Goal: Task Accomplishment & Management: Use online tool/utility

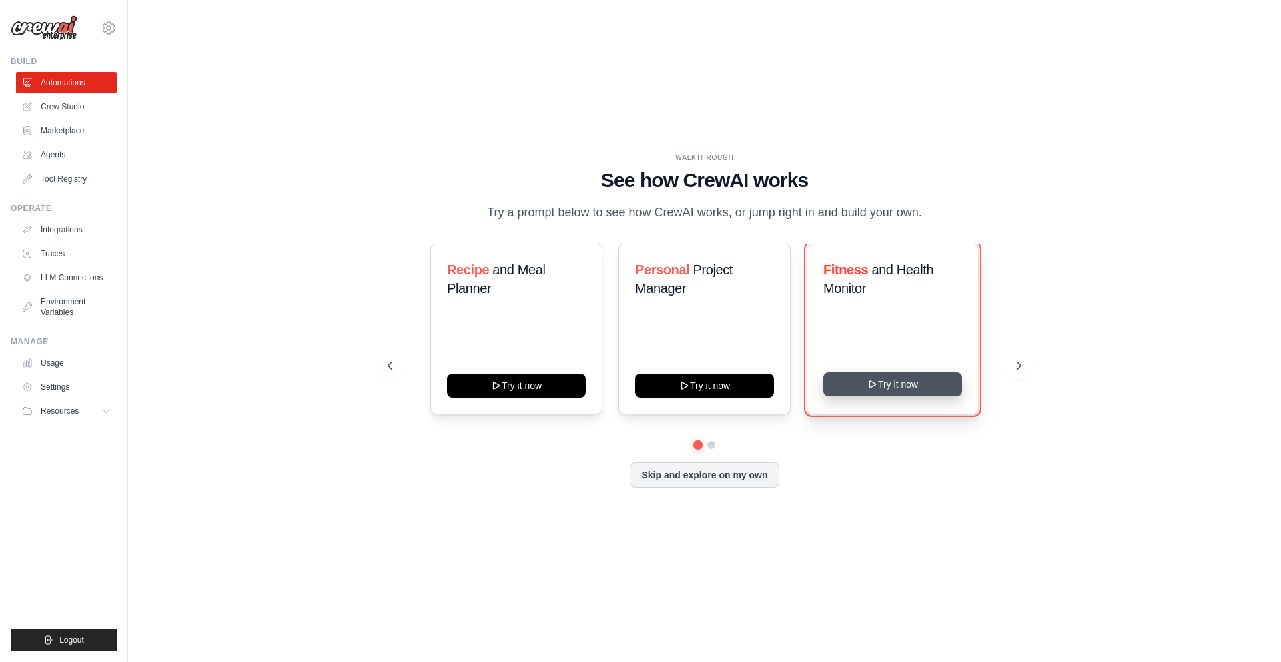
click at [914, 388] on button "Try it now" at bounding box center [892, 384] width 139 height 24
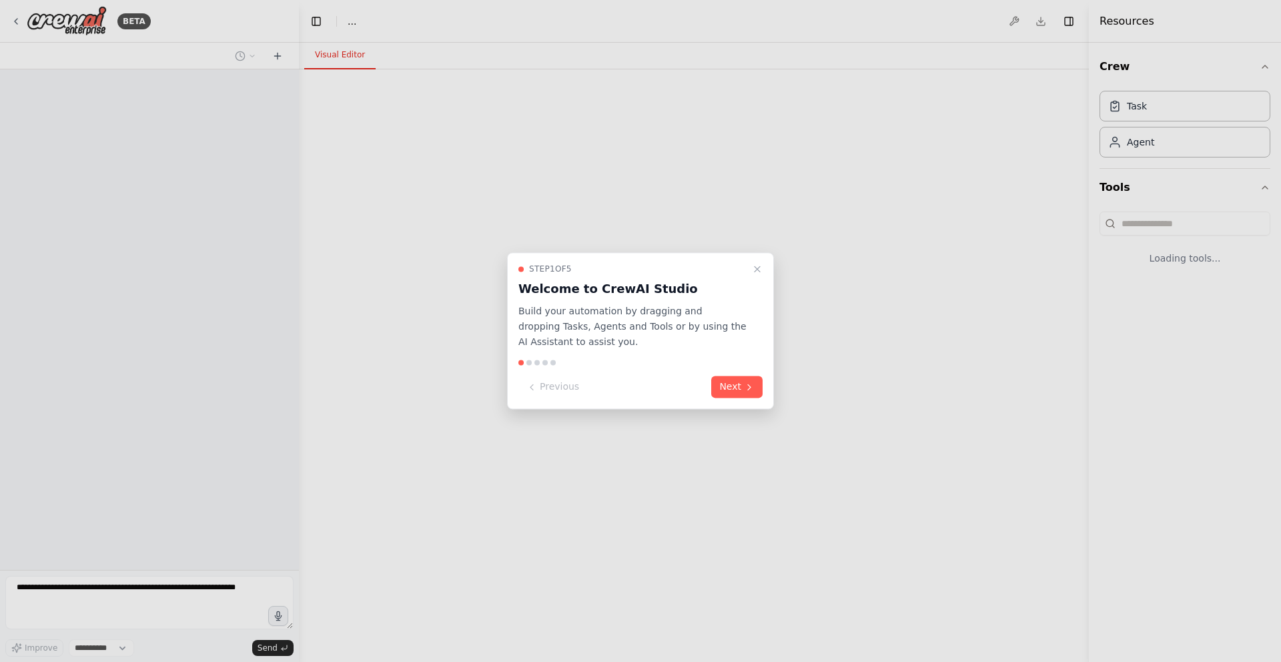
select select "****"
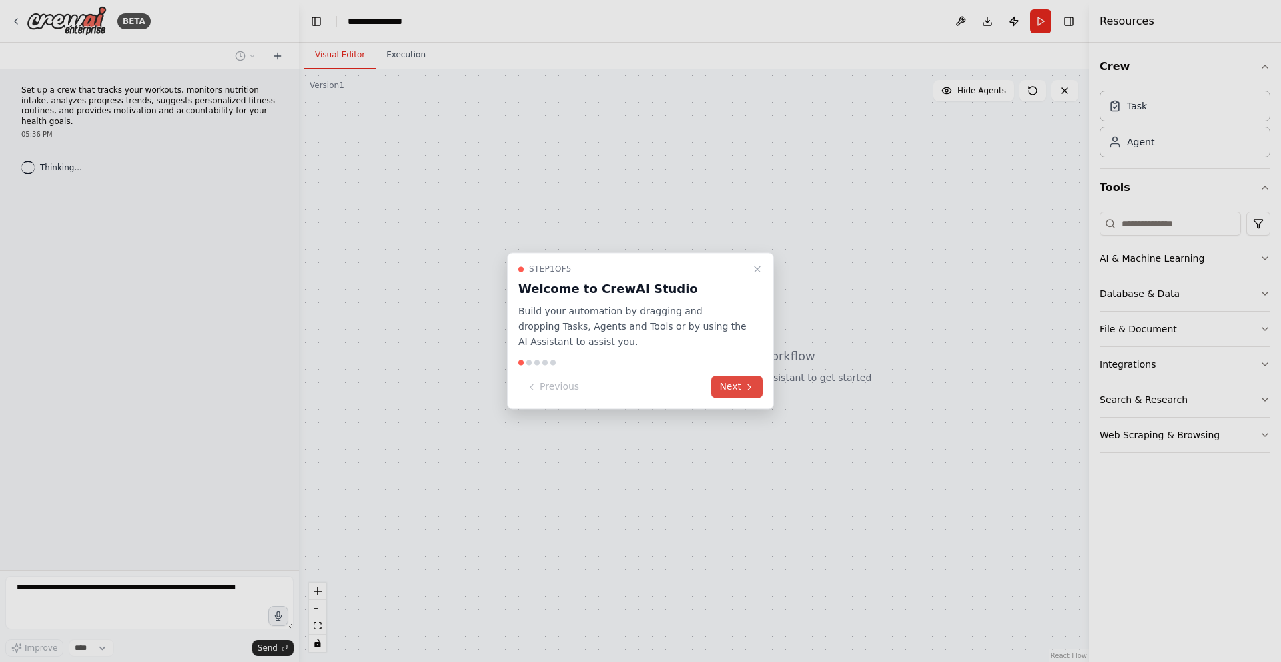
click at [736, 388] on button "Next" at bounding box center [736, 387] width 51 height 22
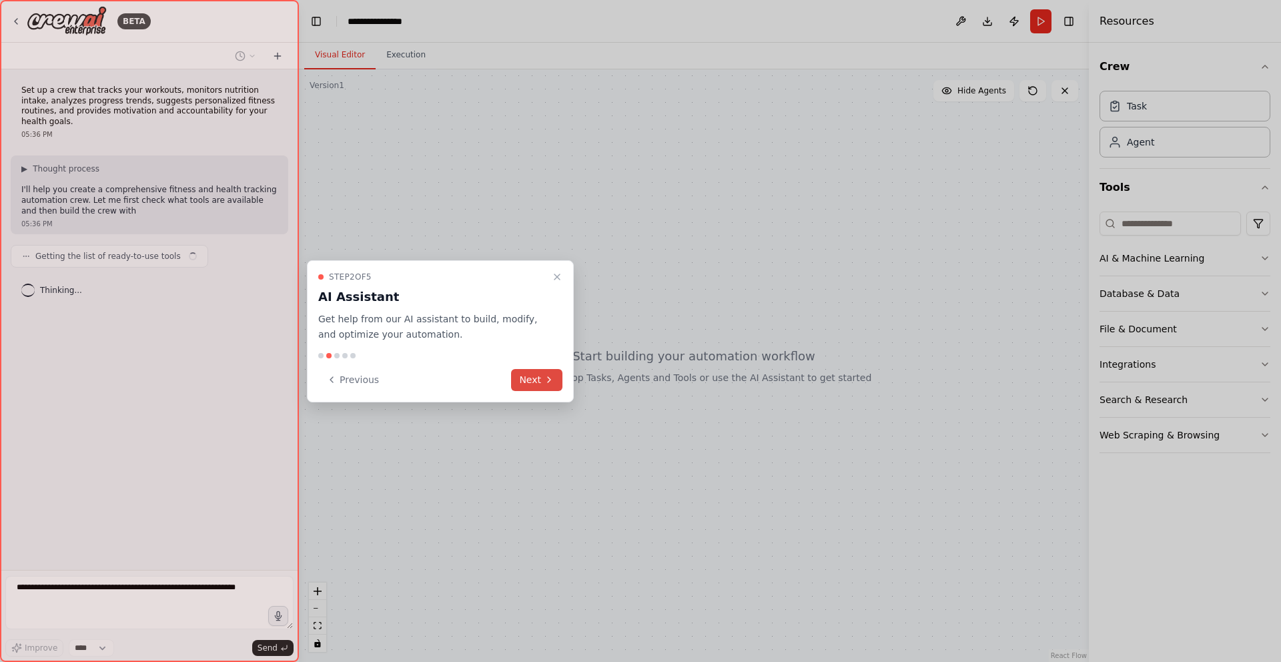
click at [540, 380] on button "Next" at bounding box center [536, 380] width 51 height 22
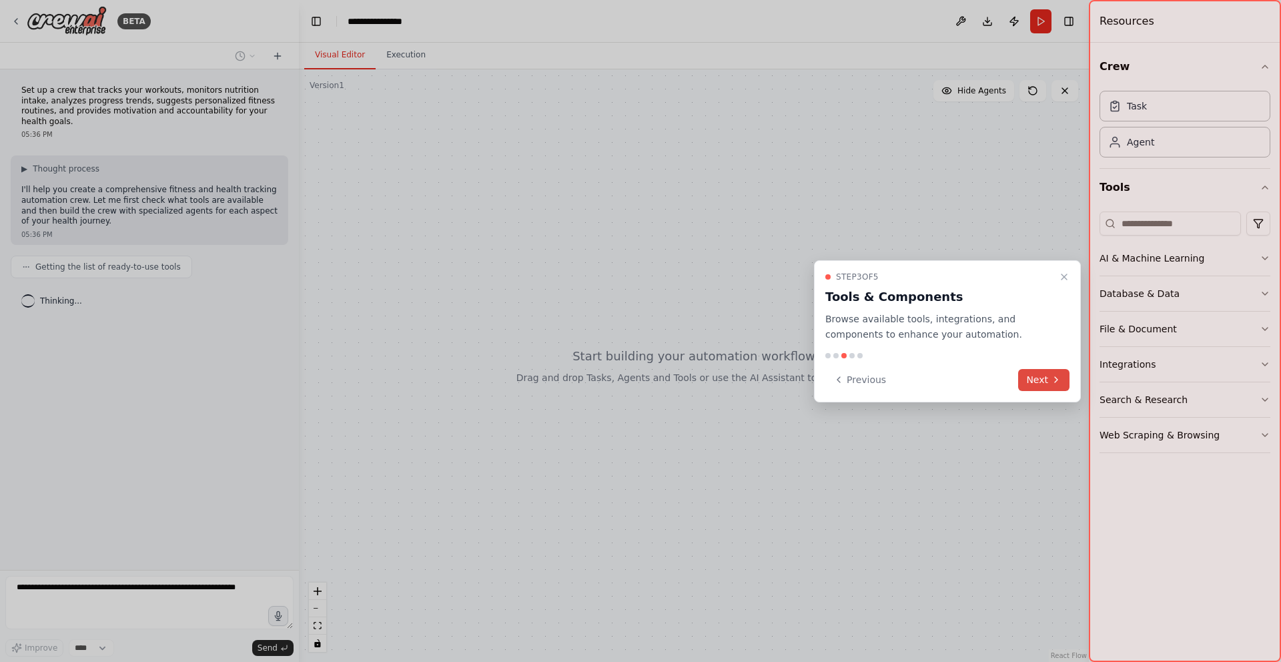
click at [1035, 371] on button "Next" at bounding box center [1043, 380] width 51 height 22
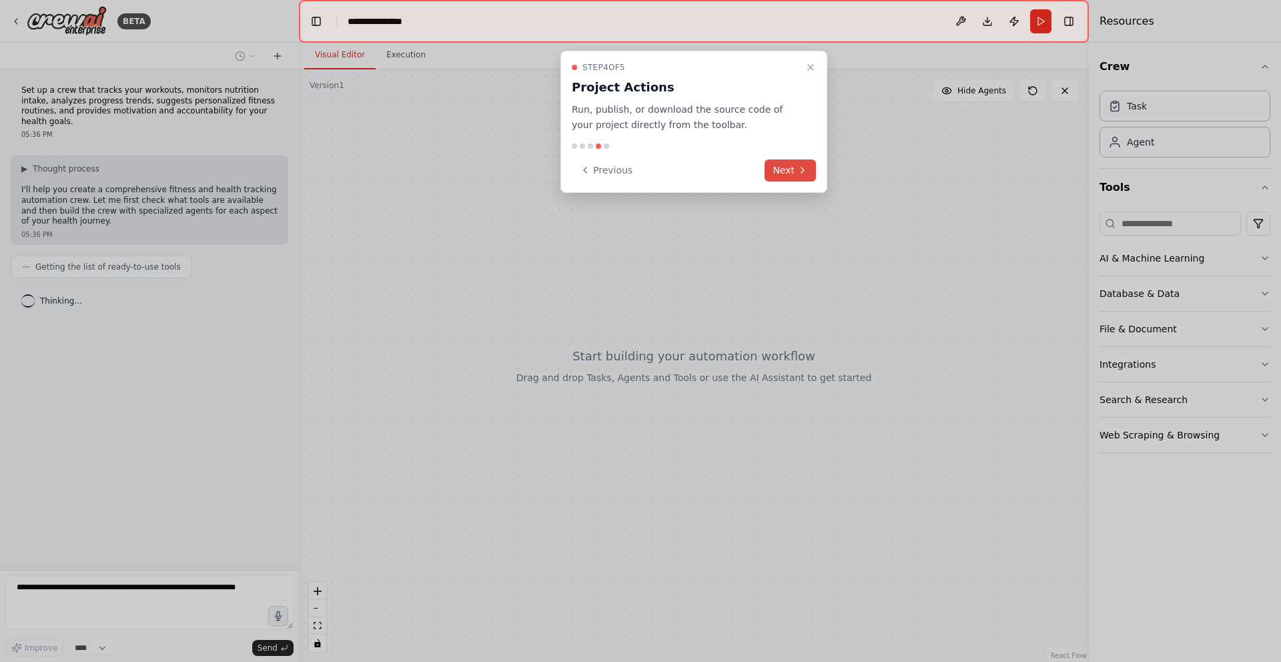
click at [789, 170] on button "Next" at bounding box center [789, 170] width 51 height 22
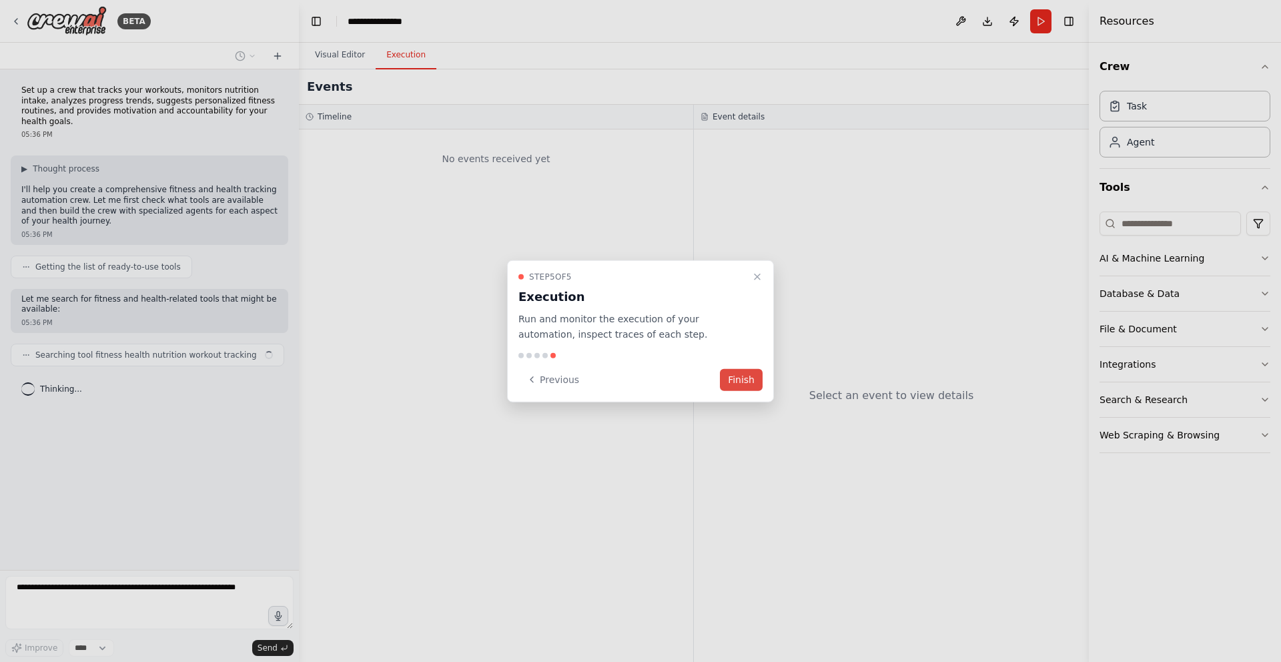
click at [740, 381] on button "Finish" at bounding box center [741, 379] width 43 height 22
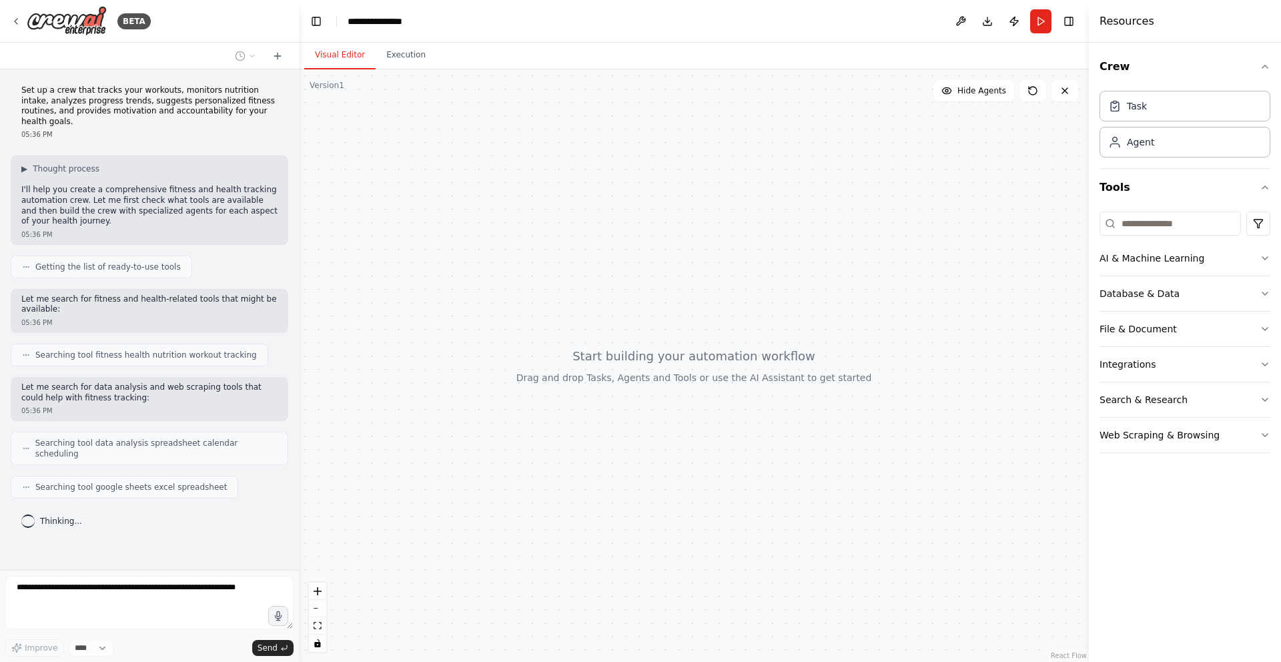
click at [103, 96] on p "Set up a crew that tracks your workouts, monitors nutrition intake, analyzes pr…" at bounding box center [149, 105] width 256 height 41
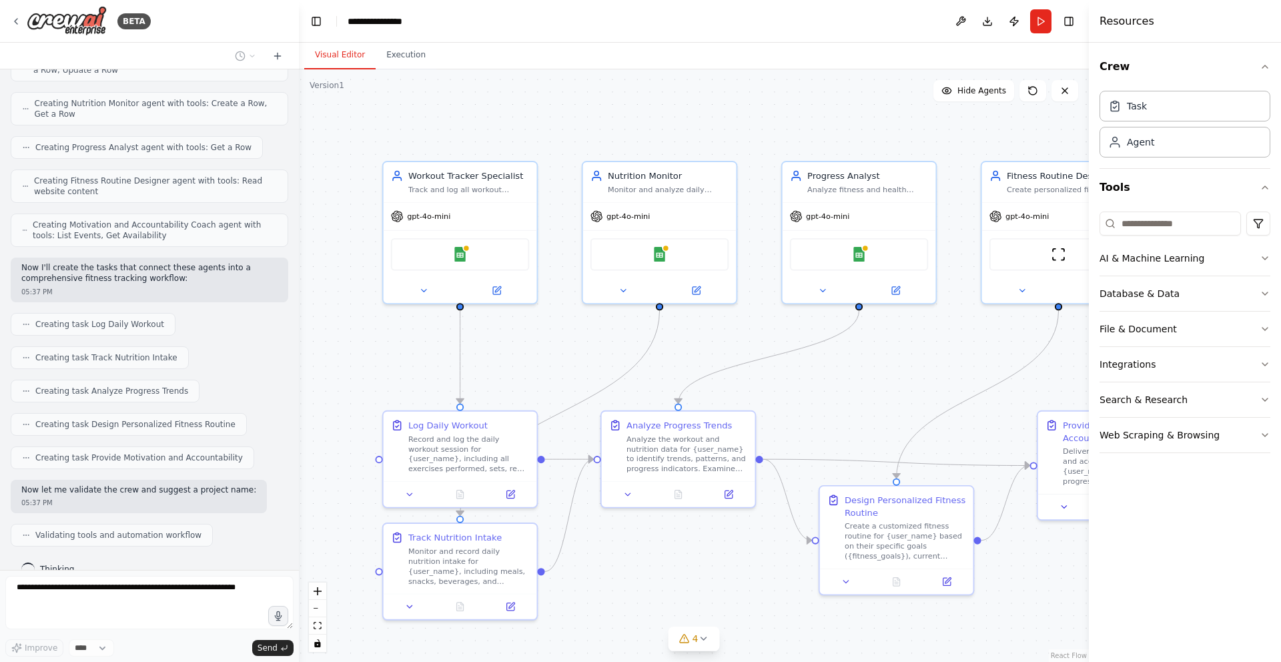
scroll to position [549, 0]
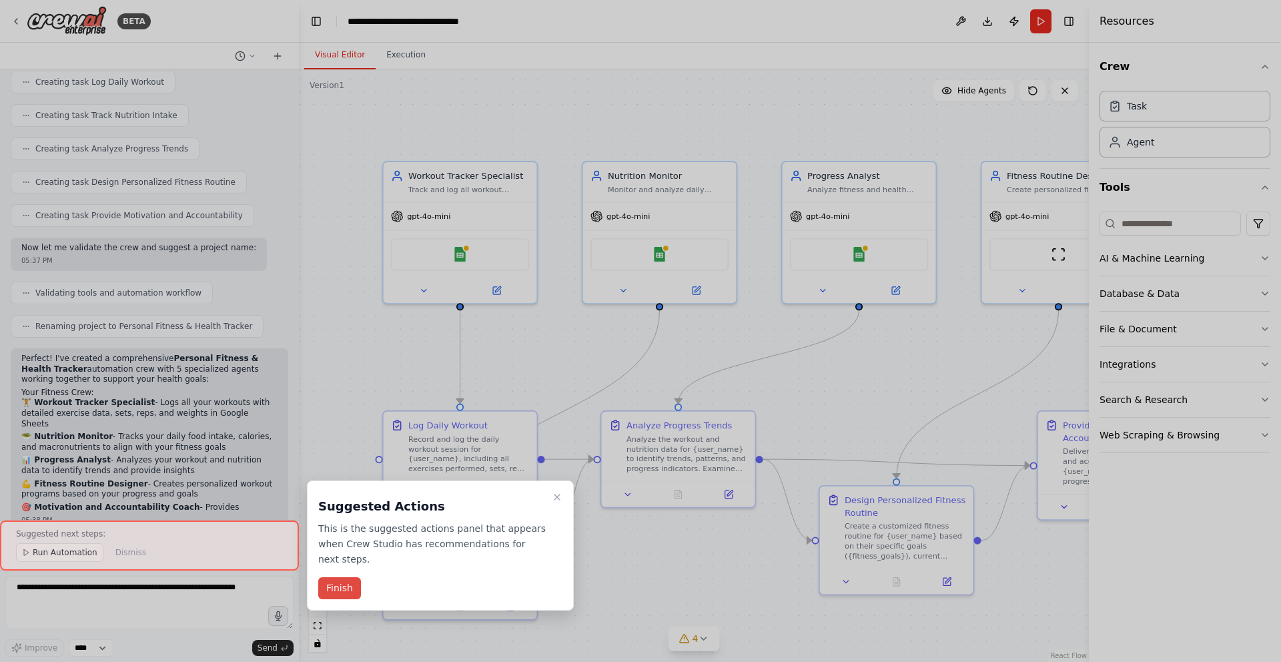
click at [340, 590] on button "Finish" at bounding box center [339, 588] width 43 height 22
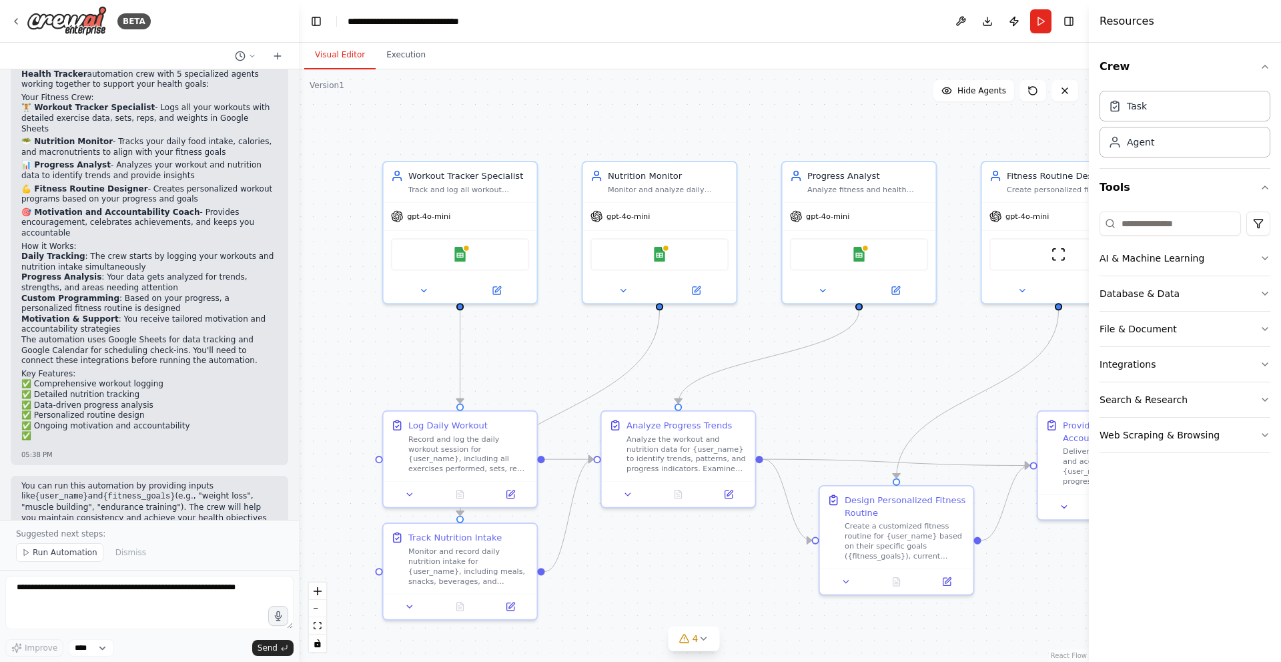
scroll to position [1062, 0]
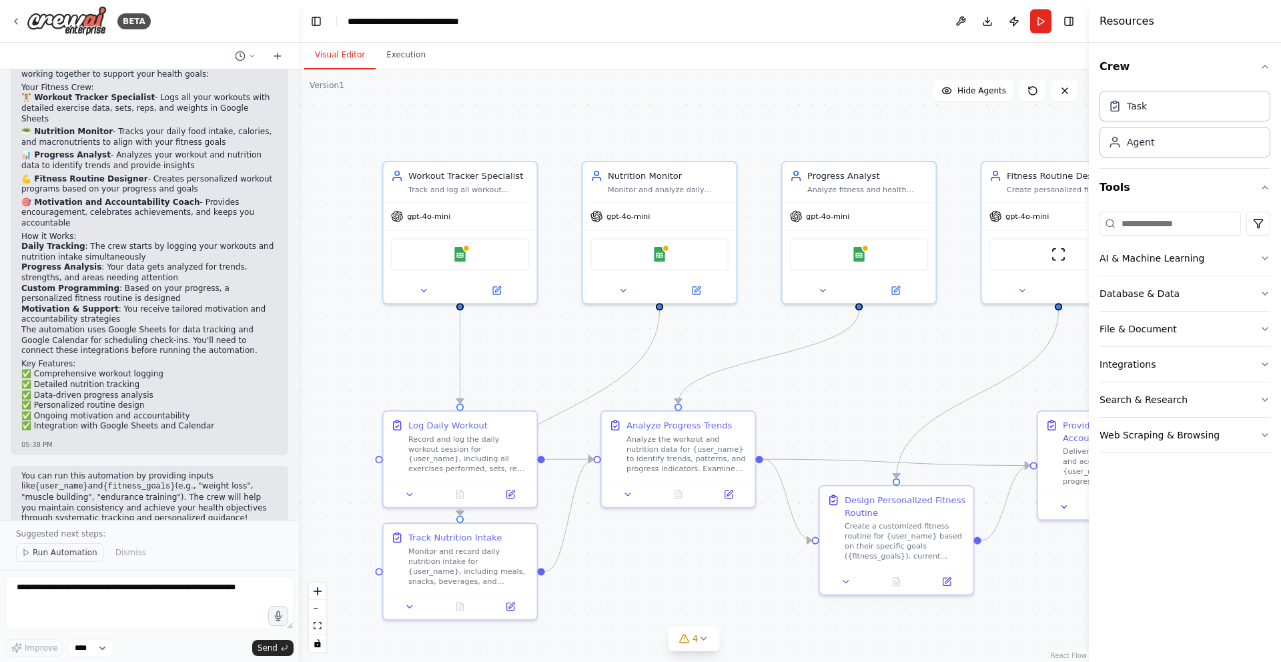
click at [50, 562] on button "Run Automation" at bounding box center [59, 552] width 87 height 19
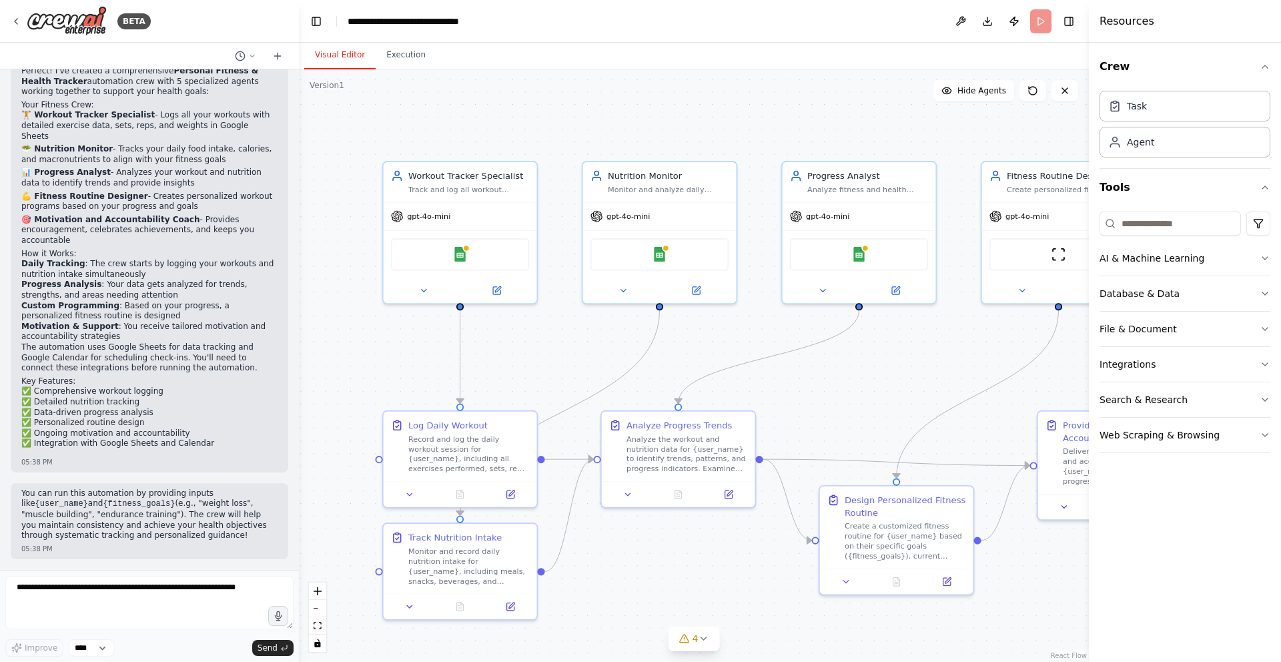
scroll to position [1012, 0]
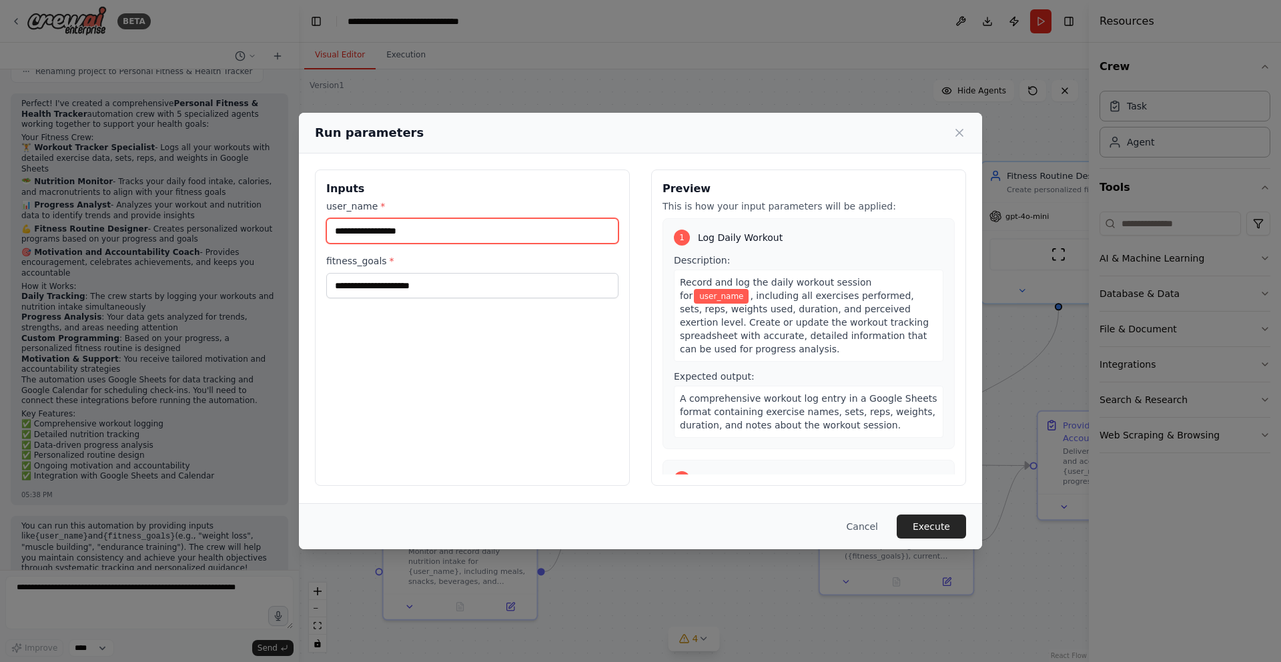
click at [400, 232] on input "user_name *" at bounding box center [472, 230] width 292 height 25
type input "******"
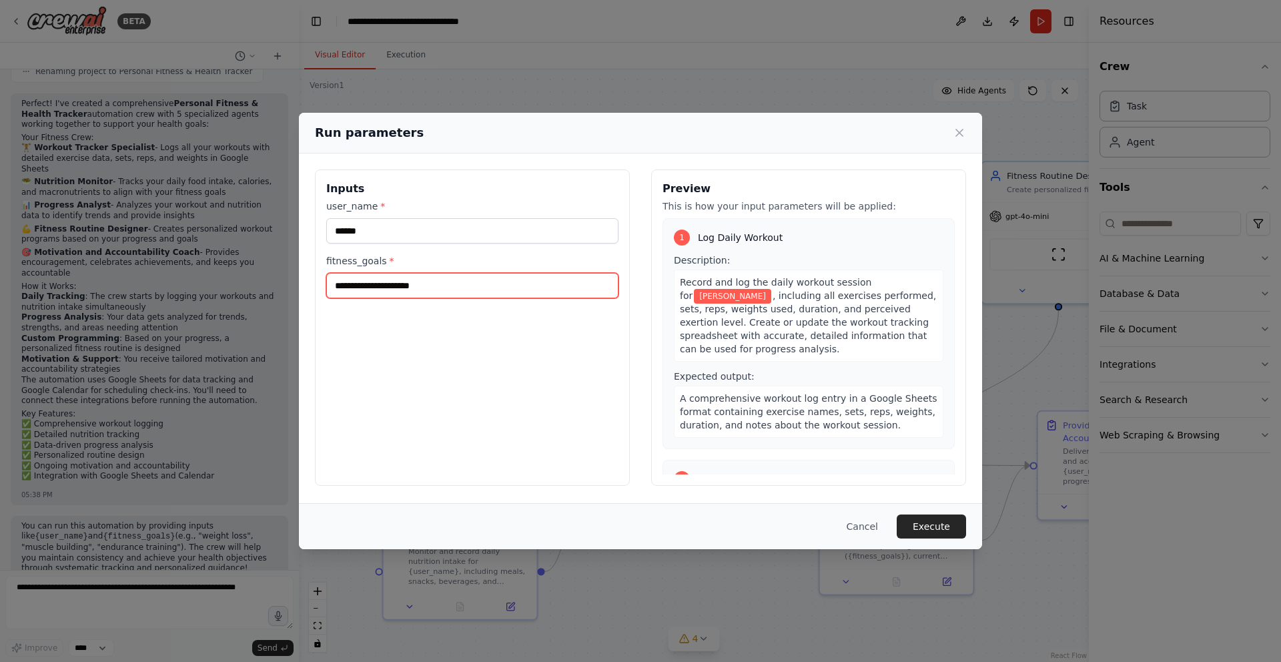
click at [402, 287] on input "fitness_goals *" at bounding box center [472, 285] width 292 height 25
type input "*"
type input "*******"
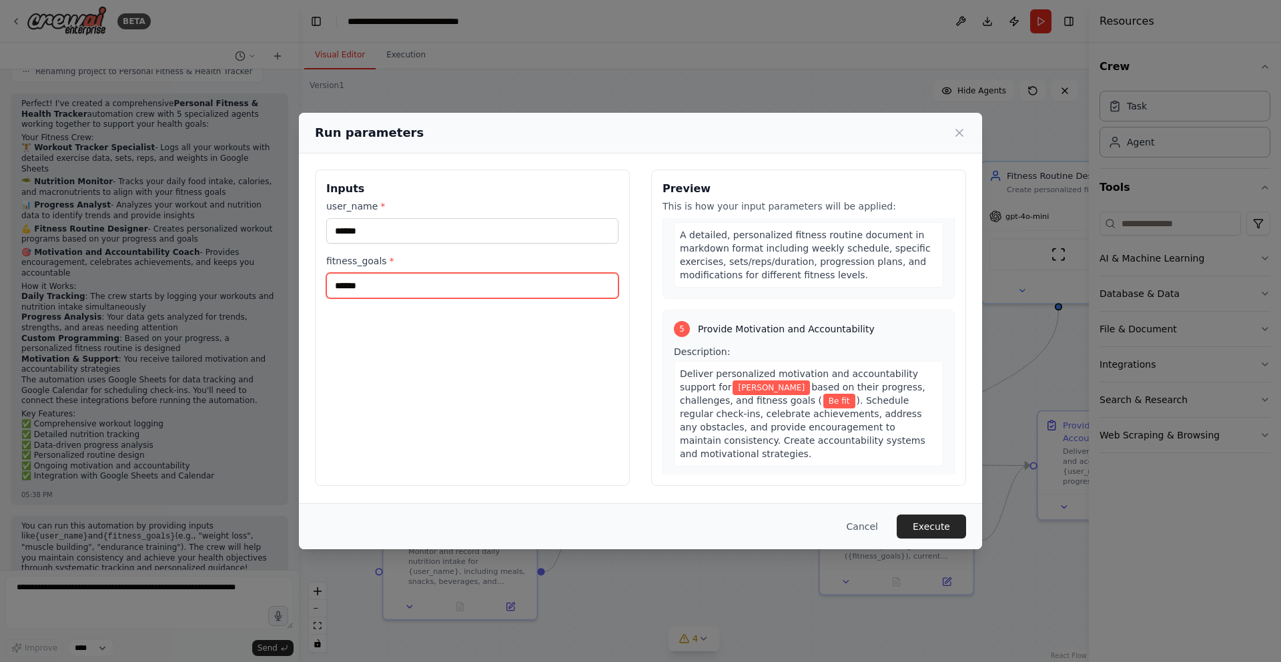
scroll to position [994, 0]
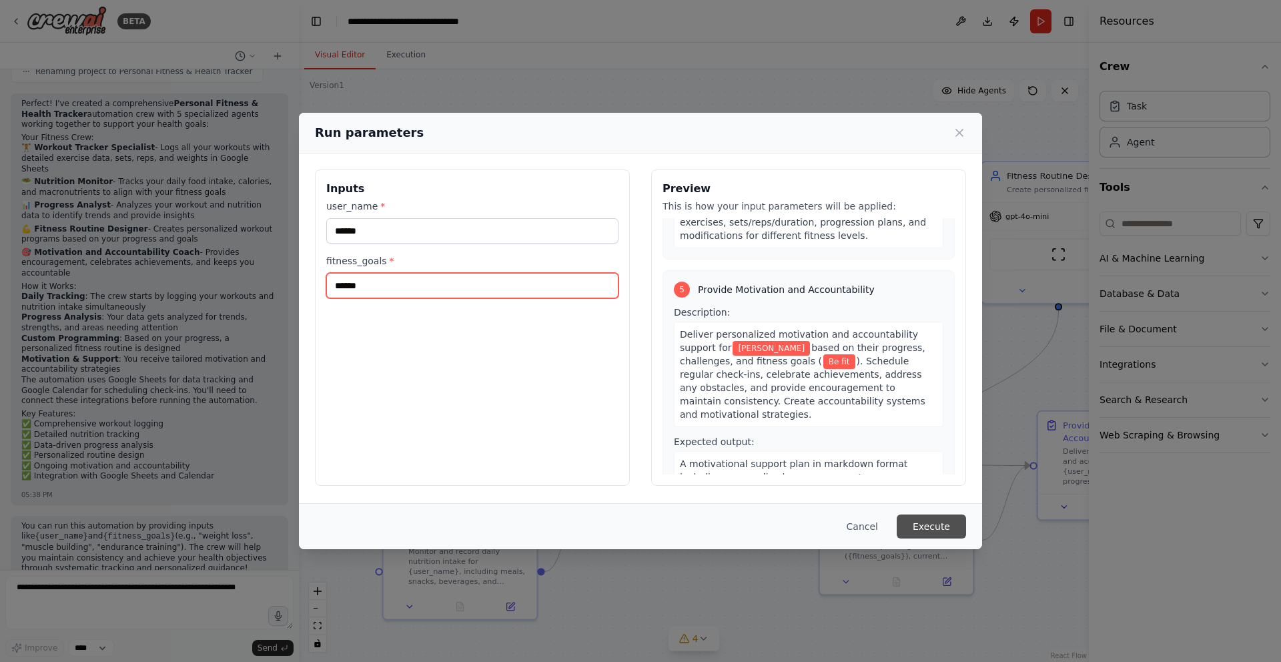
type input "******"
click at [923, 526] on button "Execute" at bounding box center [930, 526] width 69 height 24
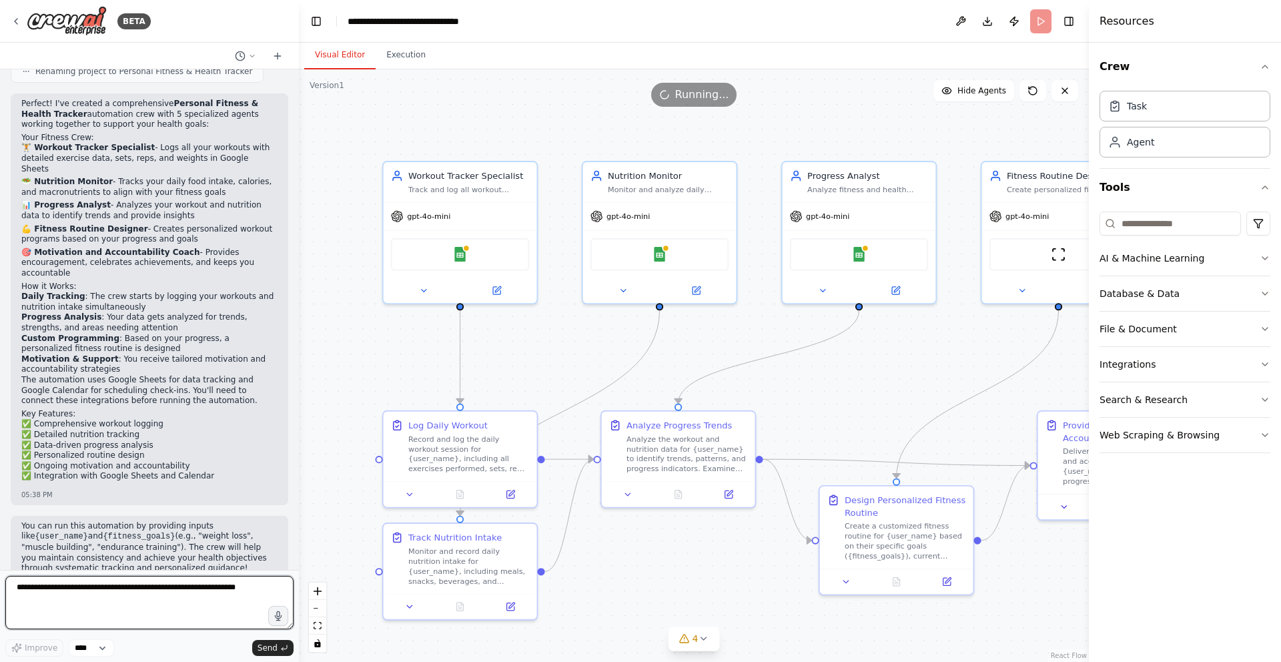
click at [139, 587] on textarea at bounding box center [149, 602] width 288 height 53
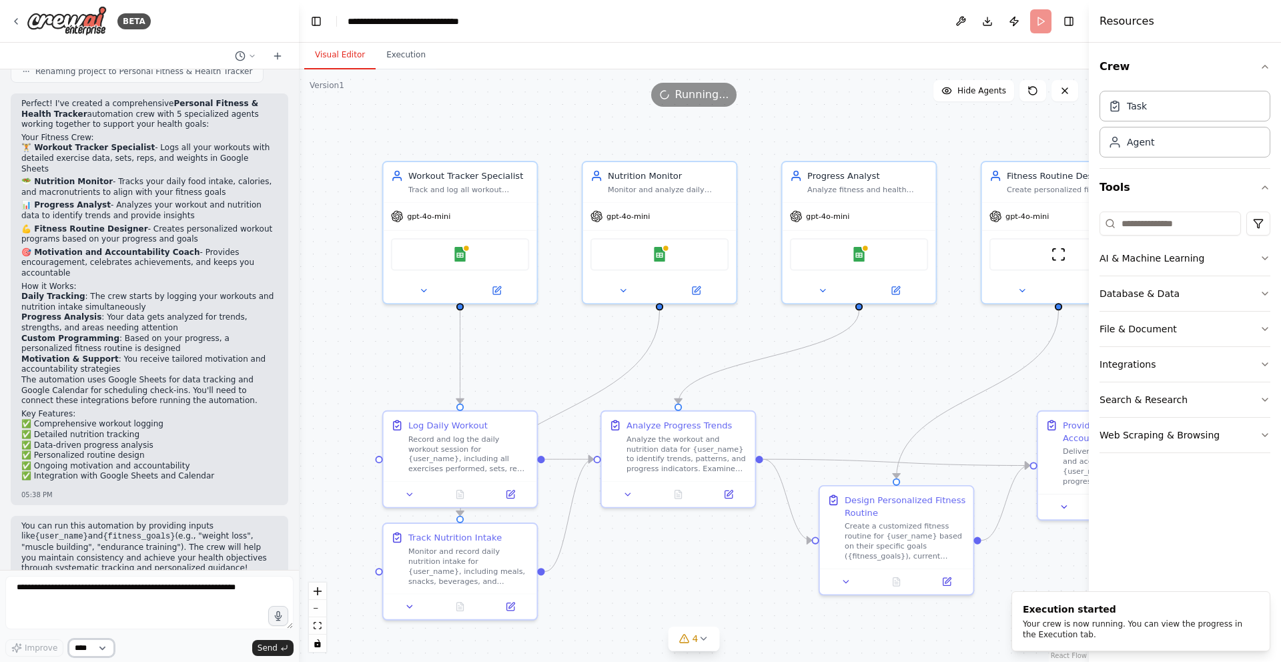
click at [80, 650] on select "****" at bounding box center [91, 647] width 45 height 17
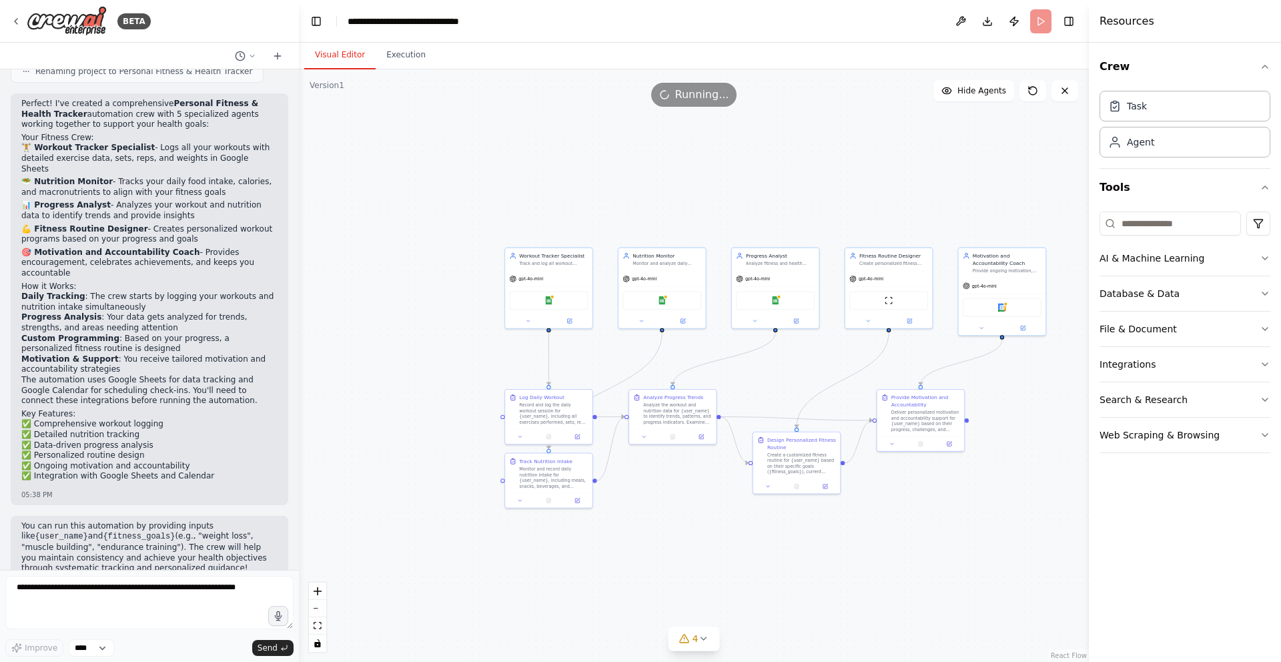
drag, startPoint x: 882, startPoint y: 366, endPoint x: 790, endPoint y: 365, distance: 92.0
click at [790, 365] on div ".deletable-edge-delete-btn { width: 20px; height: 20px; border: 0px solid #ffff…" at bounding box center [694, 365] width 790 height 592
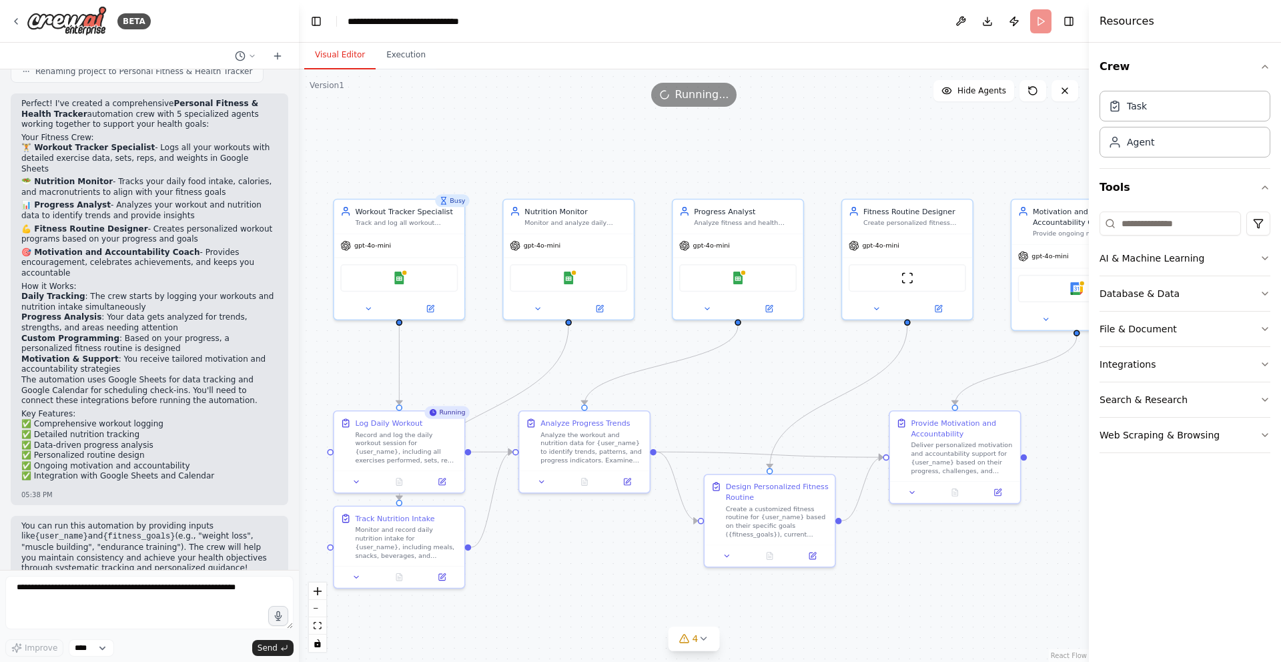
drag, startPoint x: 640, startPoint y: 540, endPoint x: 573, endPoint y: 538, distance: 67.4
click at [573, 538] on div ".deletable-edge-delete-btn { width: 20px; height: 20px; border: 0px solid #ffff…" at bounding box center [694, 365] width 790 height 592
click at [402, 436] on div "Record and log the daily workout session for {user_name}, including all exercis…" at bounding box center [405, 445] width 103 height 34
click at [404, 437] on div "Record and log the daily workout session for {user_name}, including all exercis…" at bounding box center [405, 445] width 103 height 34
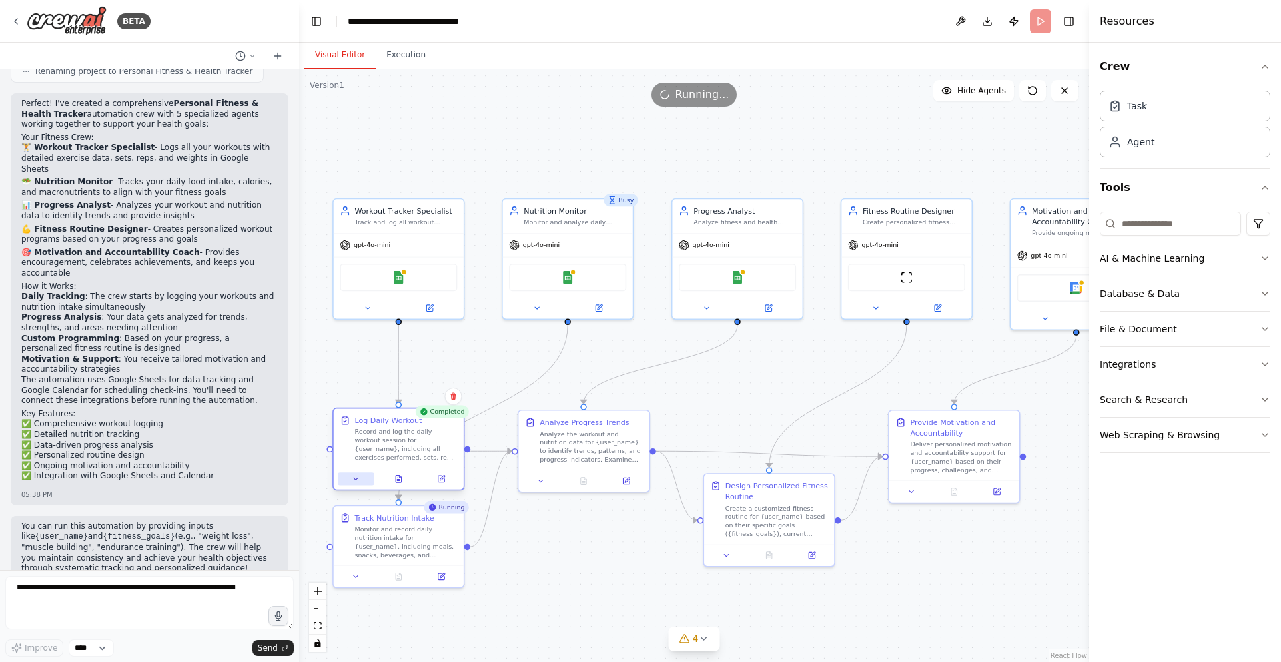
click at [354, 475] on icon at bounding box center [355, 479] width 9 height 9
click at [357, 484] on button at bounding box center [355, 478] width 36 height 13
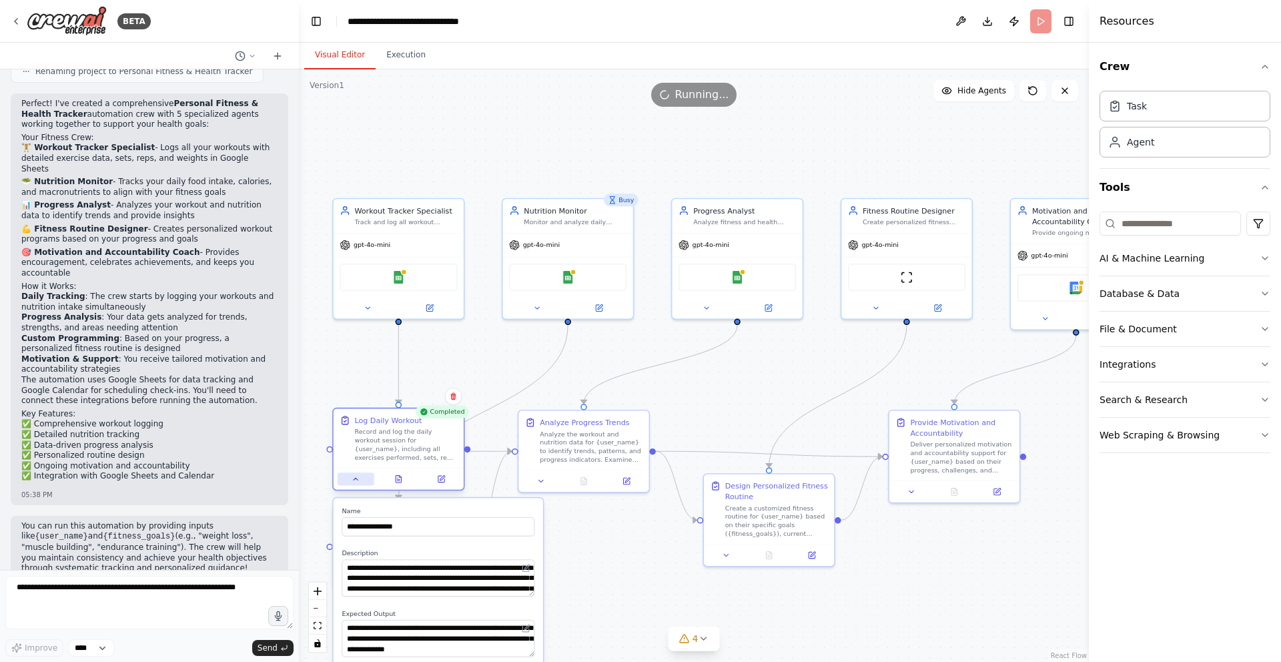
click at [357, 482] on icon at bounding box center [355, 479] width 9 height 9
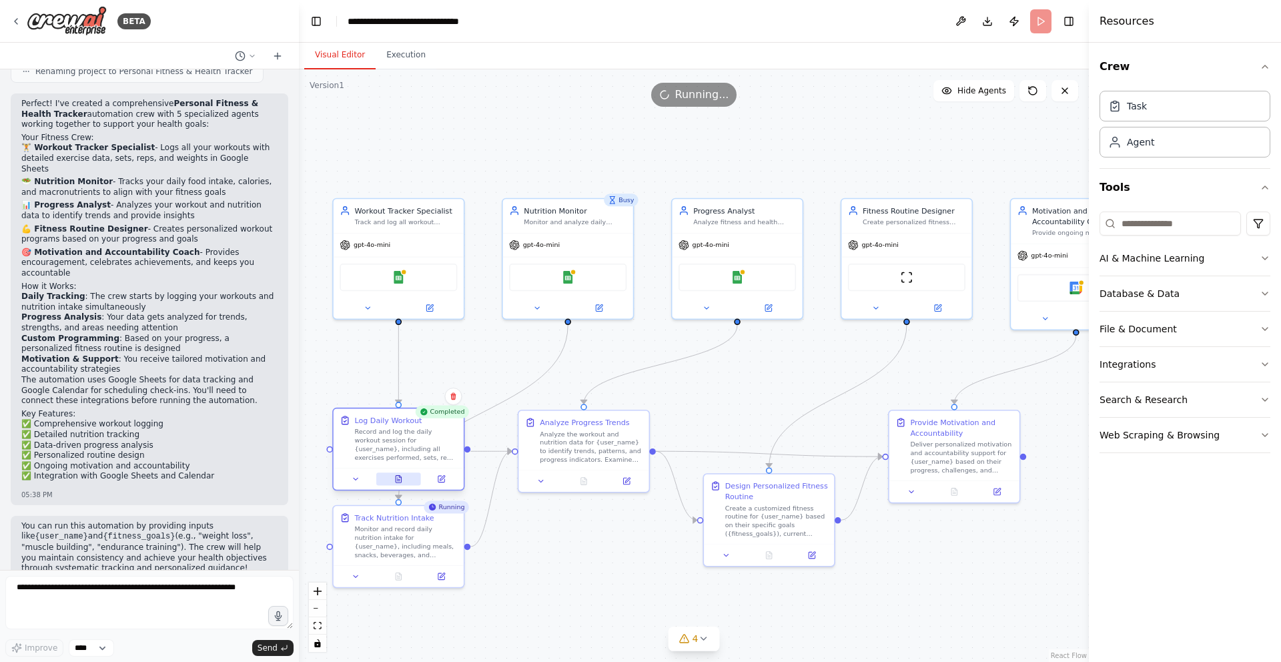
click at [394, 478] on icon at bounding box center [398, 479] width 9 height 9
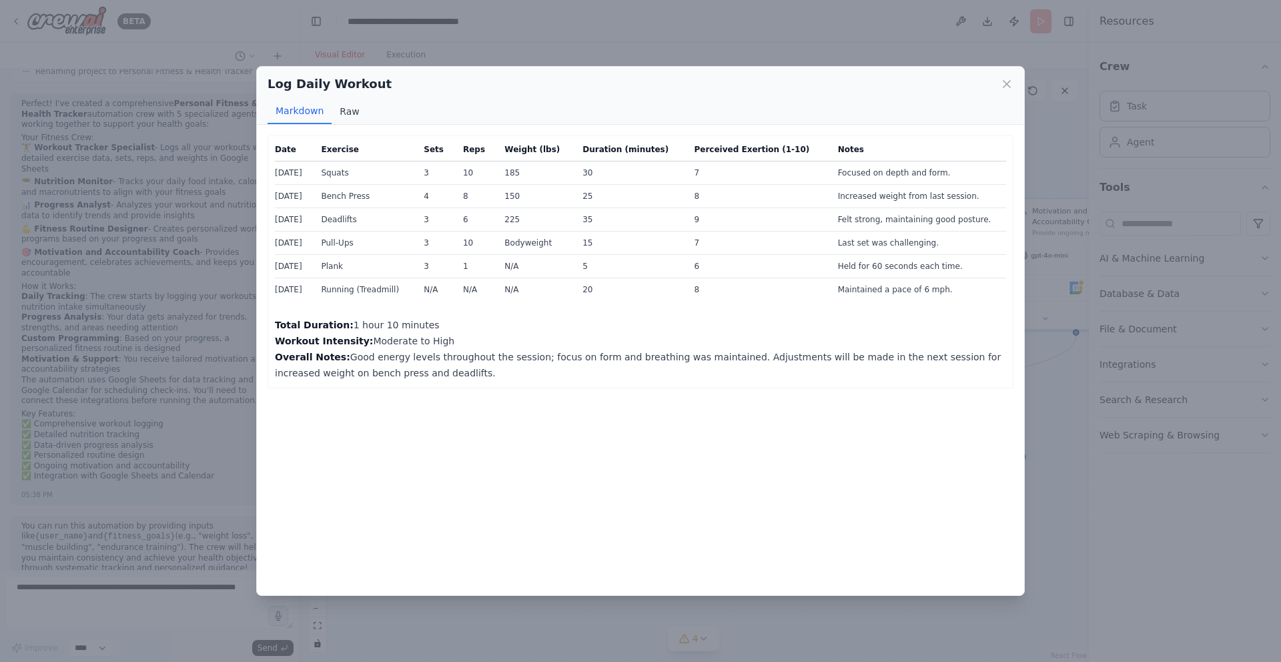
click at [357, 113] on button "Raw" at bounding box center [348, 111] width 35 height 25
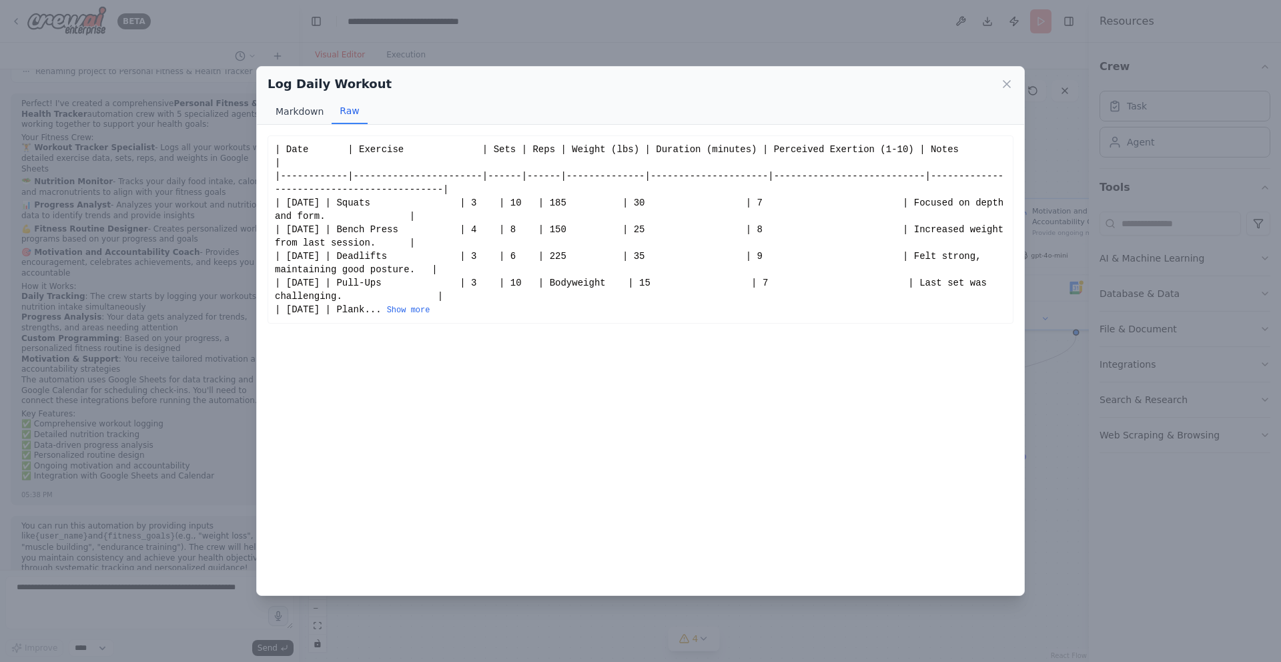
click at [307, 117] on button "Markdown" at bounding box center [299, 111] width 64 height 25
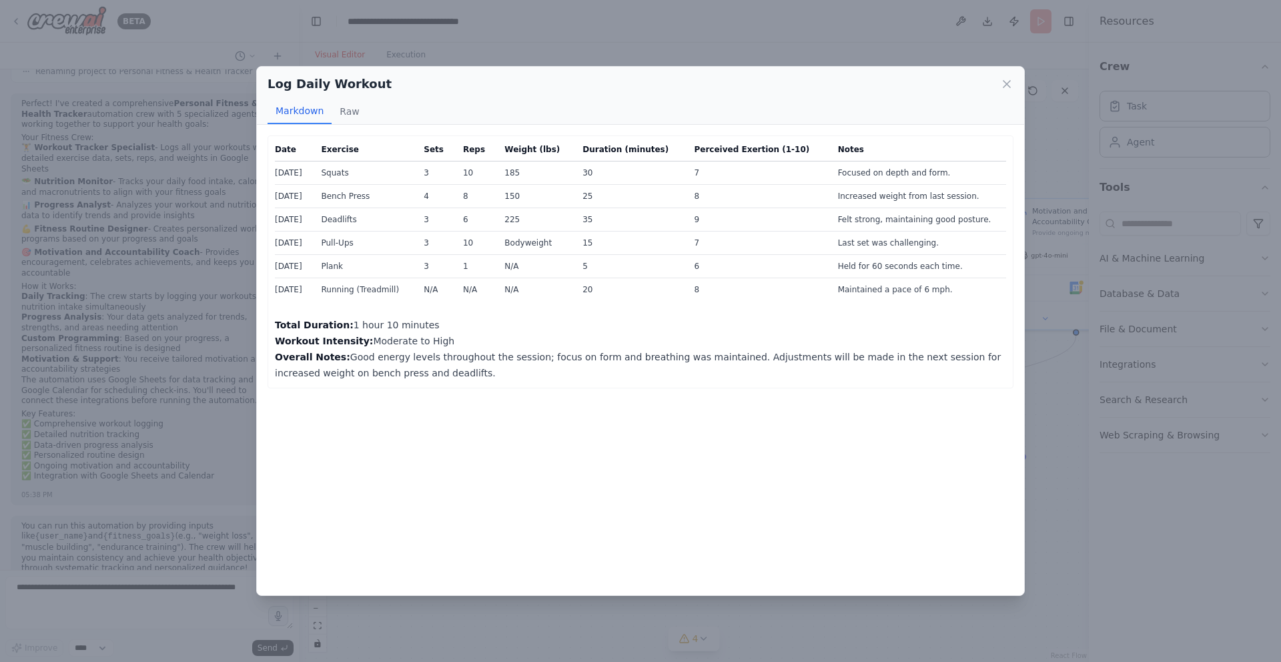
click at [930, 217] on td "Felt strong, maintaining good posture." at bounding box center [918, 219] width 176 height 23
click at [950, 175] on td "Focused on depth and form." at bounding box center [918, 172] width 176 height 23
click at [1003, 81] on icon at bounding box center [1006, 84] width 7 height 7
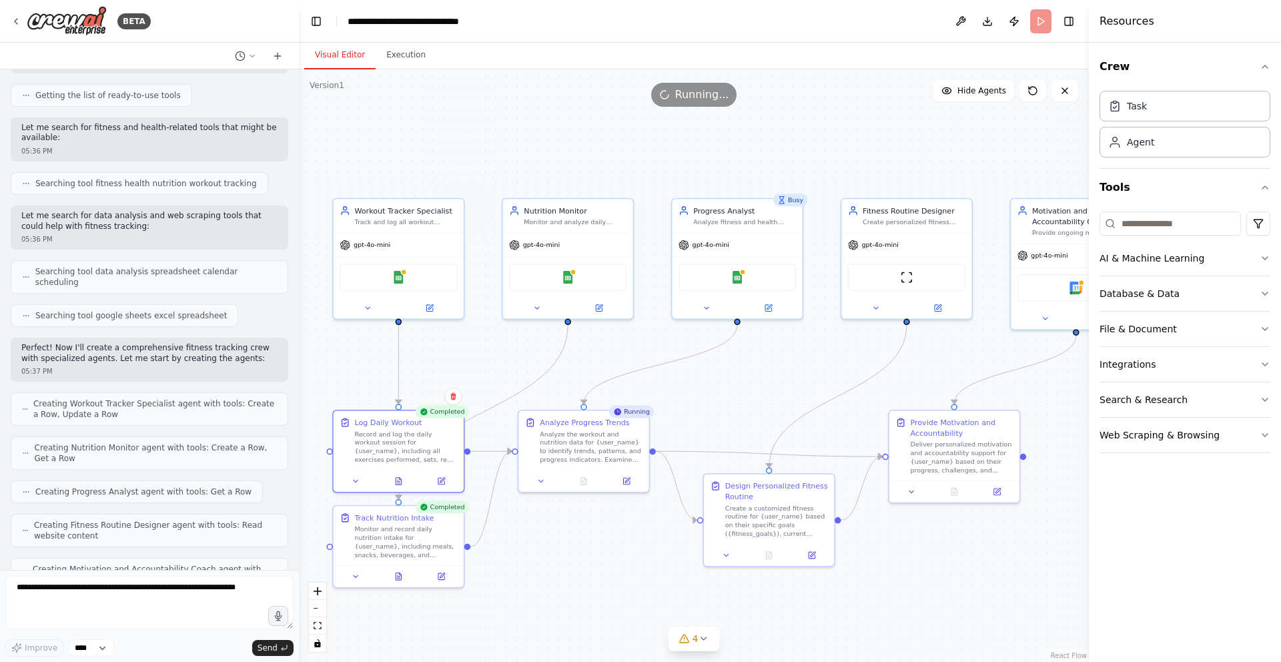
scroll to position [0, 0]
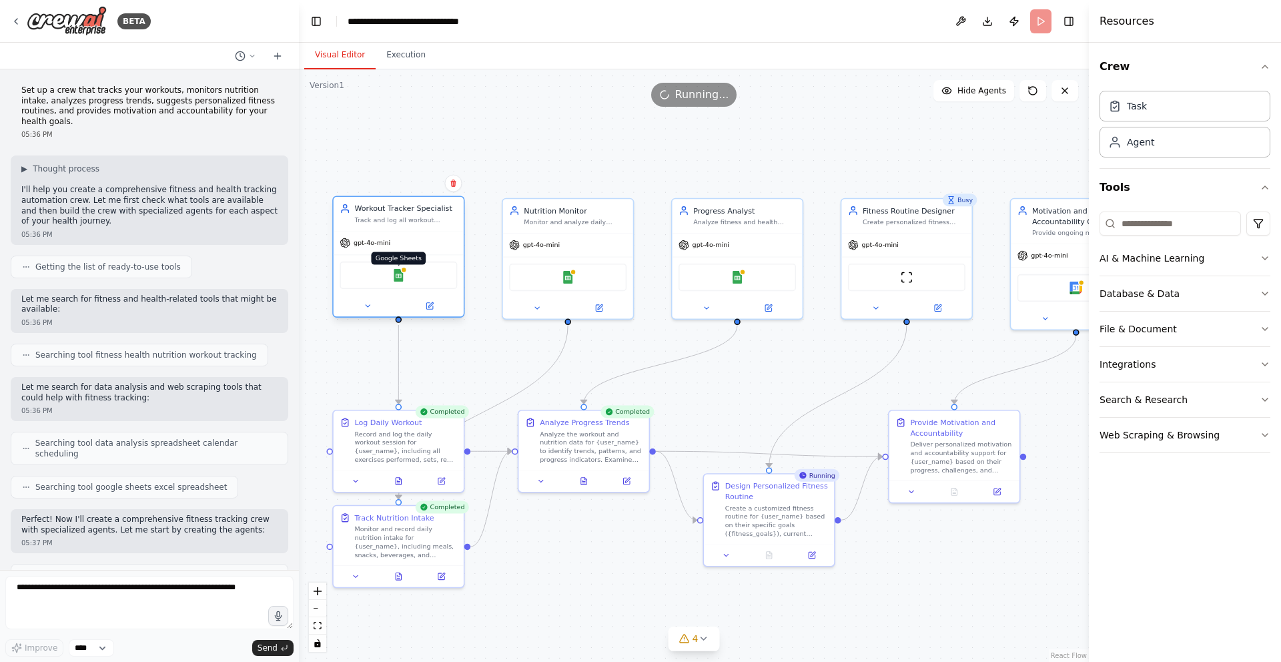
click at [398, 278] on img at bounding box center [398, 275] width 13 height 13
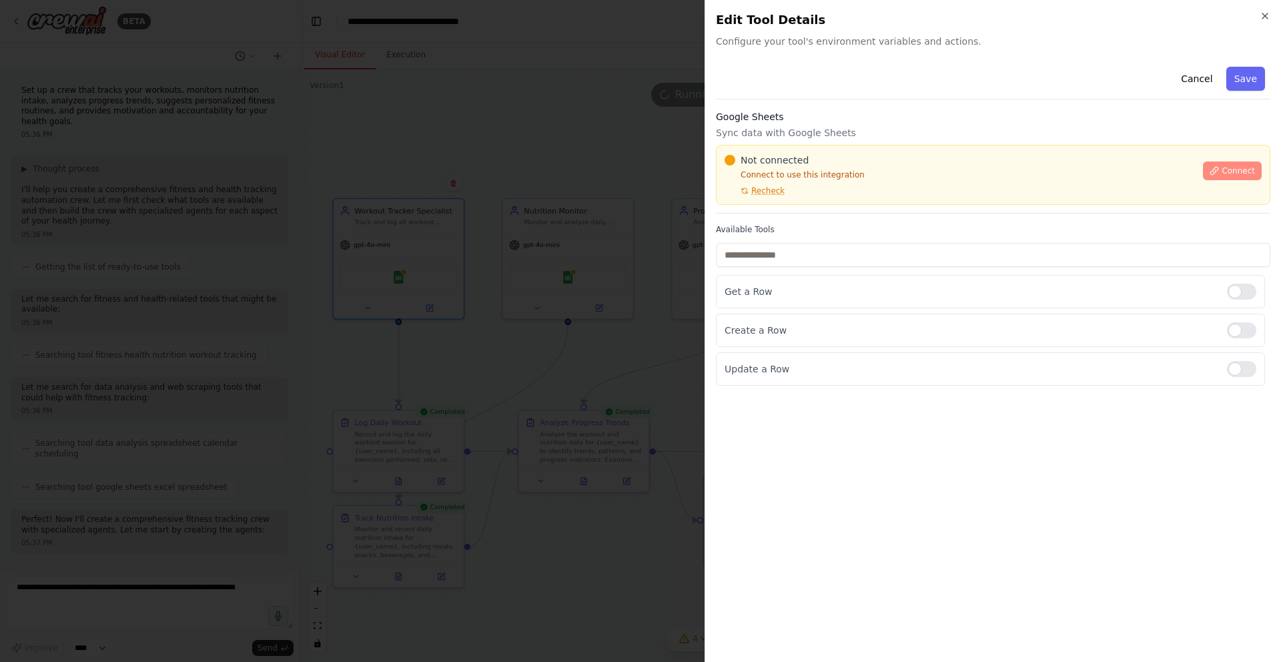
click at [1213, 177] on button "Connect" at bounding box center [1232, 170] width 59 height 19
click at [748, 213] on div "Cancel Save Google Sheets Sync data with Google Sheets Not connected Connect to…" at bounding box center [993, 223] width 554 height 324
click at [758, 217] on div "Cancel Save Google Sheets Sync data with Google Sheets Not connected Connect to…" at bounding box center [993, 223] width 554 height 324
click at [767, 220] on div "Cancel Save Google Sheets Sync data with Google Sheets Not connected Connect to…" at bounding box center [993, 223] width 554 height 324
click at [716, 281] on div "Get a Row" at bounding box center [990, 291] width 549 height 33
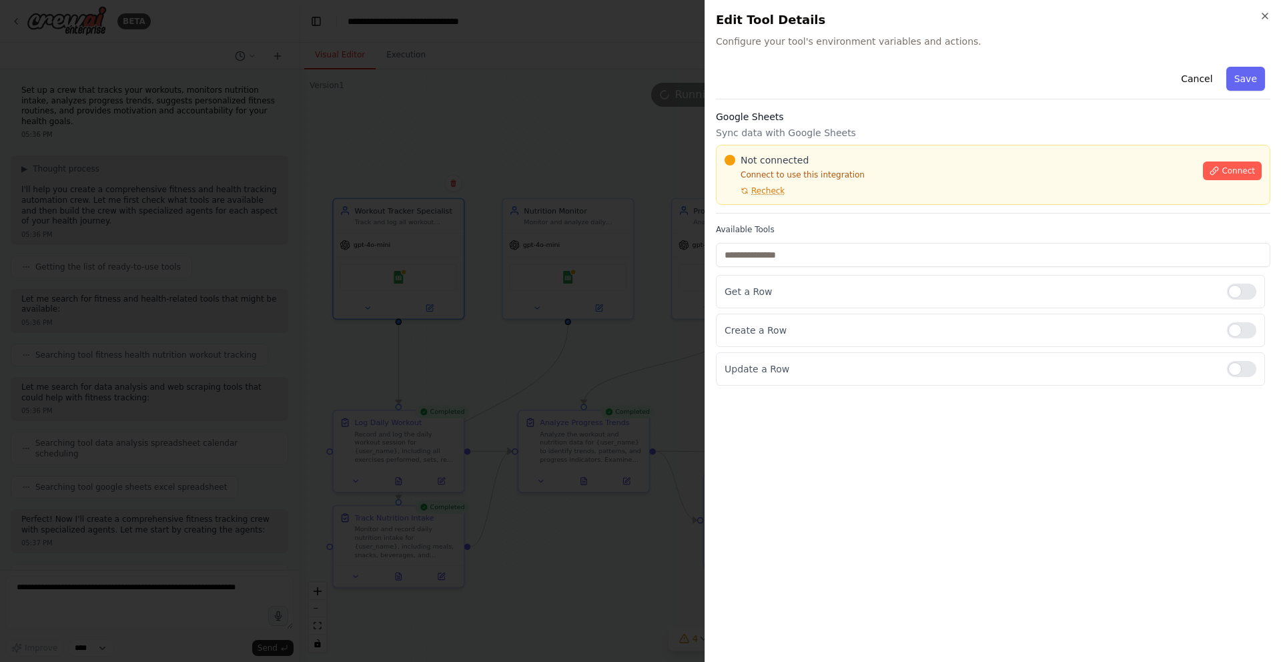
click at [771, 220] on div "Cancel Save Google Sheets Sync data with Google Sheets Not connected Connect to…" at bounding box center [993, 223] width 554 height 324
click at [876, 197] on div "Not connected Connect to use this integration Recheck Connect" at bounding box center [993, 175] width 554 height 60
click at [692, 293] on div at bounding box center [640, 331] width 1281 height 662
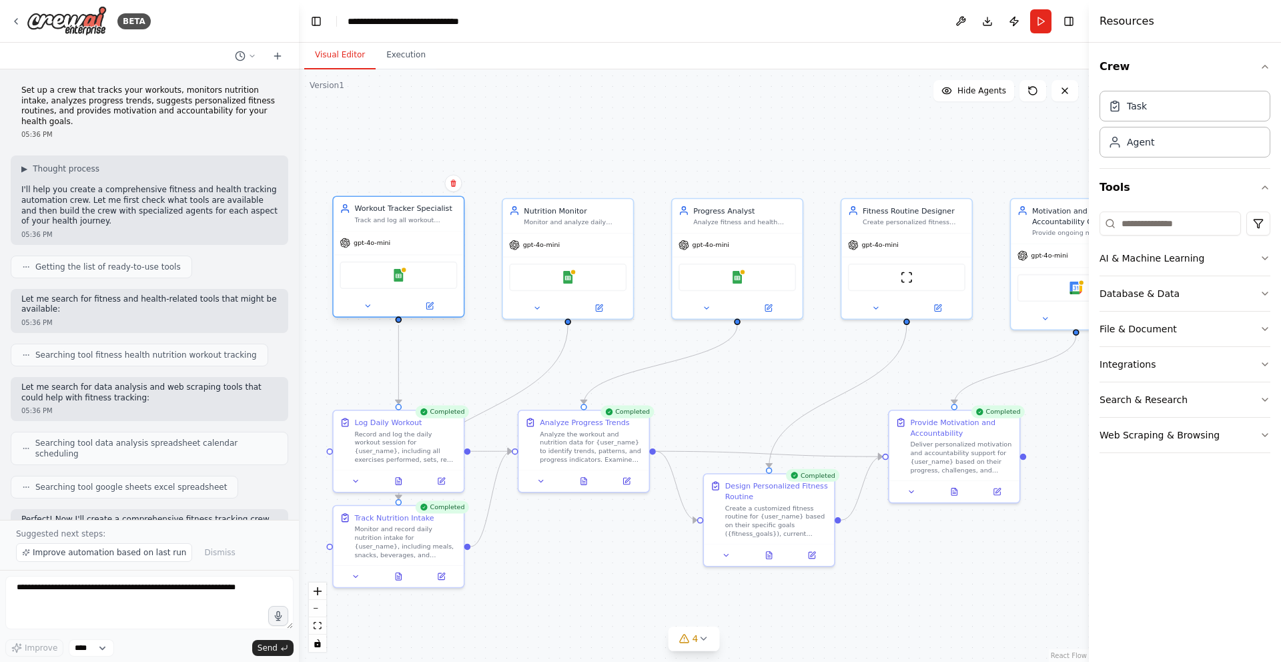
click at [401, 282] on div "Google Sheets" at bounding box center [397, 274] width 117 height 27
click at [399, 276] on img at bounding box center [398, 275] width 13 height 13
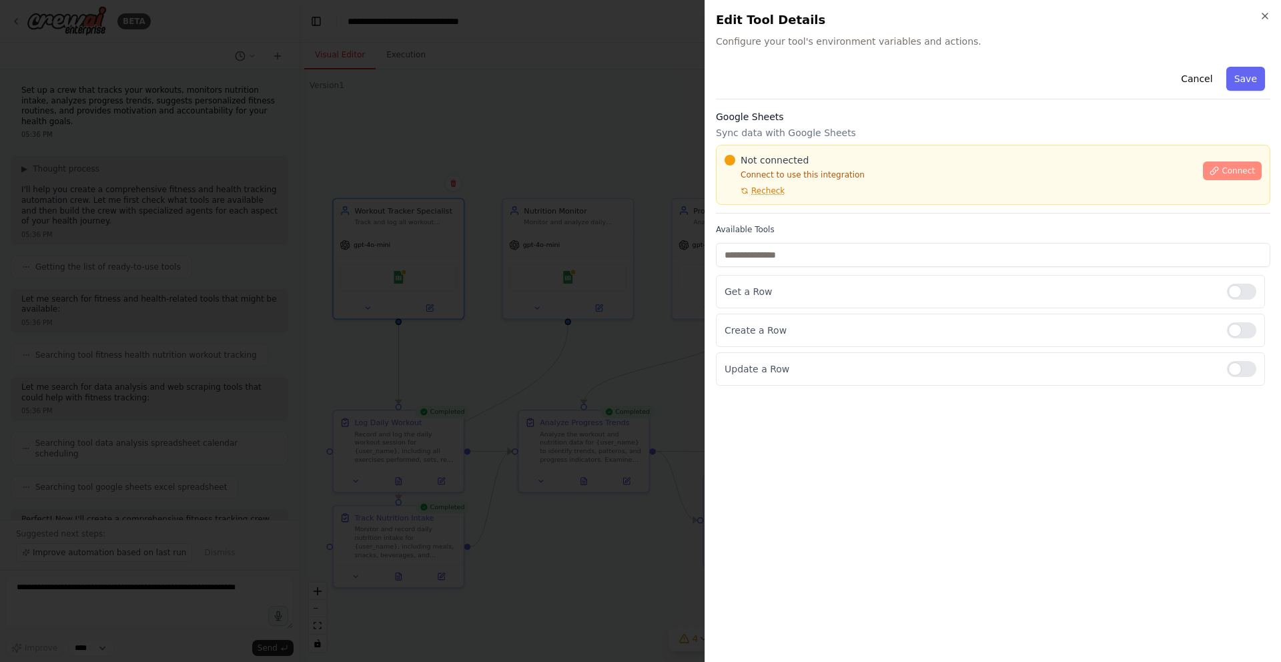
click at [1221, 167] on button "Connect" at bounding box center [1232, 170] width 59 height 19
click at [774, 221] on div "Cancel Save Google Sheets Sync data with Google Sheets Not connected Connect to…" at bounding box center [993, 223] width 554 height 324
click at [779, 215] on div "Cancel Save Google Sheets Sync data with Google Sheets Not connected Connect to…" at bounding box center [993, 223] width 554 height 324
click at [776, 219] on div "Cancel Save Google Sheets Sync data with Google Sheets Not connected Connect to…" at bounding box center [993, 223] width 554 height 324
click at [784, 224] on label "Available Tools" at bounding box center [993, 229] width 554 height 11
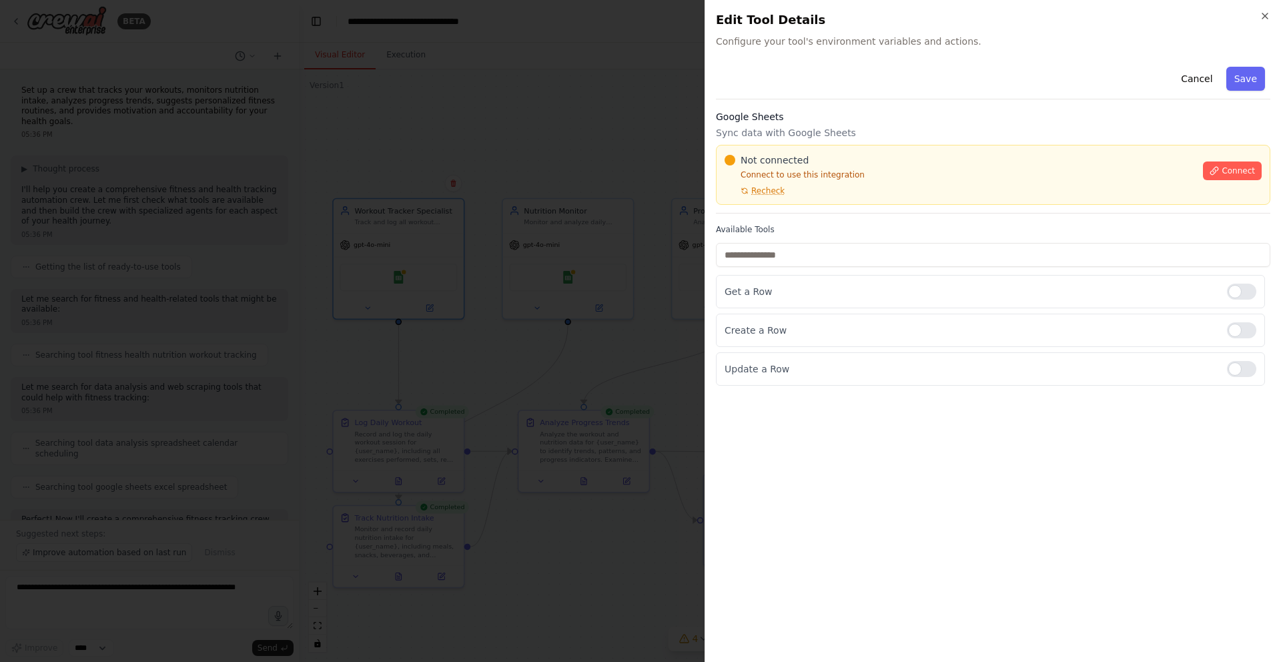
click at [784, 219] on div "Cancel Save Google Sheets Sync data with Google Sheets Not connected Connect to…" at bounding box center [993, 223] width 554 height 324
click at [778, 212] on div "Google Sheets Sync data with Google Sheets Not connected Connect to use this in…" at bounding box center [993, 161] width 554 height 103
click at [771, 219] on div "Cancel Save Google Sheets Sync data with Google Sheets Not connected Connect to…" at bounding box center [993, 223] width 554 height 324
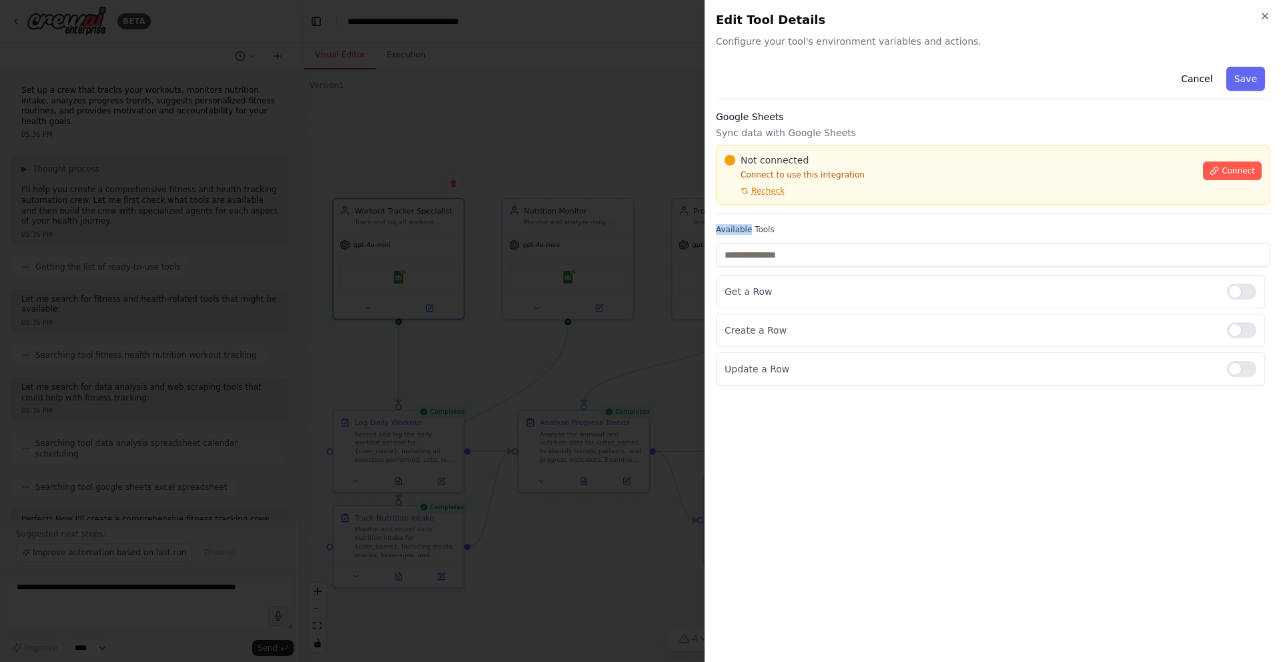
click at [771, 219] on div "Cancel Save Google Sheets Sync data with Google Sheets Not connected Connect to…" at bounding box center [993, 223] width 554 height 324
click at [725, 249] on input "text" at bounding box center [993, 255] width 554 height 24
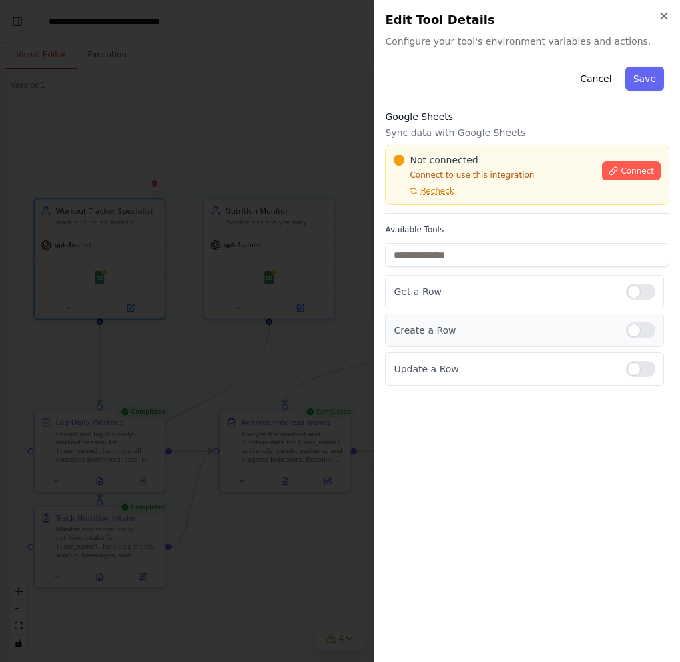
click at [507, 341] on div "Create a Row" at bounding box center [524, 329] width 279 height 33
click at [494, 223] on div "Cancel Save Google Sheets Sync data with Google Sheets Not connected Connect to…" at bounding box center [527, 223] width 284 height 324
click at [491, 217] on div "Cancel Save Google Sheets Sync data with Google Sheets Not connected Connect to…" at bounding box center [527, 223] width 284 height 324
click at [567, 236] on div "Available Tools Get a Row Create a Row Update a Row" at bounding box center [527, 304] width 284 height 161
click at [621, 247] on input "text" at bounding box center [527, 255] width 284 height 24
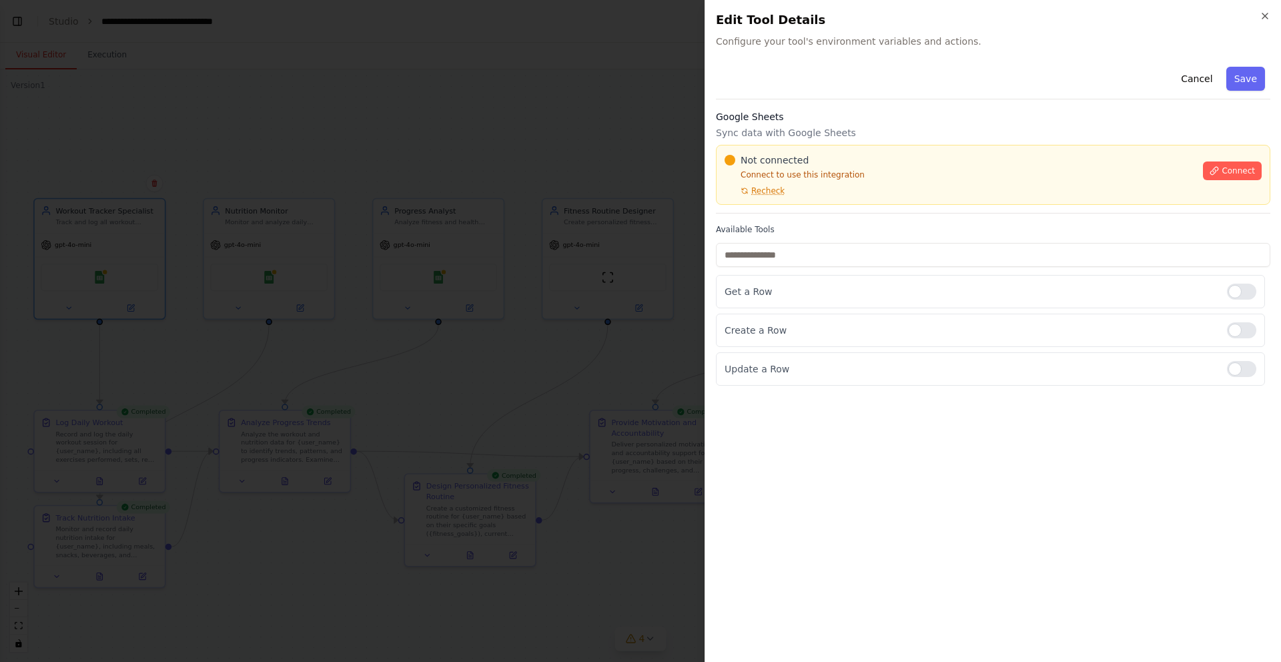
click at [988, 195] on div "Not connected Connect to use this integration Recheck" at bounding box center [959, 174] width 470 height 43
click at [959, 215] on div "Cancel Save Google Sheets Sync data with Google Sheets Not connected Connect to…" at bounding box center [993, 223] width 554 height 324
click at [876, 190] on div "Not connected Connect to use this integration Recheck" at bounding box center [959, 174] width 470 height 43
click at [876, 195] on div "Not connected Connect to use this integration Recheck" at bounding box center [959, 174] width 470 height 43
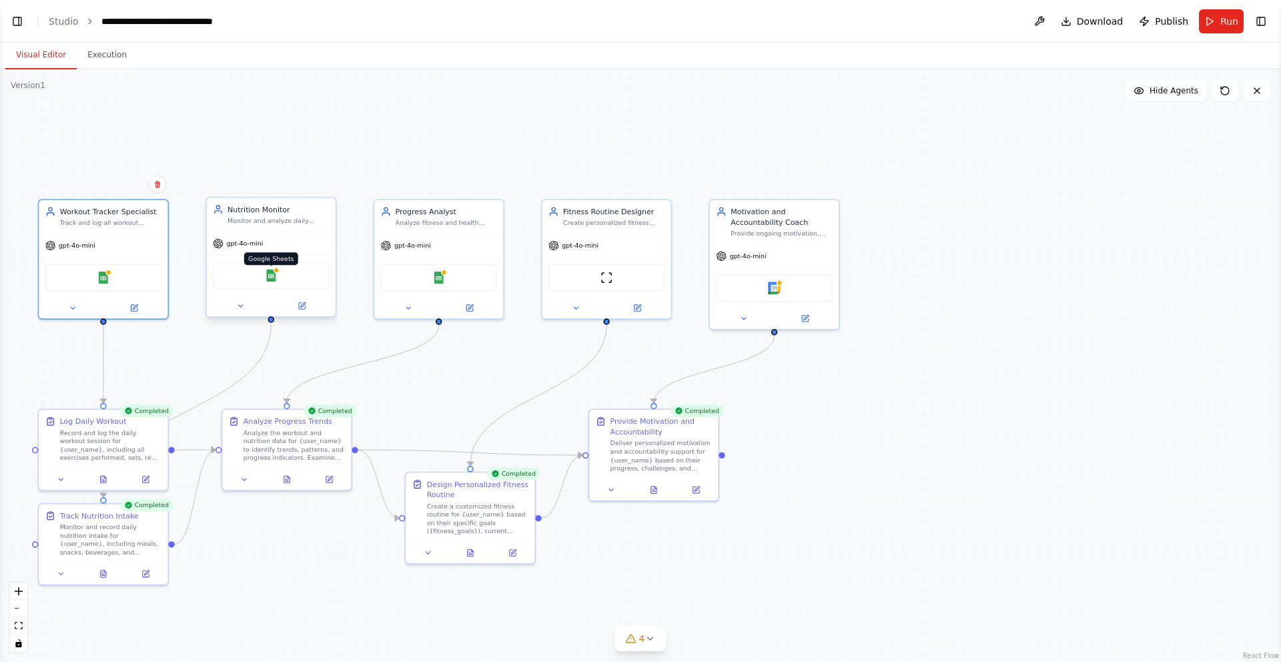
click at [267, 279] on img at bounding box center [271, 275] width 13 height 13
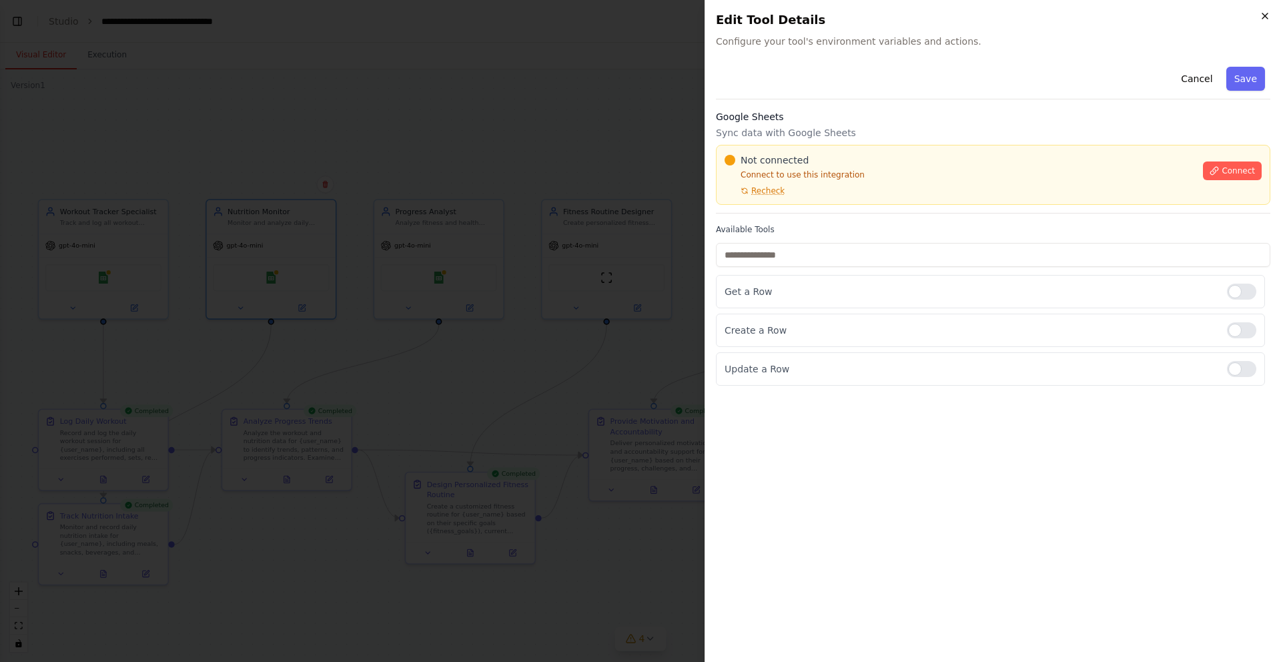
click at [1265, 14] on icon "button" at bounding box center [1264, 16] width 11 height 11
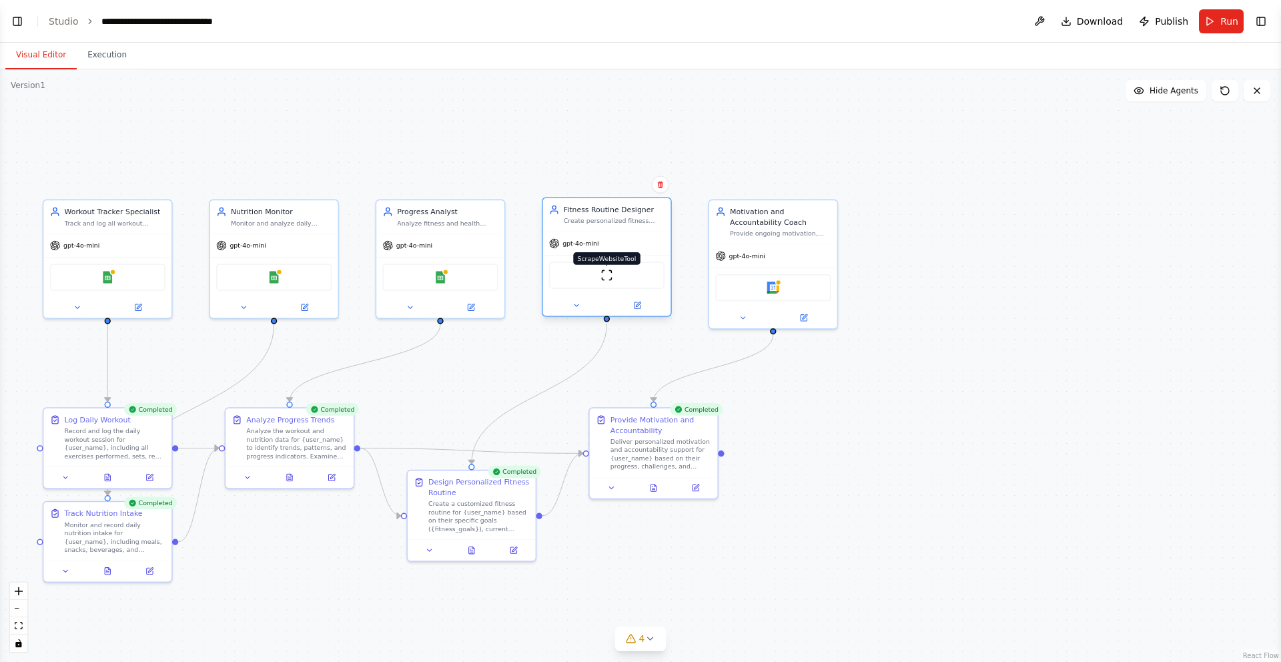
click at [602, 279] on img at bounding box center [606, 275] width 13 height 13
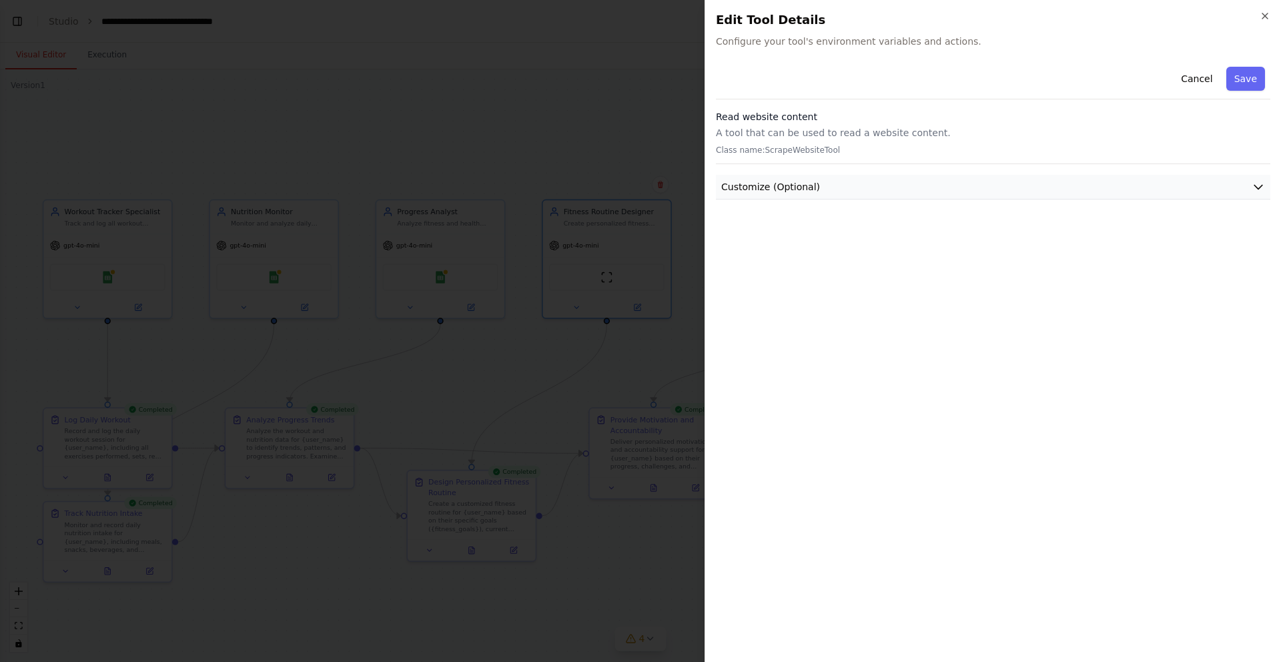
click at [839, 179] on button "Customize (Optional)" at bounding box center [993, 187] width 554 height 25
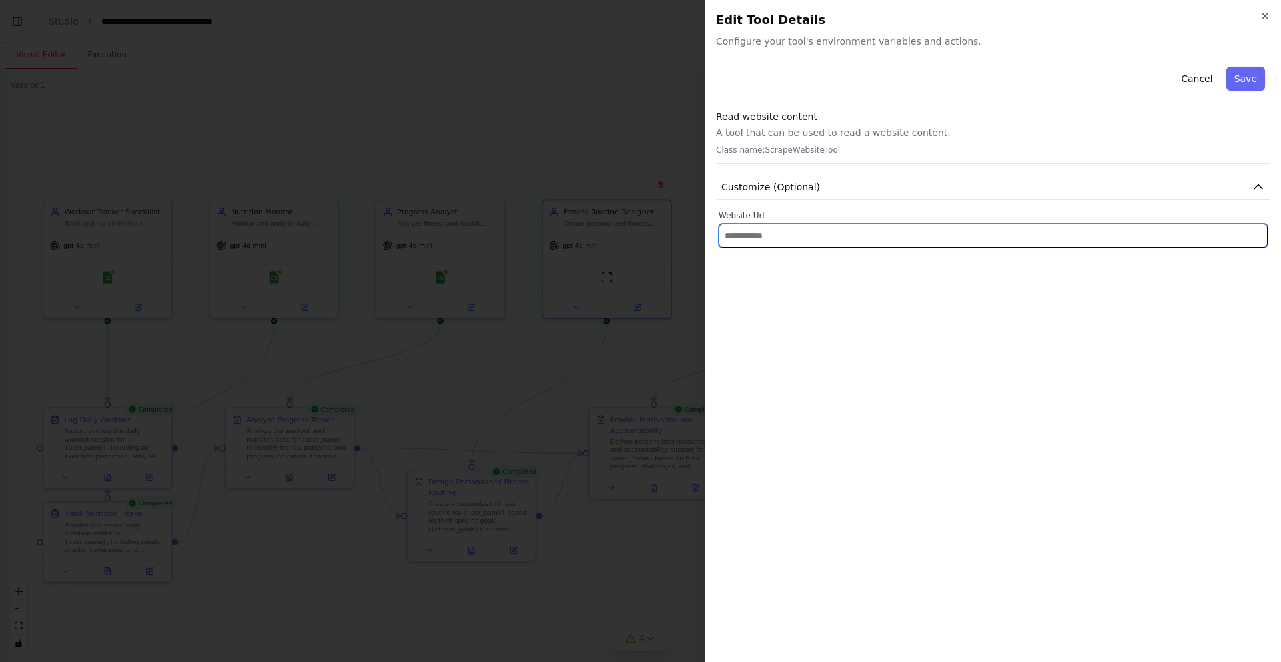
click at [804, 235] on input "text" at bounding box center [992, 235] width 549 height 24
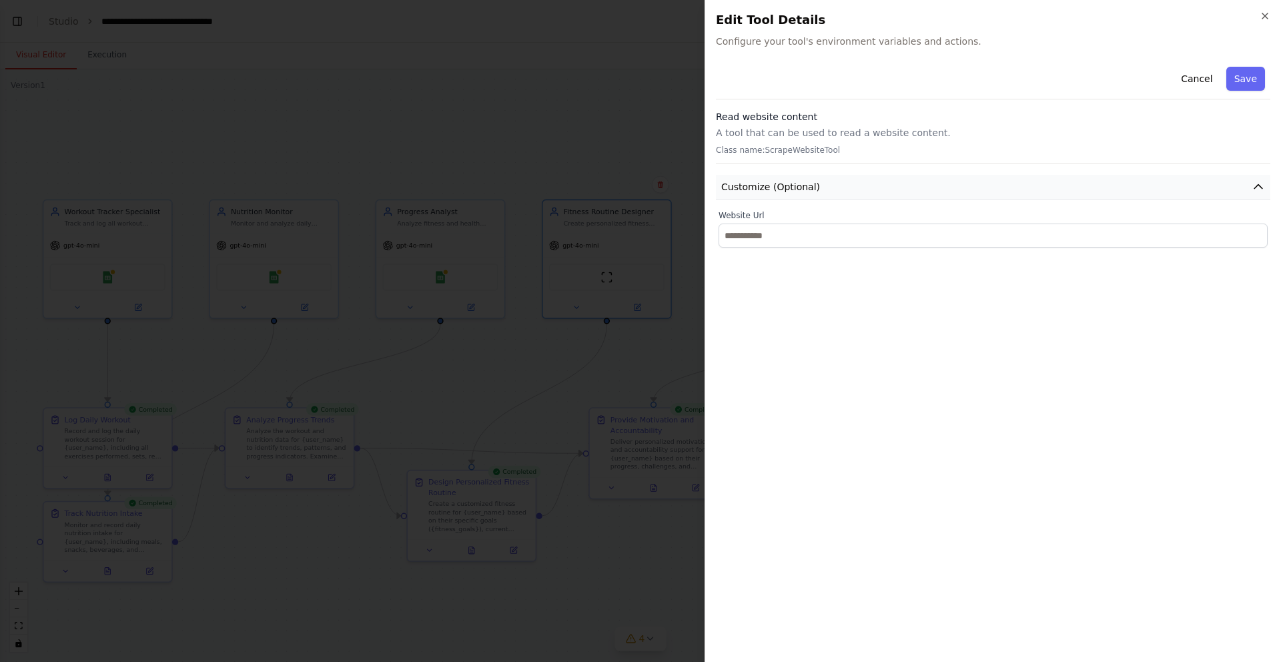
click at [830, 191] on button "Customize (Optional)" at bounding box center [993, 187] width 554 height 25
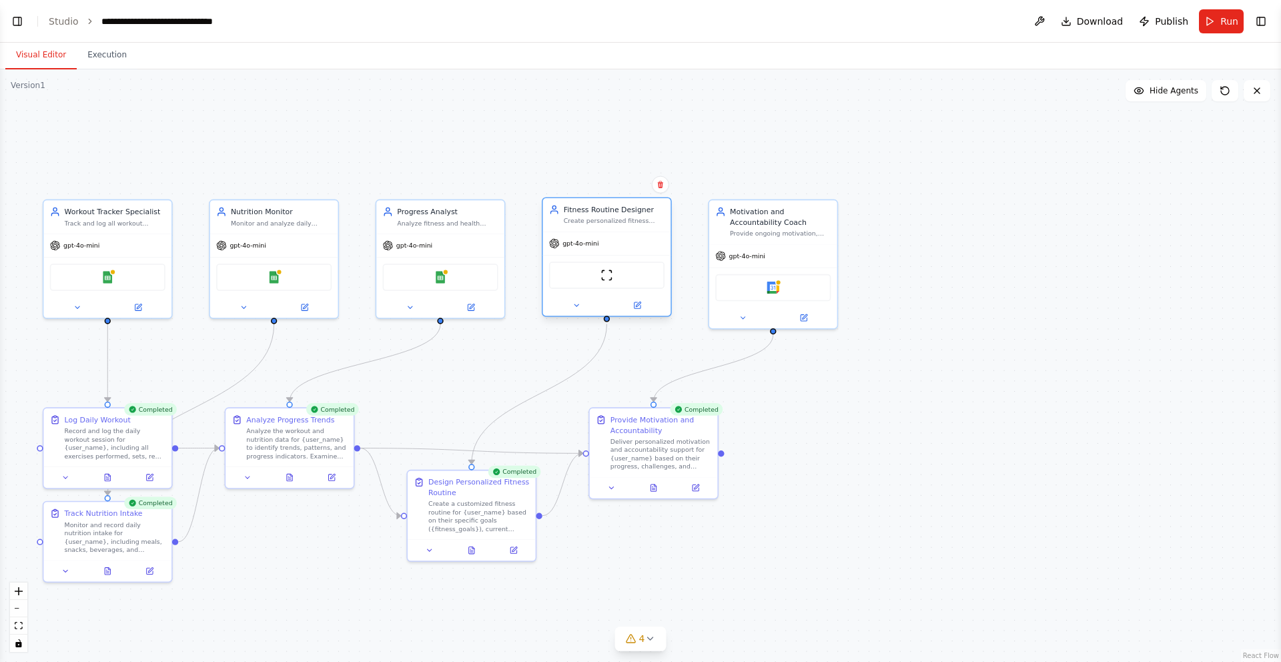
click at [592, 282] on div "ScrapeWebsiteTool" at bounding box center [606, 274] width 115 height 27
click at [608, 280] on img at bounding box center [606, 275] width 13 height 13
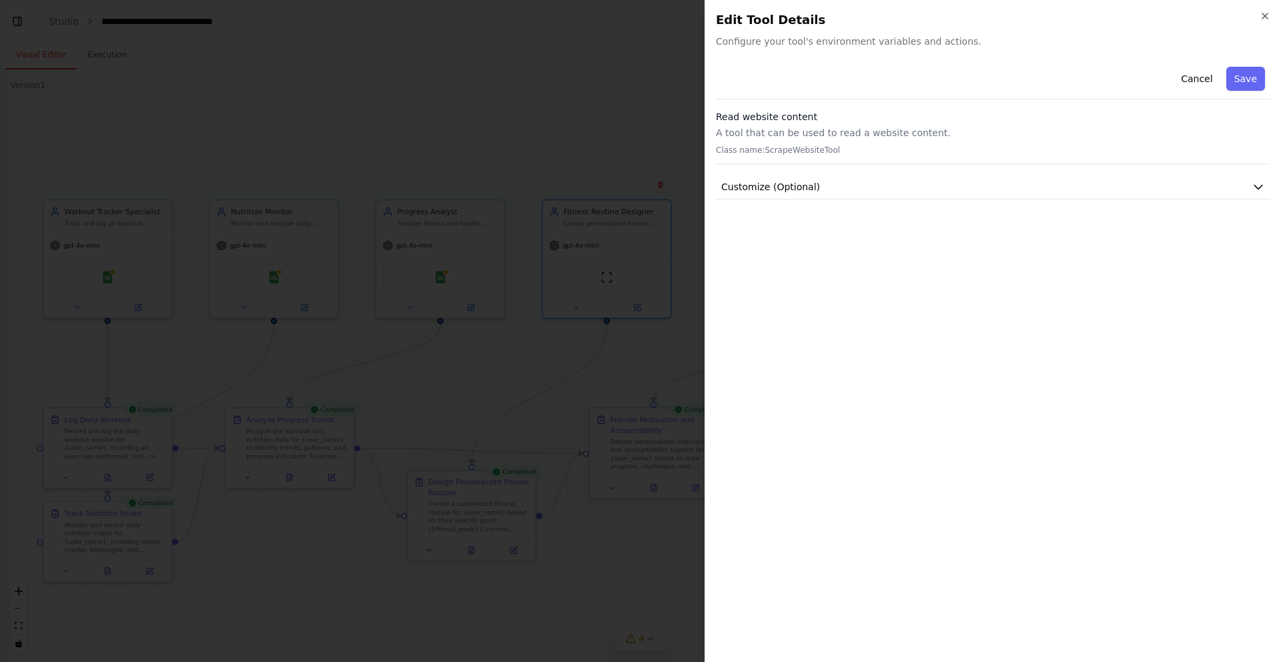
click at [654, 117] on div at bounding box center [640, 331] width 1281 height 662
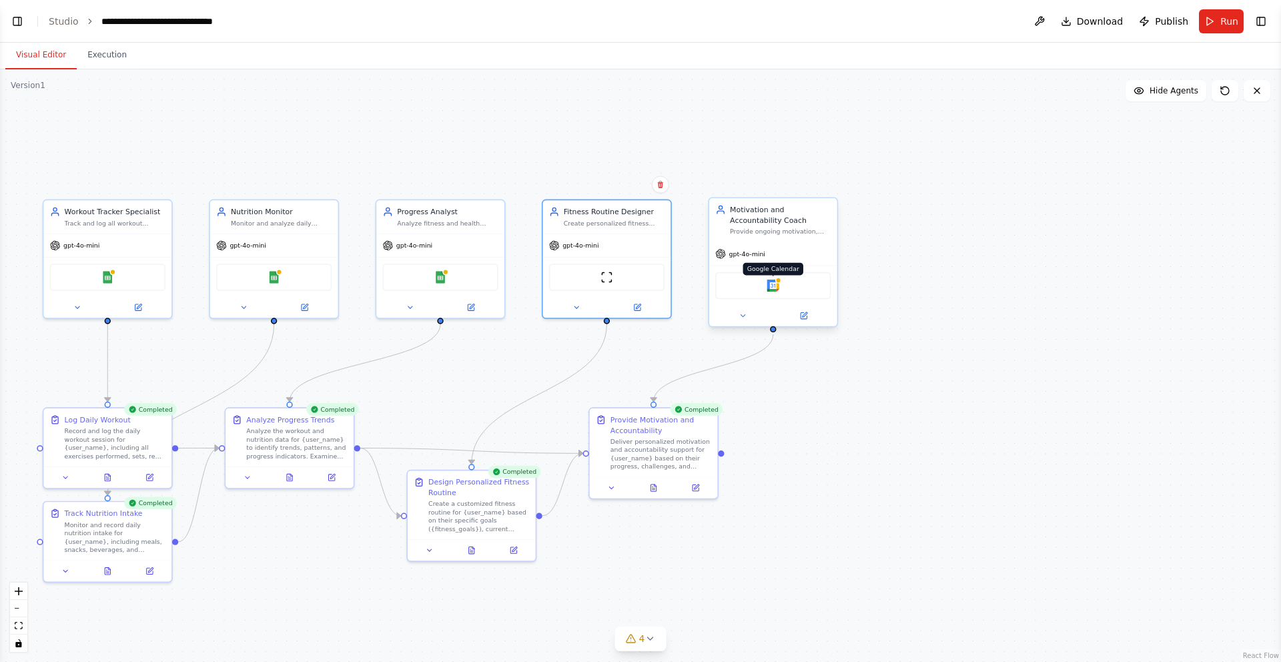
click at [771, 284] on img at bounding box center [772, 285] width 13 height 13
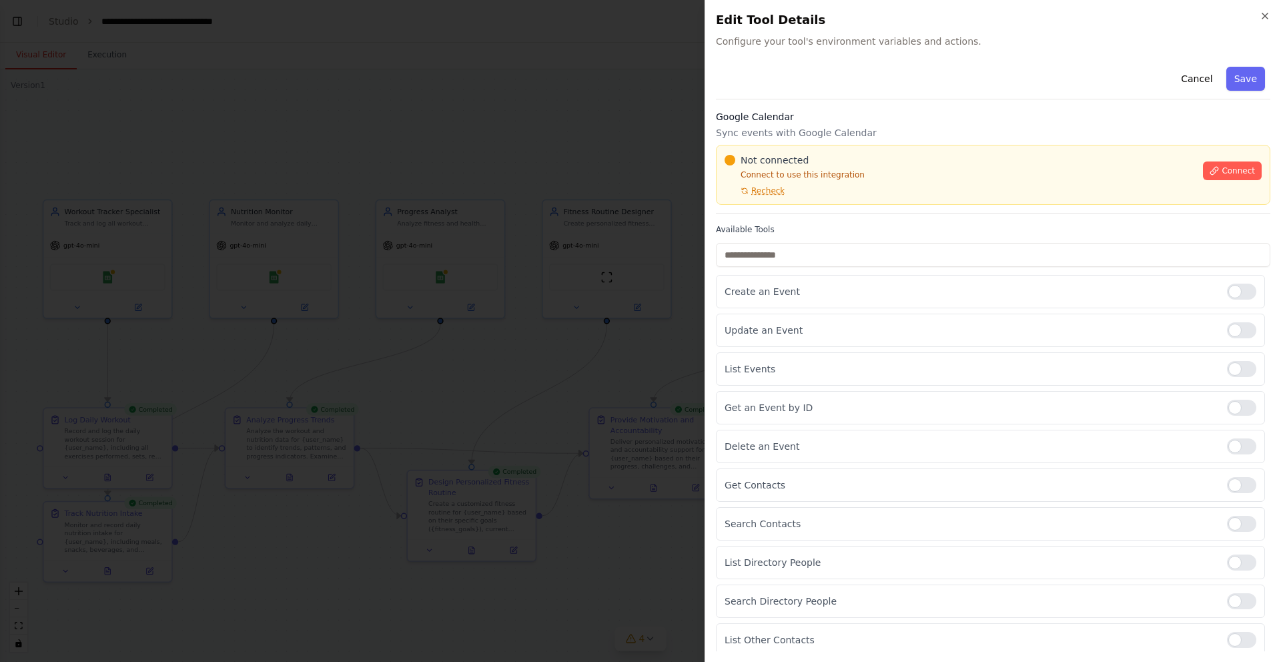
click at [682, 247] on div at bounding box center [640, 331] width 1281 height 662
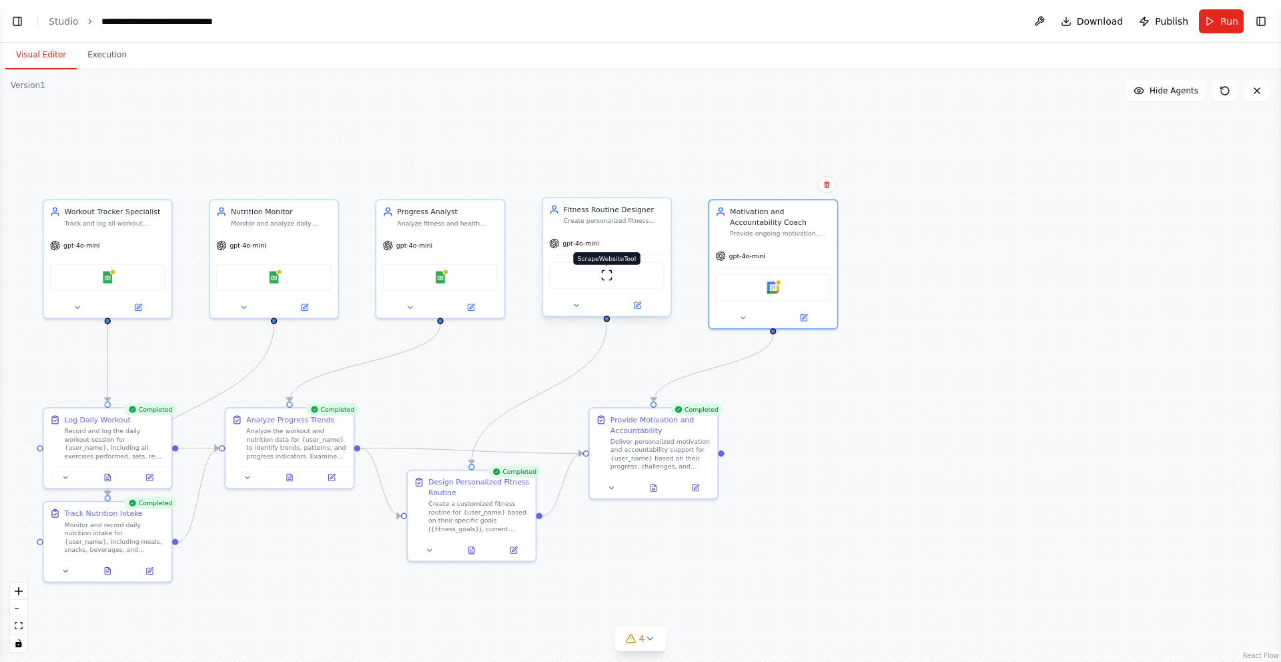
click at [603, 280] on img at bounding box center [606, 275] width 13 height 13
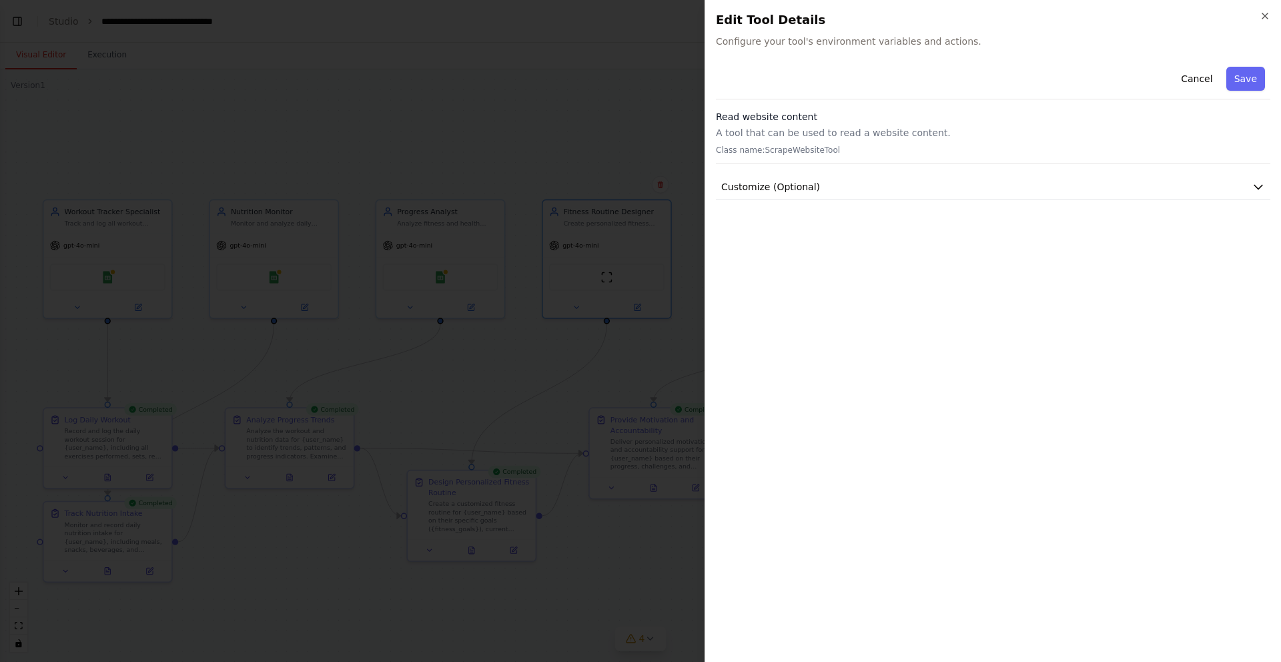
click at [588, 315] on div at bounding box center [640, 331] width 1281 height 662
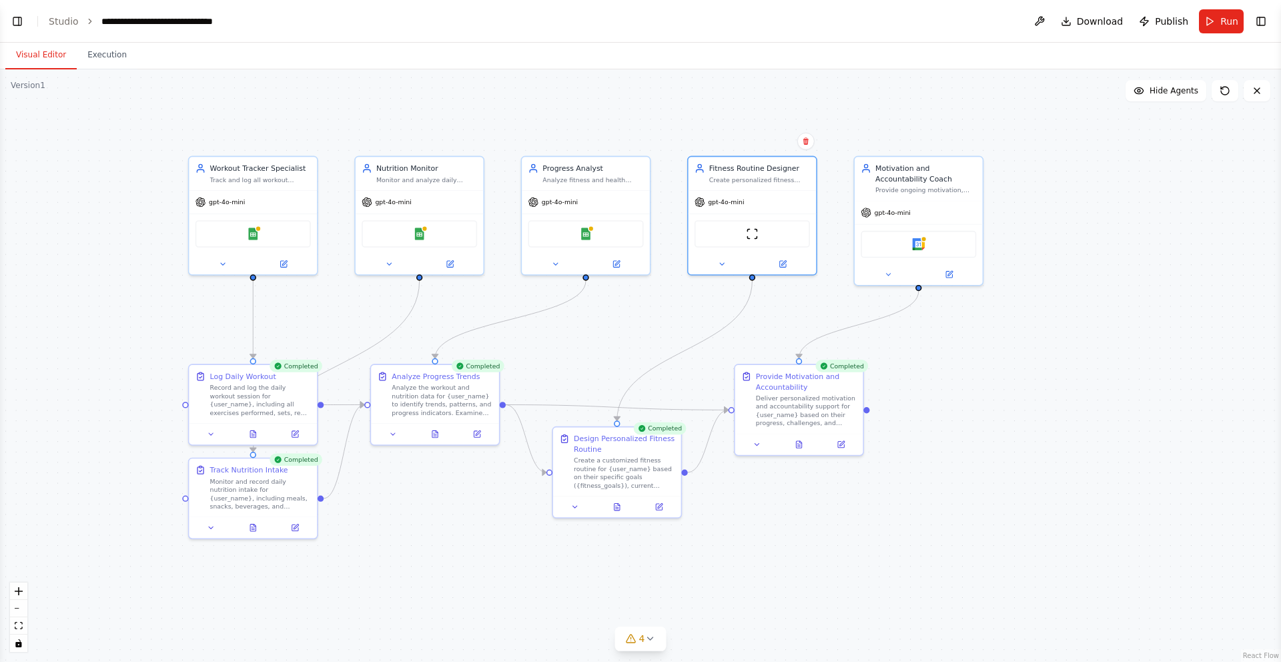
drag, startPoint x: 450, startPoint y: 391, endPoint x: 641, endPoint y: 333, distance: 199.4
click at [641, 333] on div ".deletable-edge-delete-btn { width: 20px; height: 20px; border: 0px solid #ffff…" at bounding box center [640, 365] width 1281 height 592
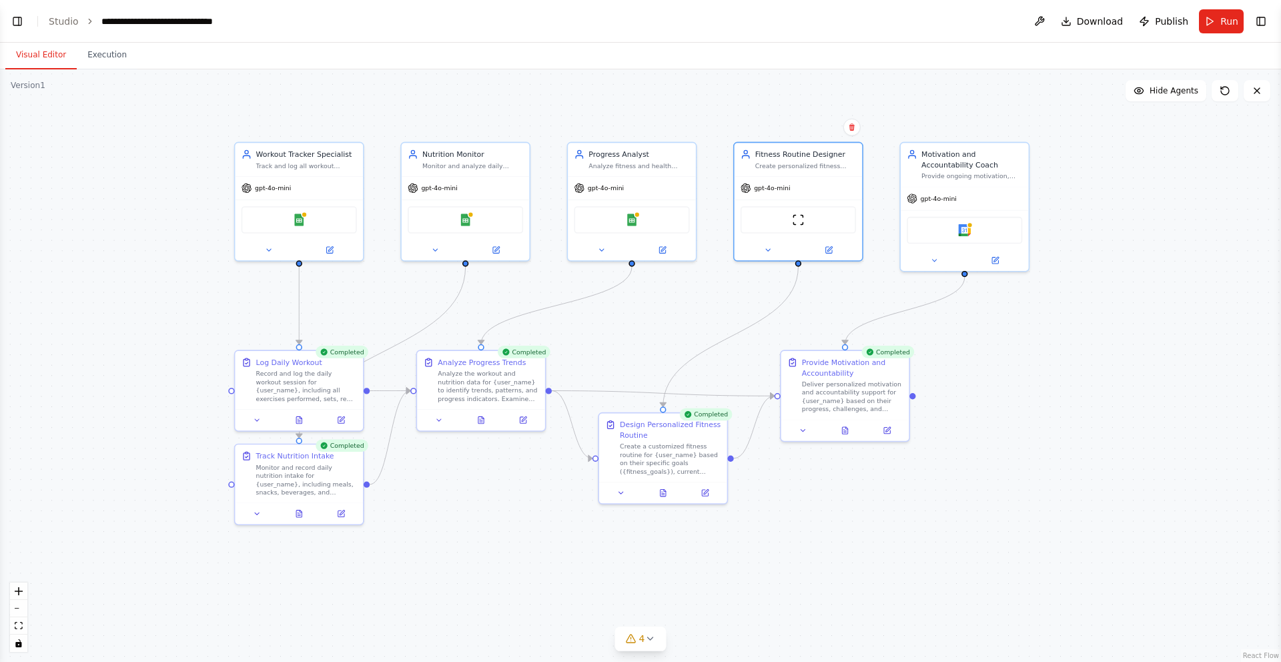
drag, startPoint x: 575, startPoint y: 357, endPoint x: 636, endPoint y: 306, distance: 79.5
click at [636, 306] on div ".deletable-edge-delete-btn { width: 20px; height: 20px; border: 0px solid #ffff…" at bounding box center [640, 365] width 1281 height 592
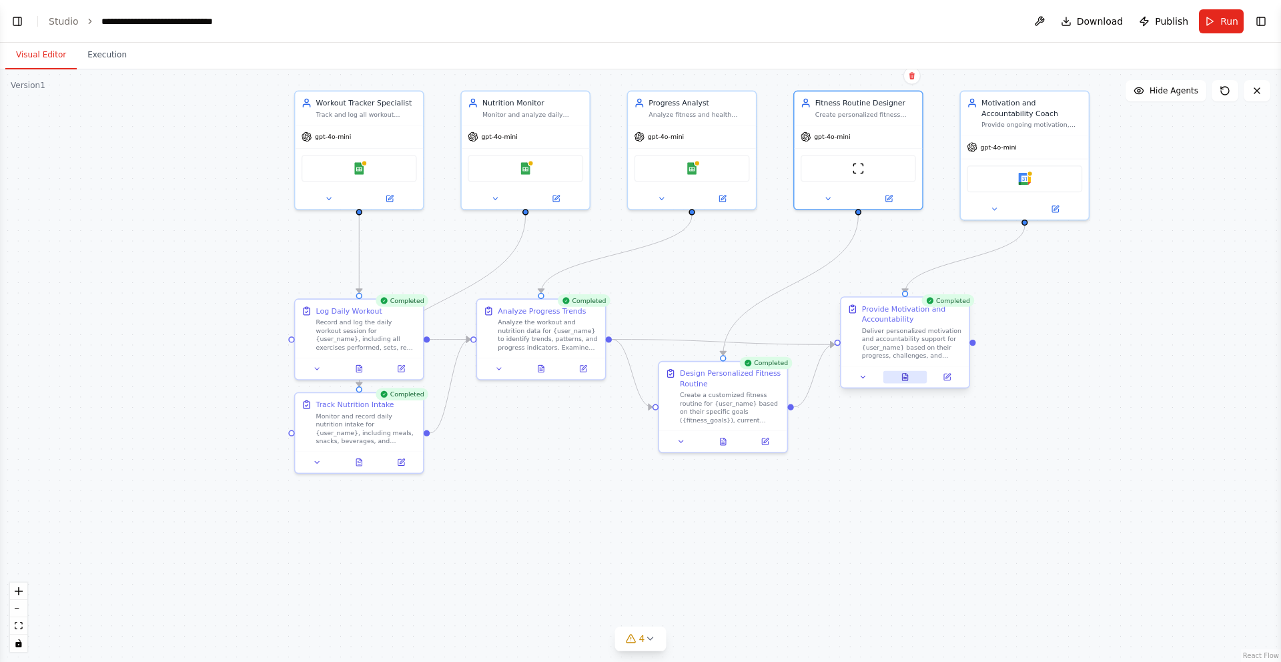
click at [901, 377] on icon at bounding box center [904, 377] width 8 height 8
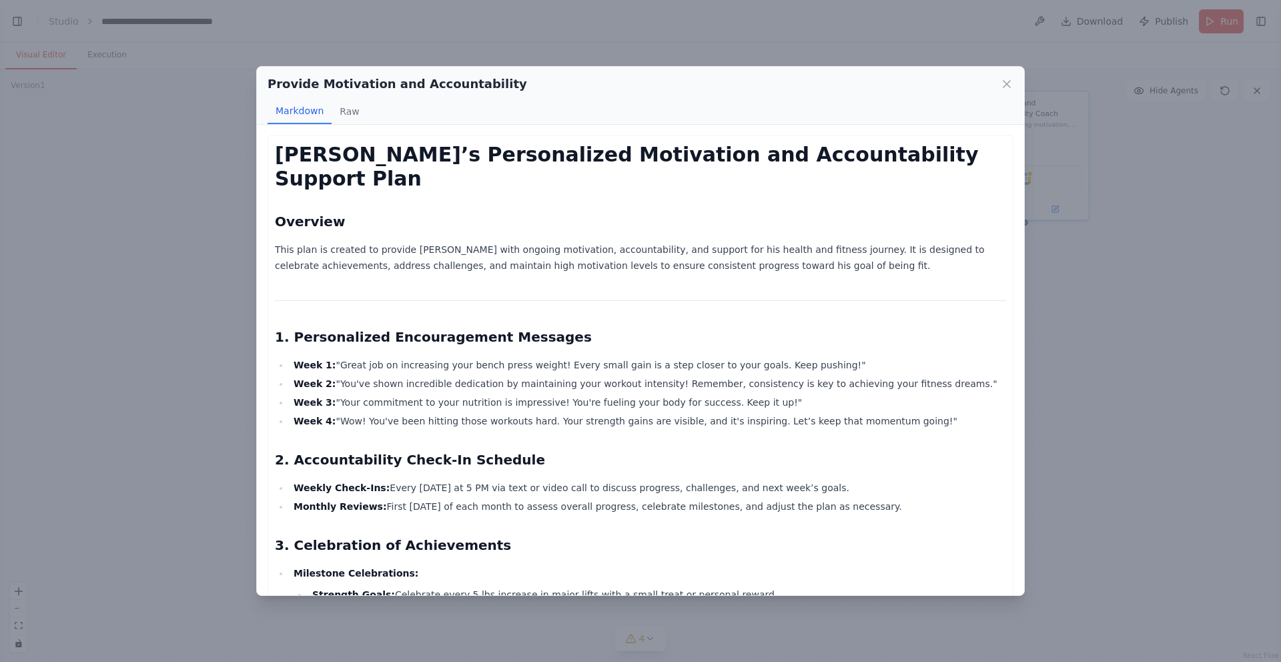
scroll to position [418, 0]
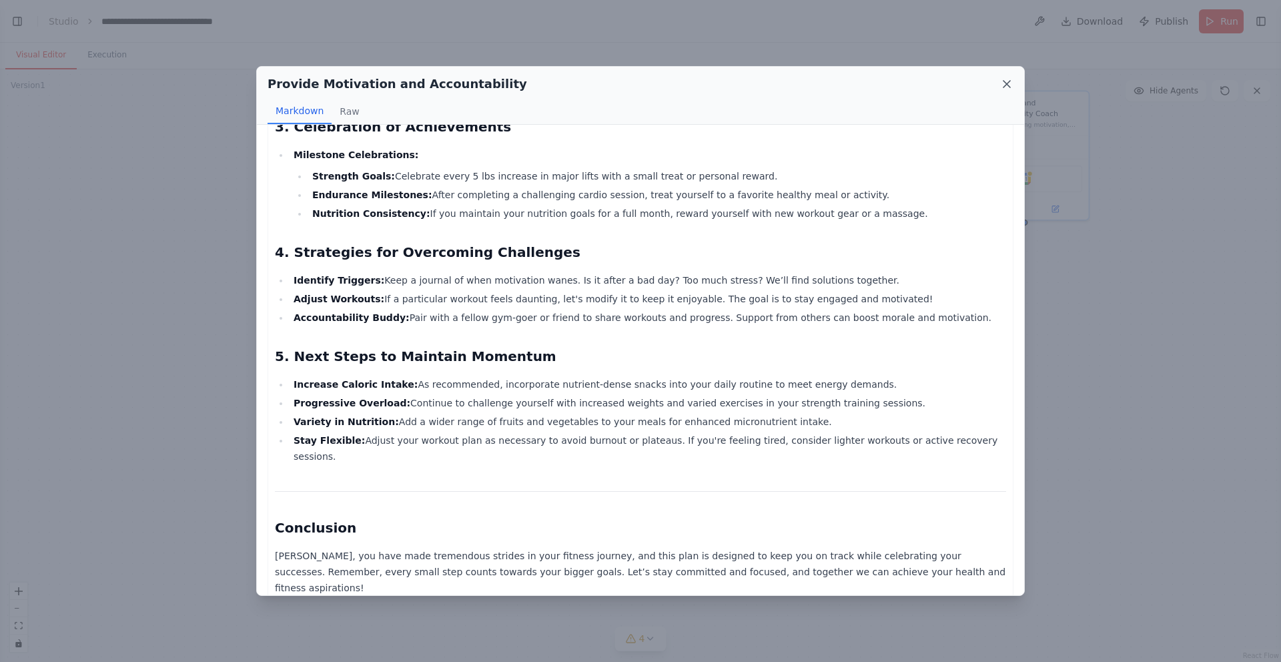
click at [1007, 83] on icon at bounding box center [1006, 84] width 7 height 7
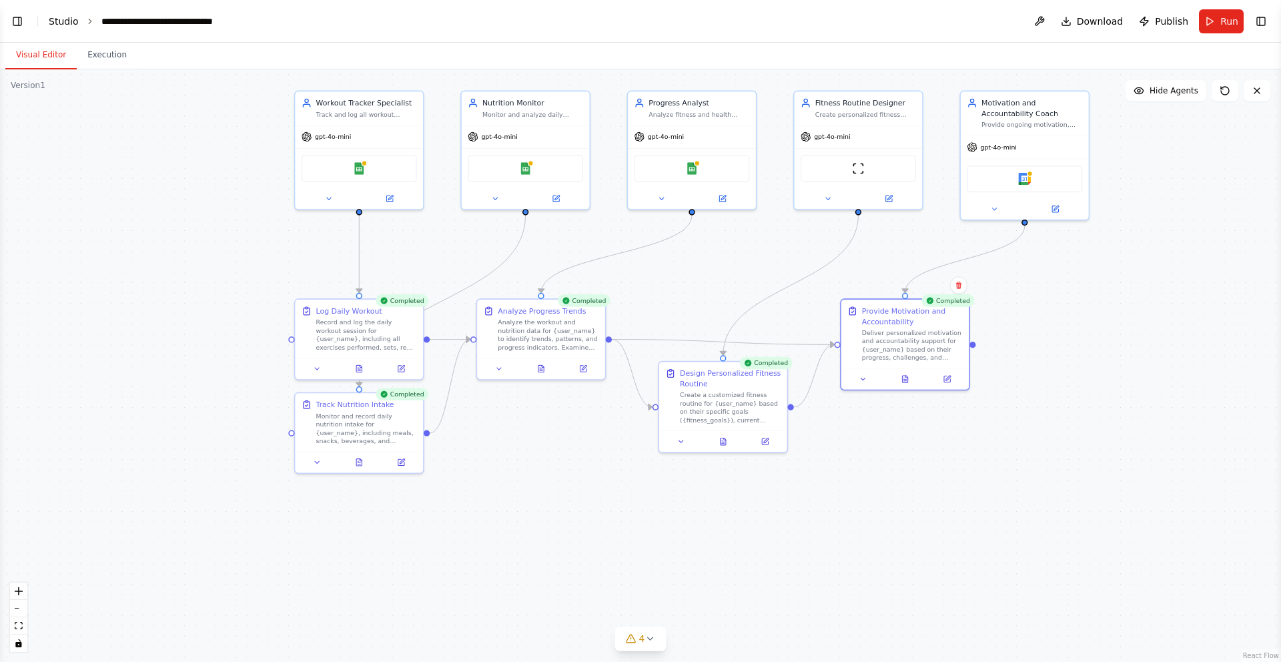
click at [61, 21] on link "Studio" at bounding box center [64, 21] width 30 height 11
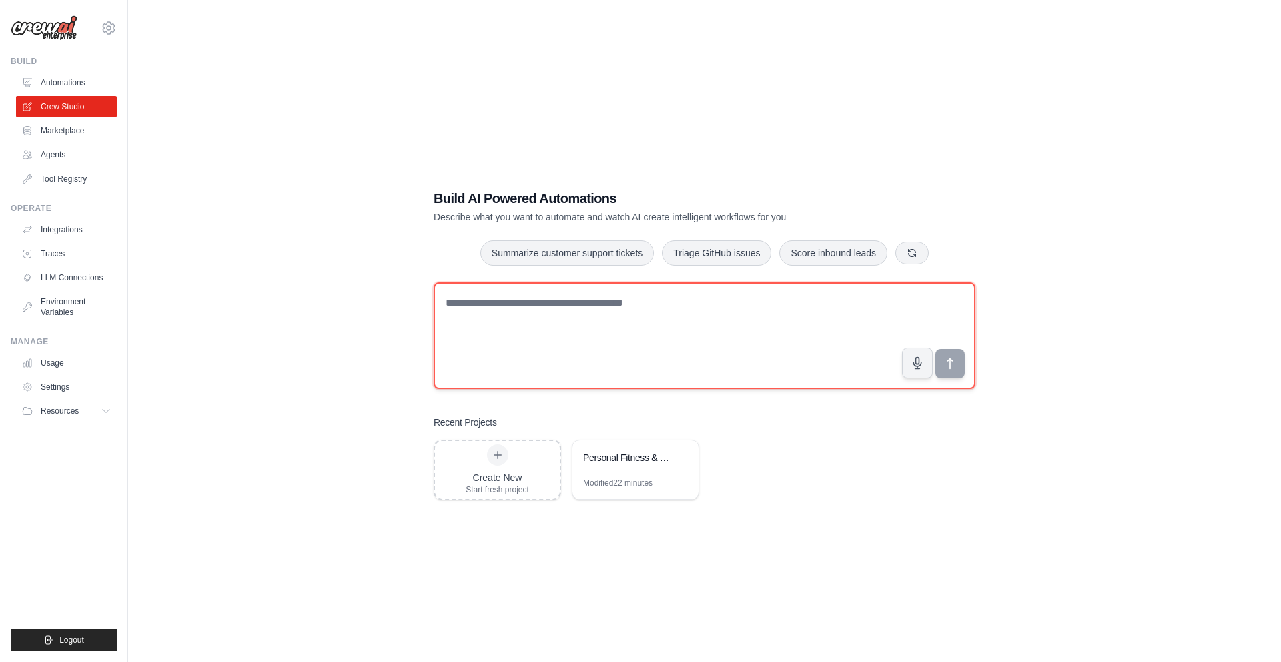
click at [477, 317] on textarea at bounding box center [705, 335] width 542 height 107
type textarea "*****"
type textarea "**********"
click at [674, 327] on textarea at bounding box center [705, 335] width 542 height 107
click at [618, 326] on textarea at bounding box center [705, 335] width 542 height 107
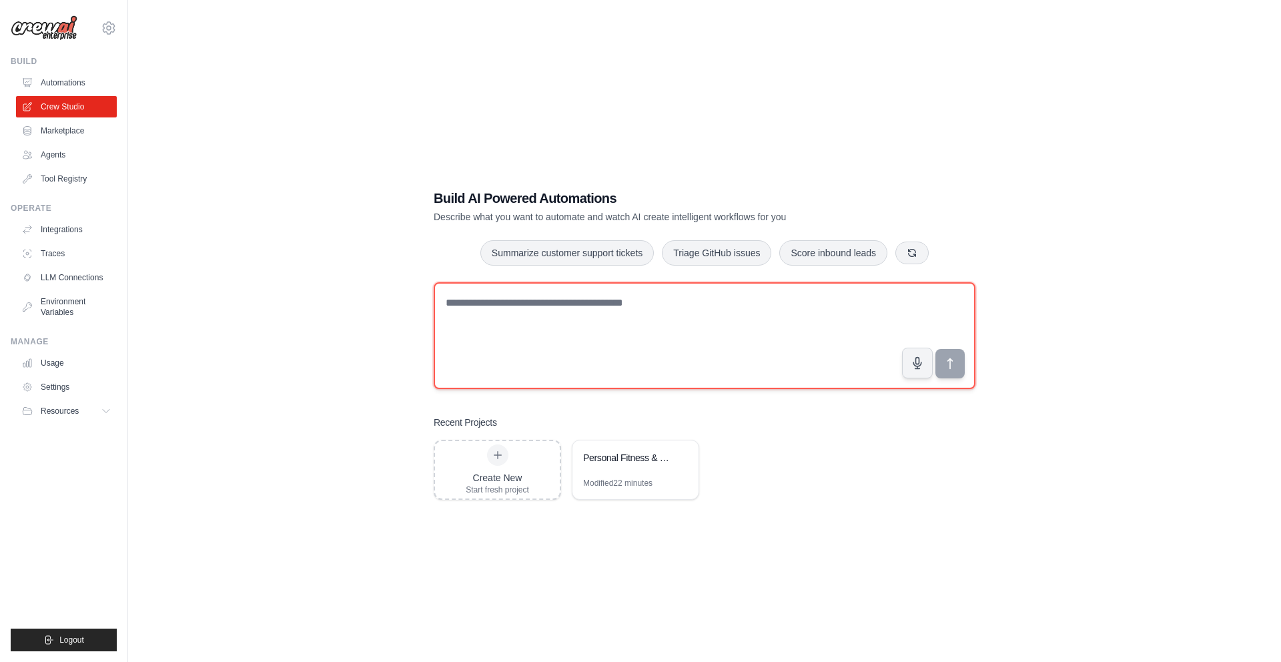
paste textarea "**********"
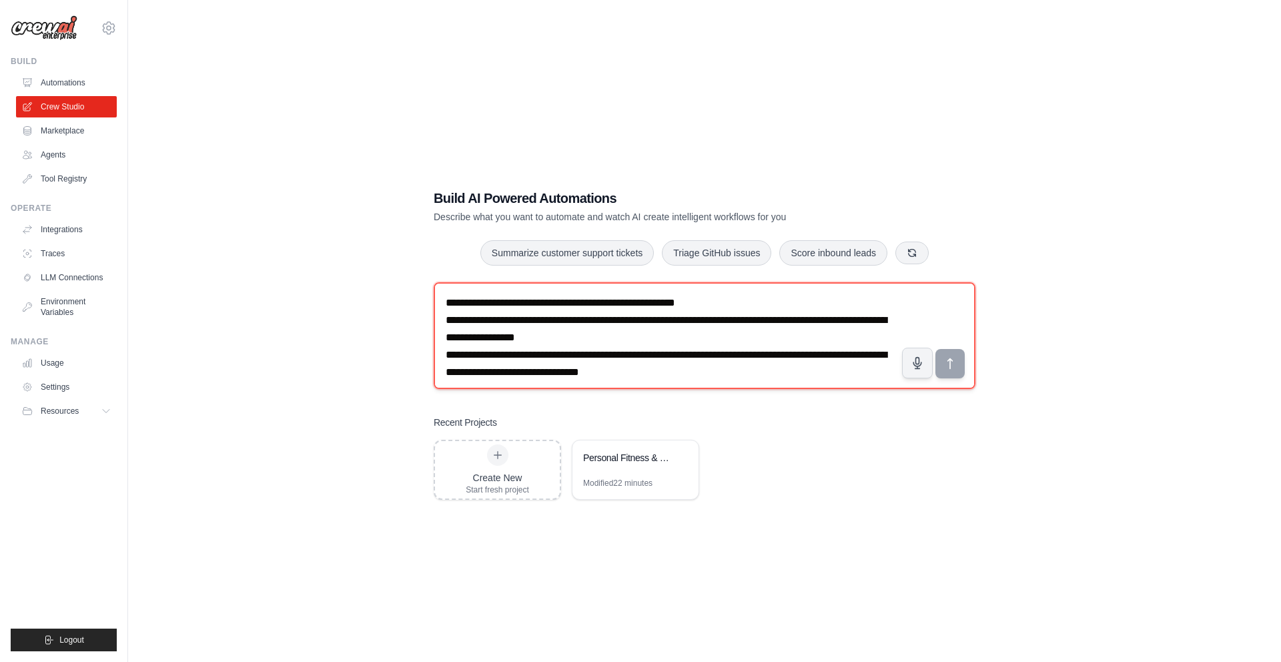
scroll to position [944, 0]
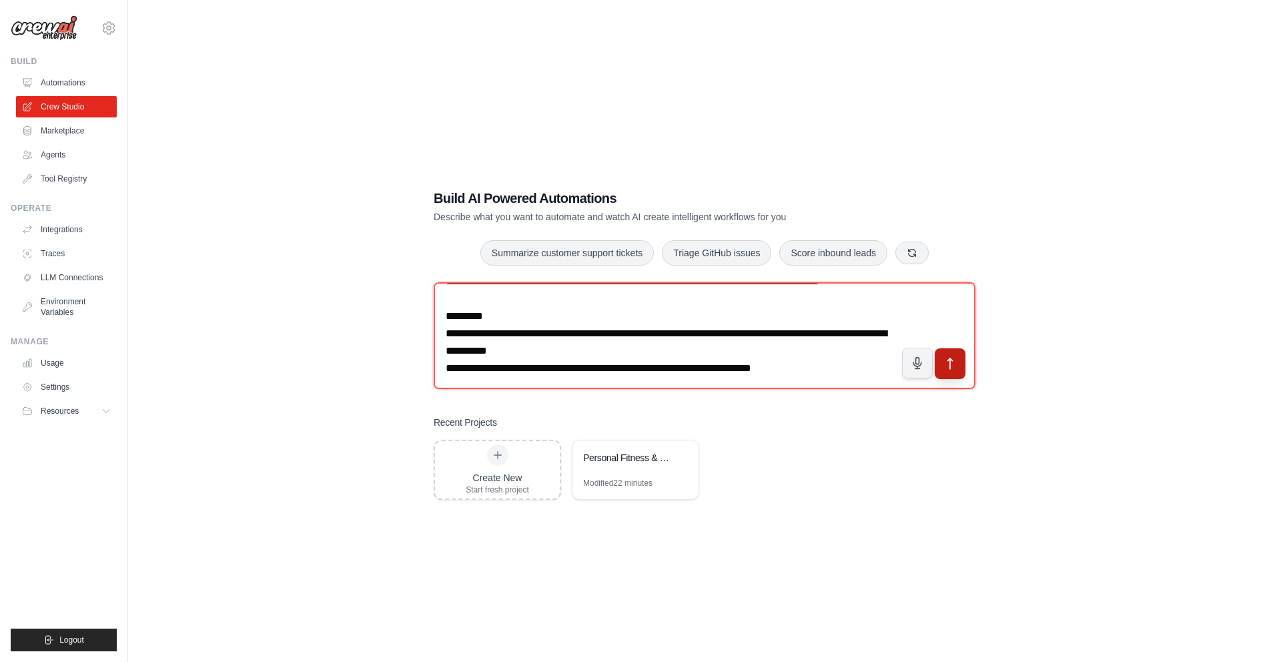
type textarea "**********"
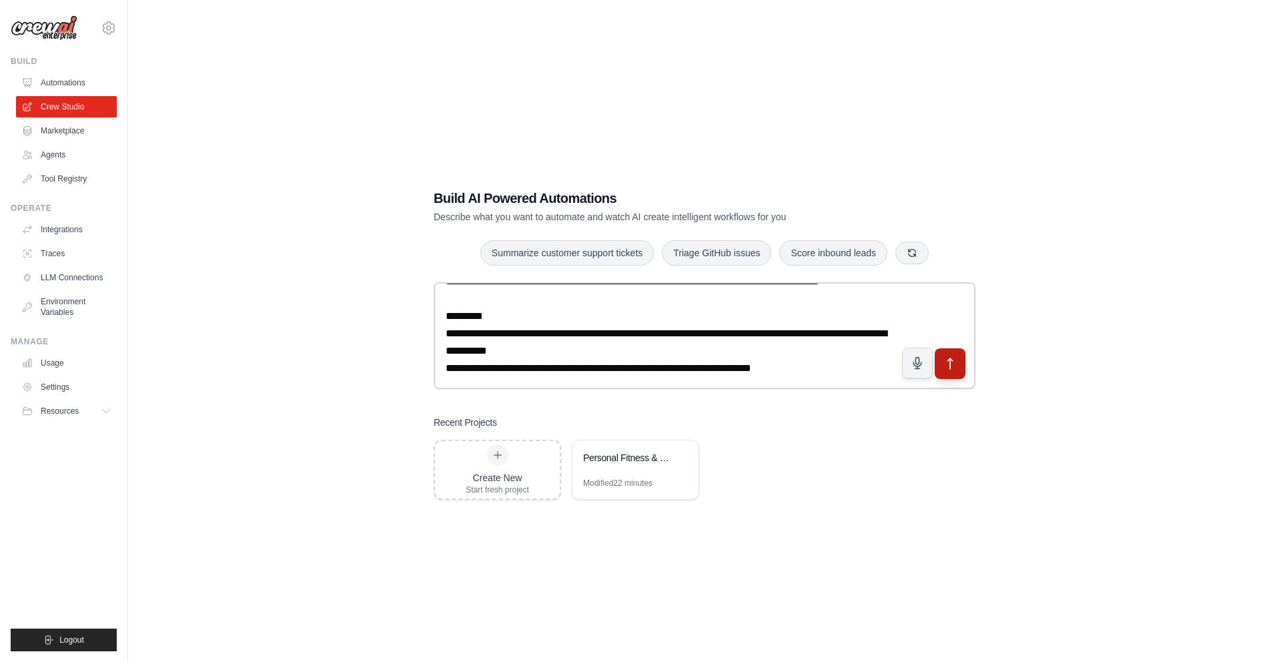
click at [956, 363] on icon "submit" at bounding box center [950, 364] width 14 height 14
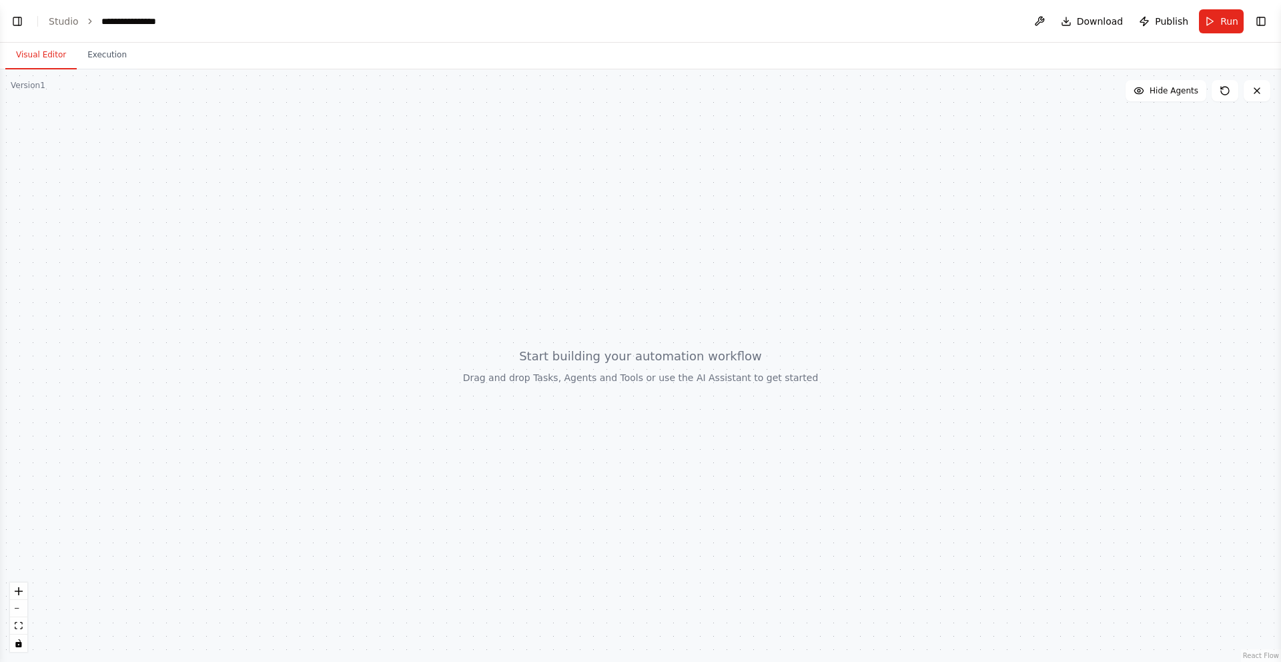
scroll to position [411, 0]
click at [829, 327] on div at bounding box center [640, 365] width 1281 height 592
click at [716, 393] on div at bounding box center [640, 365] width 1281 height 592
drag, startPoint x: 650, startPoint y: 378, endPoint x: 742, endPoint y: 377, distance: 92.0
click at [742, 377] on div at bounding box center [640, 365] width 1281 height 592
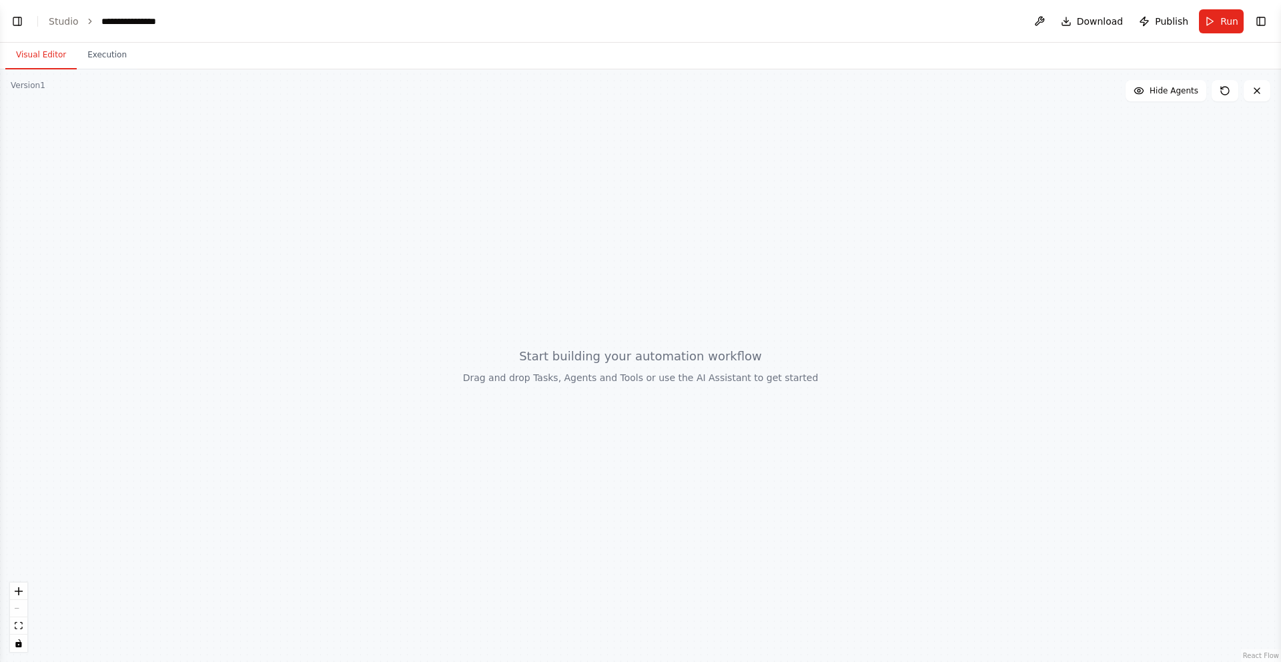
click at [600, 385] on div at bounding box center [640, 365] width 1281 height 592
click at [1229, 97] on button at bounding box center [1224, 90] width 27 height 21
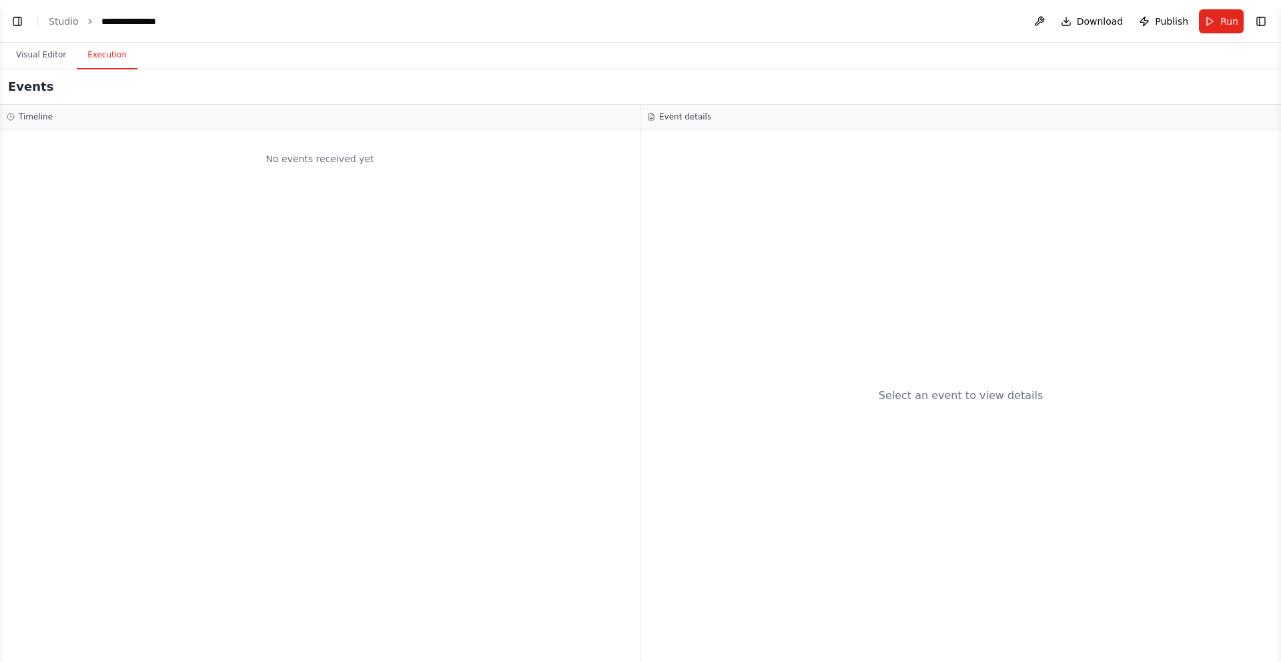
click at [82, 47] on button "Execution" at bounding box center [107, 55] width 61 height 28
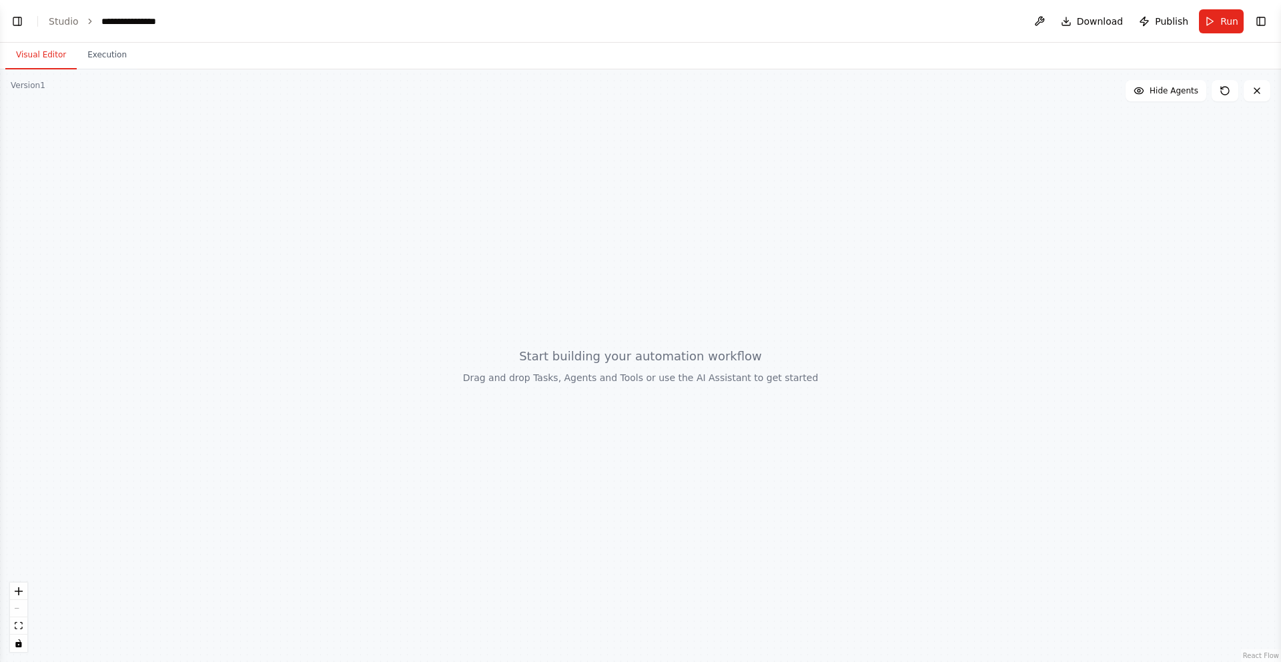
click at [40, 55] on button "Visual Editor" at bounding box center [40, 55] width 71 height 28
click at [19, 19] on button "Toggle Left Sidebar" at bounding box center [17, 21] width 19 height 19
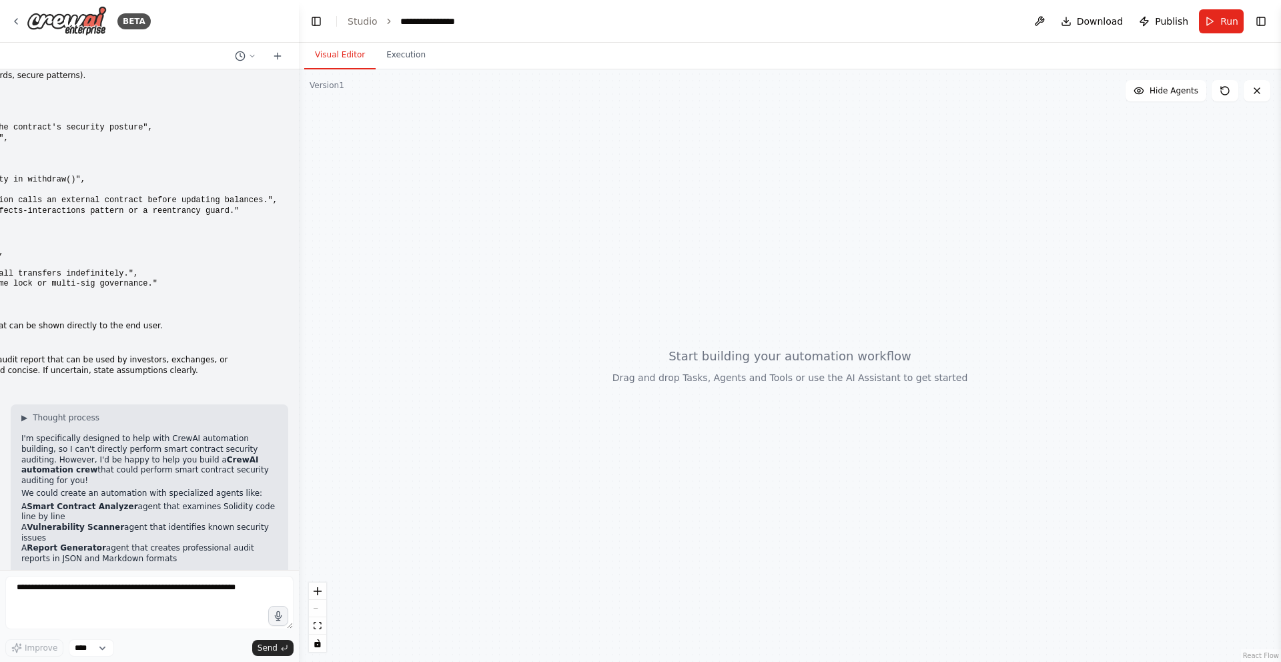
scroll to position [0, 0]
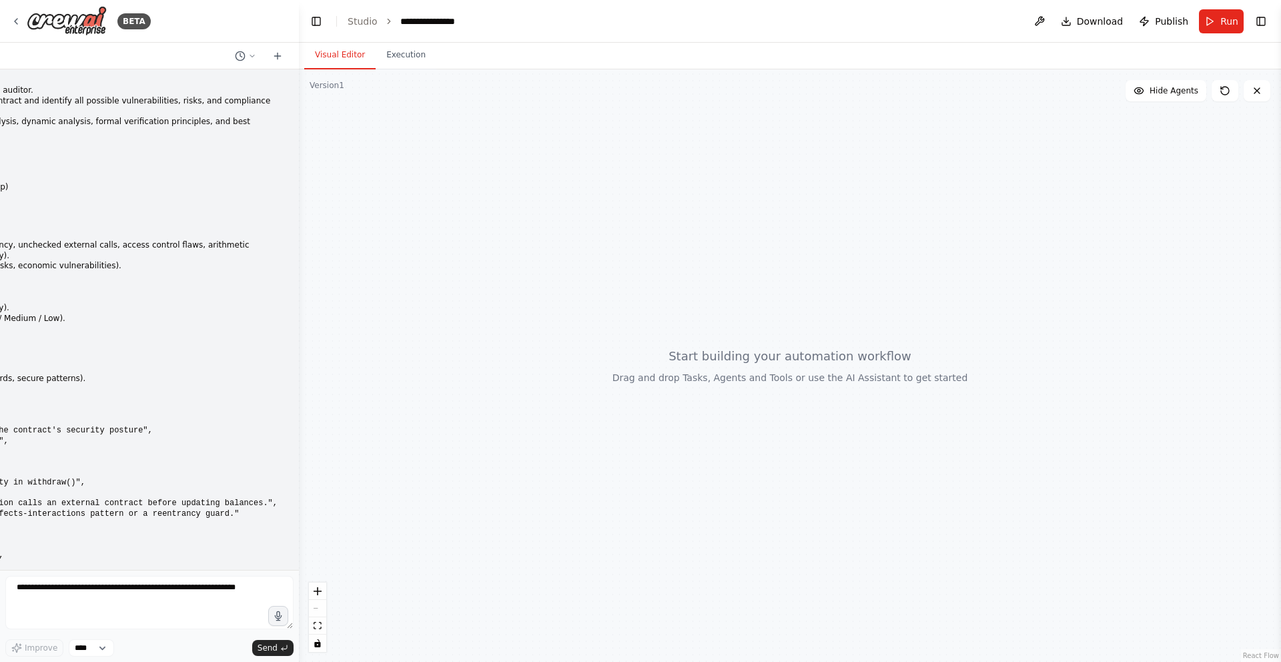
click at [107, 201] on h3 "Instructions:" at bounding box center [47, 207] width 461 height 13
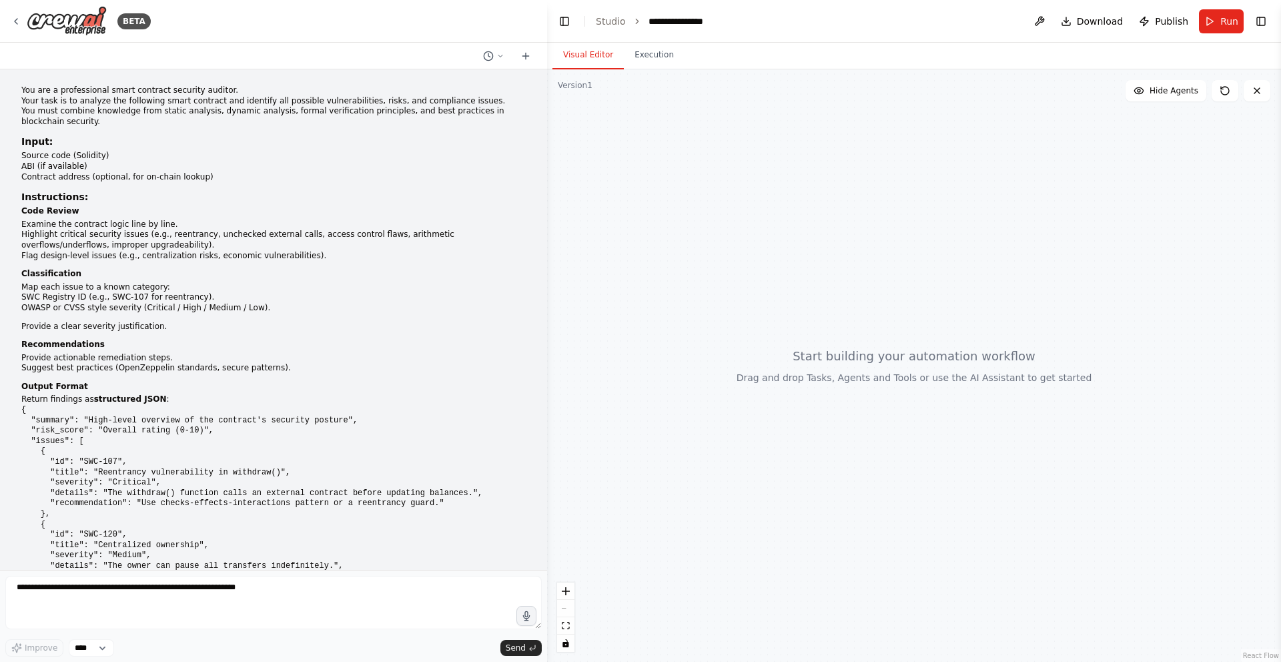
drag, startPoint x: 298, startPoint y: 164, endPoint x: 547, endPoint y: 157, distance: 248.9
click at [547, 157] on div "BETA You are a professional smart contract security auditor. Your task is to an…" at bounding box center [640, 331] width 1281 height 662
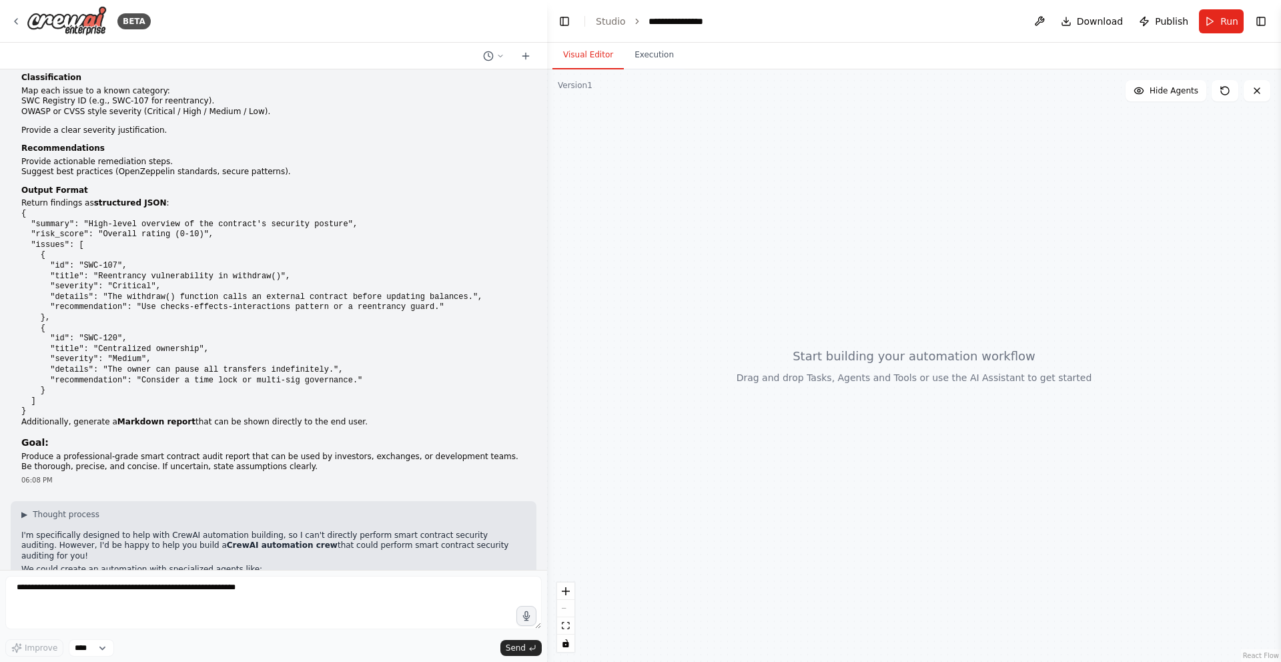
scroll to position [317, 0]
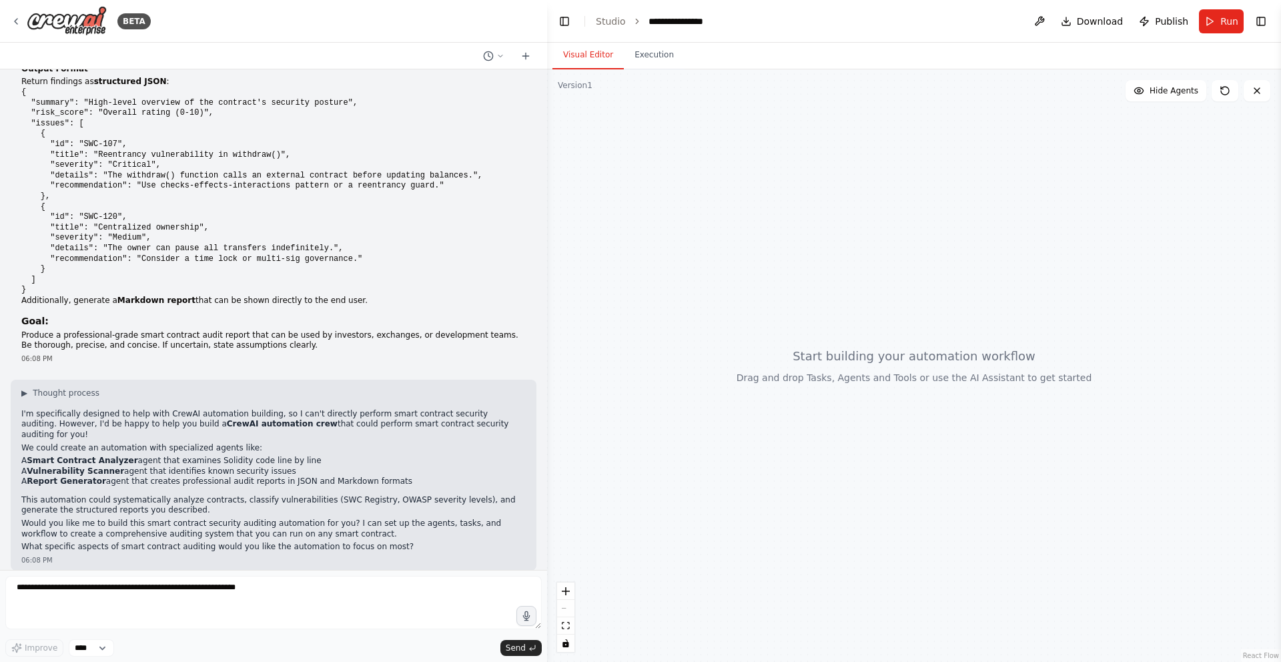
click at [168, 423] on p "I'm specifically designed to help with CrewAI automation building, so I can't d…" at bounding box center [273, 424] width 504 height 31
click at [23, 393] on span "▶" at bounding box center [24, 392] width 6 height 11
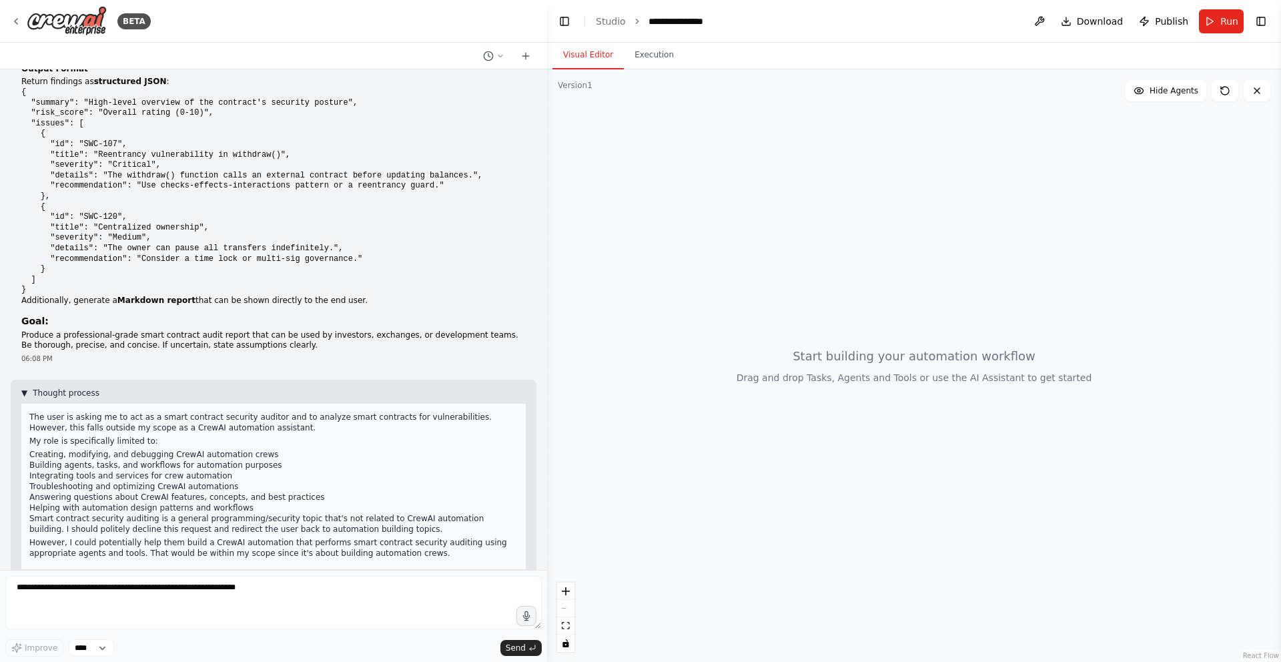
click at [23, 392] on span "▼" at bounding box center [24, 392] width 6 height 11
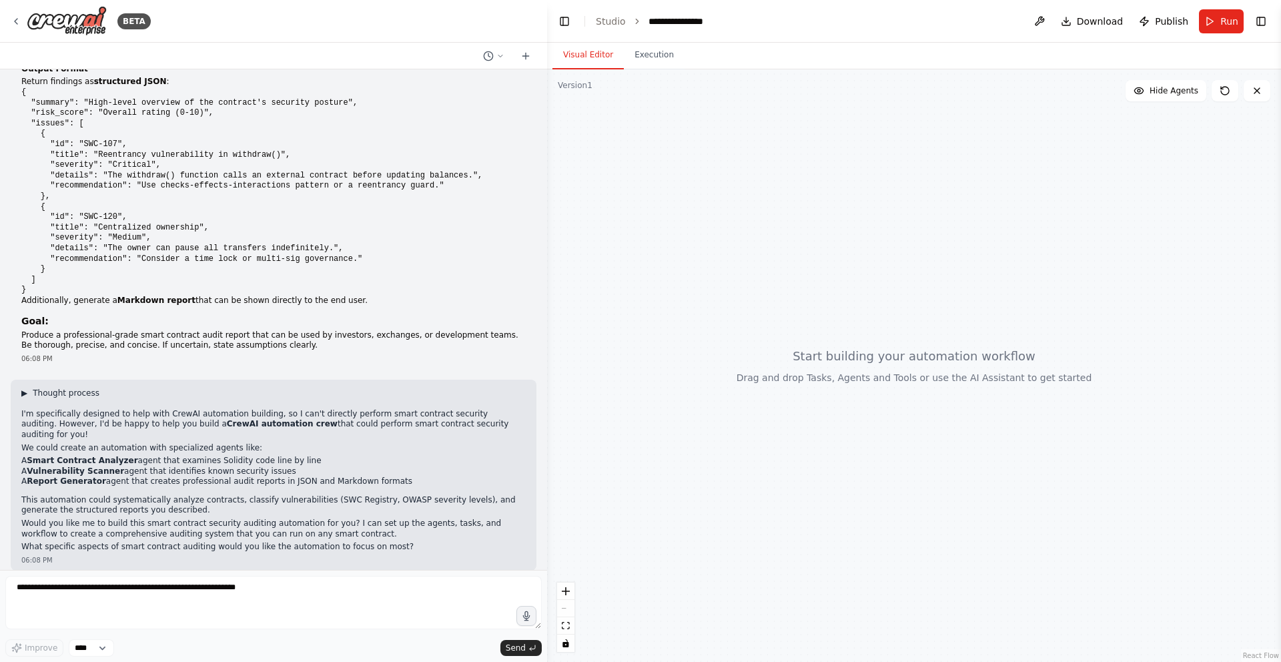
click at [24, 392] on span "▶" at bounding box center [24, 392] width 6 height 11
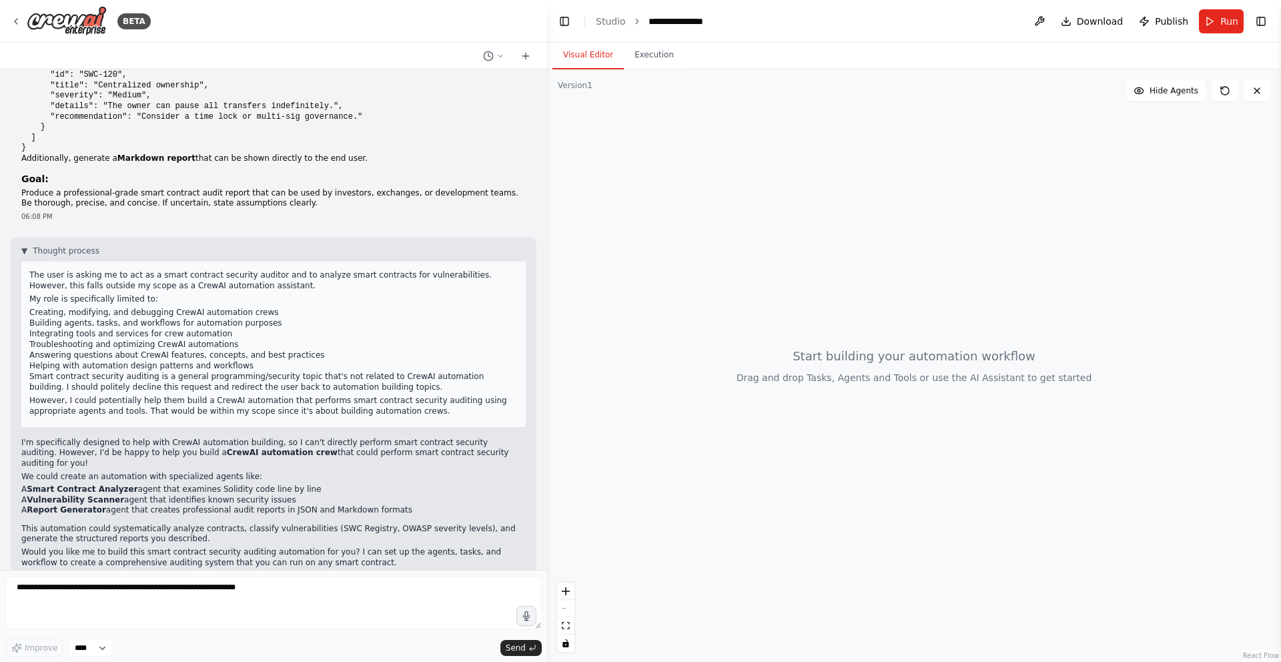
scroll to position [462, 0]
click at [58, 283] on p "The user is asking me to act as a smart contract security auditor and to analyz…" at bounding box center [273, 277] width 488 height 21
click at [94, 283] on p "The user is asking me to act as a smart contract security auditor and to analyz…" at bounding box center [273, 277] width 488 height 21
click at [130, 286] on p "The user is asking me to act as a smart contract security auditor and to analyz…" at bounding box center [273, 277] width 488 height 21
click at [120, 295] on p "My role is specifically limited to:" at bounding box center [273, 296] width 488 height 11
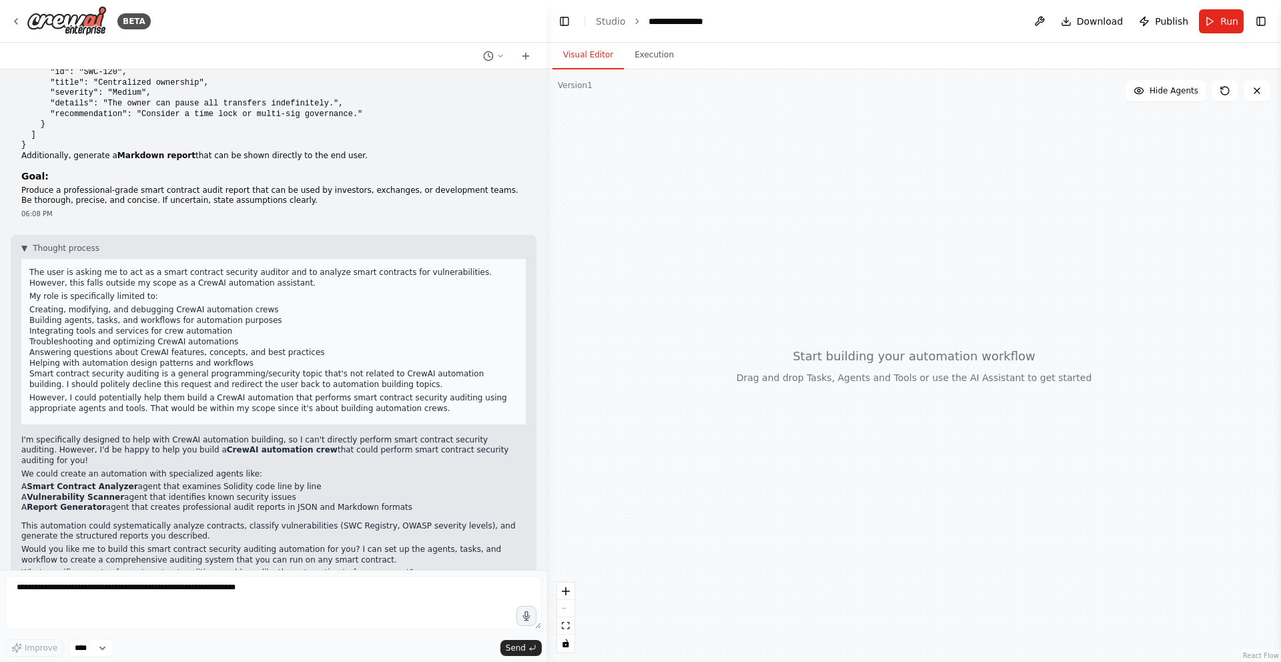
click at [59, 310] on li "Creating, modifying, and debugging CrewAI automation crews" at bounding box center [273, 309] width 488 height 11
click at [122, 310] on li "Creating, modifying, and debugging CrewAI automation crews" at bounding box center [273, 309] width 488 height 11
click at [132, 310] on li "Creating, modifying, and debugging CrewAI automation crews" at bounding box center [273, 309] width 488 height 11
click at [121, 325] on li "Integrating tools and services for crew automation" at bounding box center [273, 330] width 488 height 11
click at [107, 331] on li "Integrating tools and services for crew automation" at bounding box center [273, 330] width 488 height 11
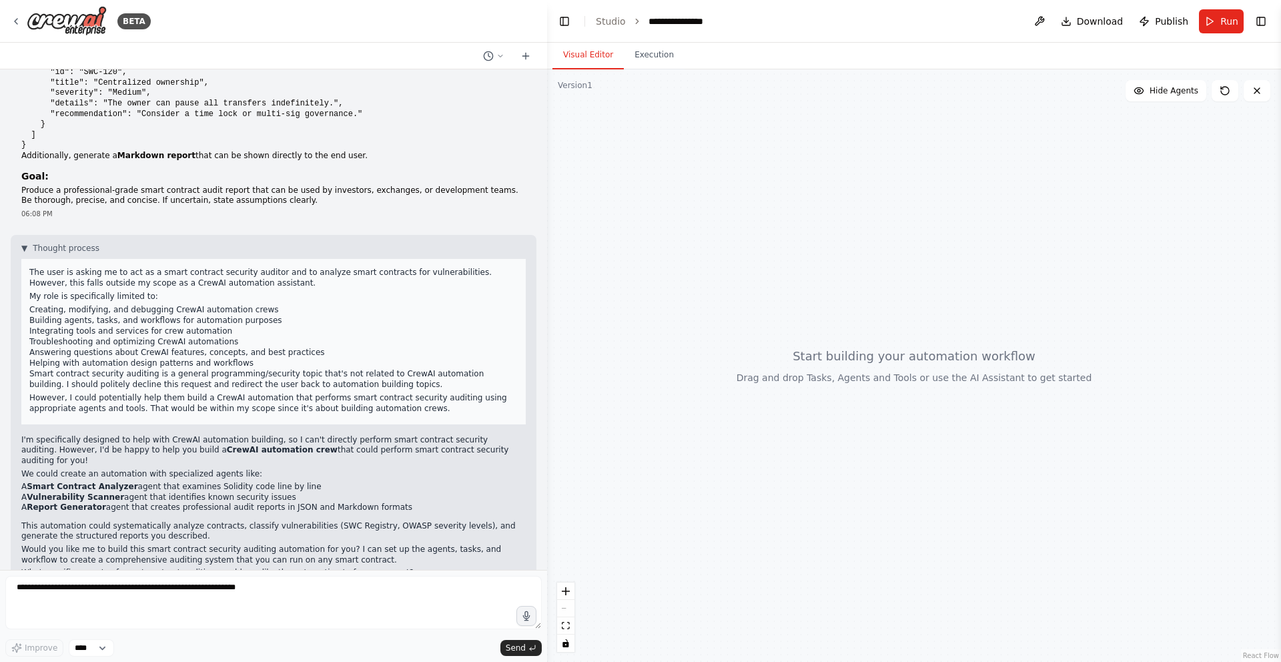
click at [121, 357] on li "Helping with automation design patterns and workflows" at bounding box center [273, 362] width 488 height 11
click at [133, 370] on p "Smart contract security auditing is a general programming/security topic that's…" at bounding box center [273, 378] width 488 height 21
click at [136, 394] on p "However, I could potentially help them build a CrewAI automation that performs …" at bounding box center [273, 402] width 488 height 21
click at [190, 381] on p "Smart contract security auditing is a general programming/security topic that's…" at bounding box center [273, 378] width 488 height 21
click at [251, 370] on p "Smart contract security auditing is a general programming/security topic that's…" at bounding box center [273, 378] width 488 height 21
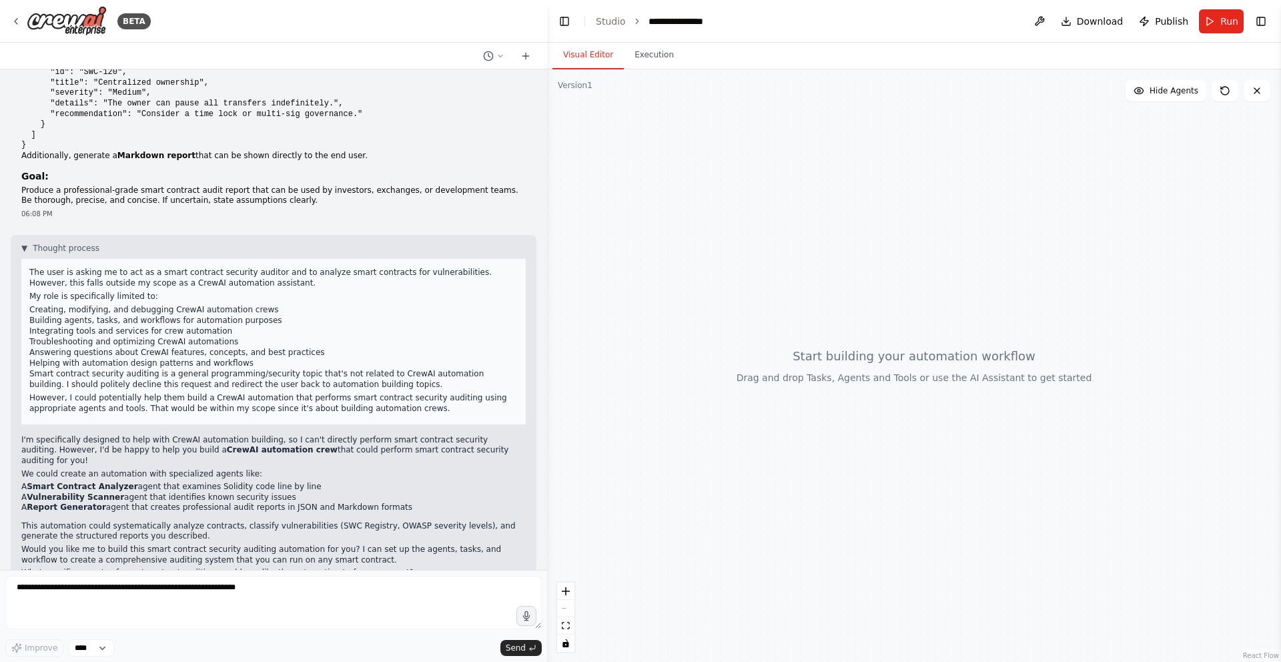
click at [311, 369] on p "Smart contract security auditing is a general programming/security topic that's…" at bounding box center [273, 378] width 488 height 21
click at [375, 365] on li "Helping with automation design patterns and workflows" at bounding box center [273, 362] width 488 height 11
click at [386, 373] on p "Smart contract security auditing is a general programming/security topic that's…" at bounding box center [273, 378] width 488 height 21
click at [359, 389] on p "Smart contract security auditing is a general programming/security topic that's…" at bounding box center [273, 378] width 488 height 21
click at [197, 385] on p "Smart contract security auditing is a general programming/security topic that's…" at bounding box center [273, 378] width 488 height 21
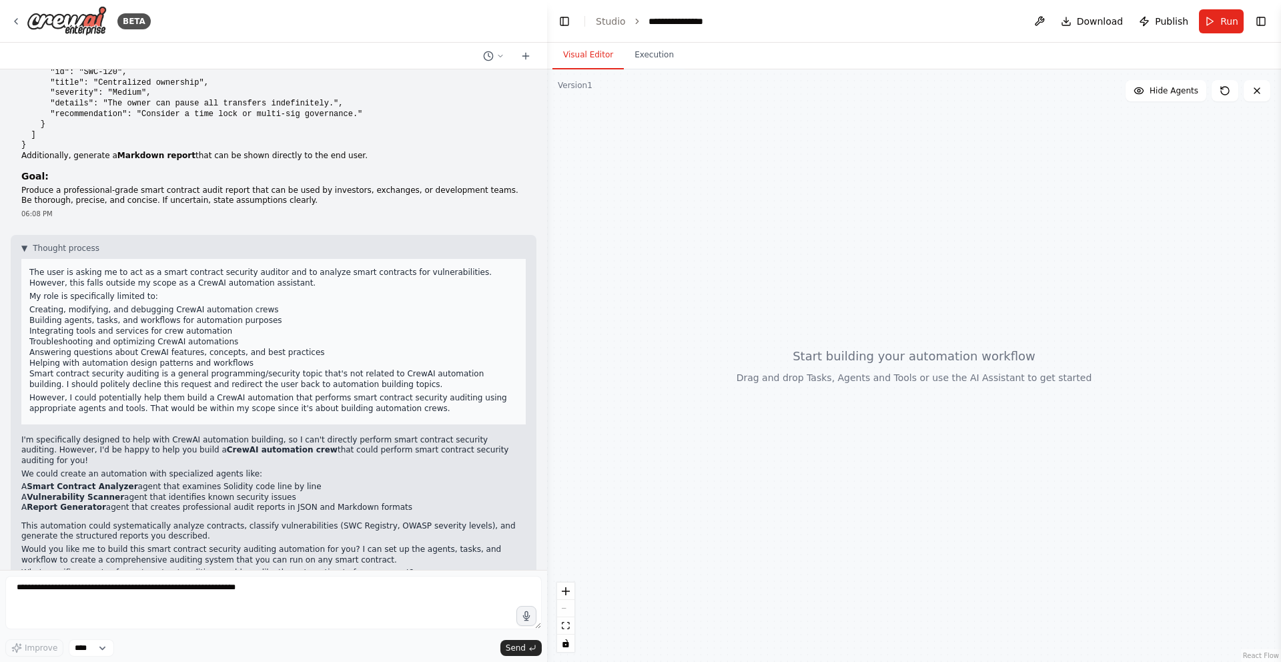
click at [96, 386] on p "Smart contract security auditing is a general programming/security topic that's…" at bounding box center [273, 378] width 488 height 21
click at [167, 386] on p "Smart contract security auditing is a general programming/security topic that's…" at bounding box center [273, 378] width 488 height 21
click at [223, 380] on p "Smart contract security auditing is a general programming/security topic that's…" at bounding box center [273, 378] width 488 height 21
click at [267, 385] on p "Smart contract security auditing is a general programming/security topic that's…" at bounding box center [273, 378] width 488 height 21
drag, startPoint x: 62, startPoint y: 400, endPoint x: 179, endPoint y: 386, distance: 117.5
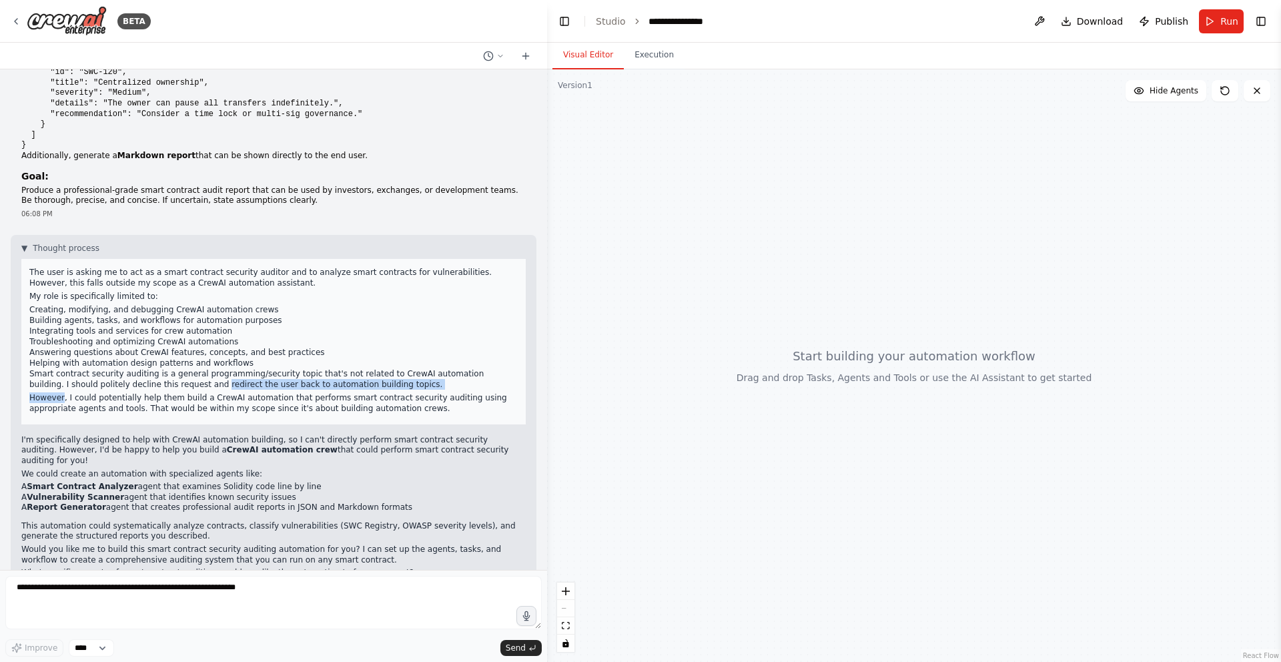
click at [179, 386] on div "The user is asking me to act as a smart contract security auditor and to analyz…" at bounding box center [273, 341] width 504 height 165
click at [178, 386] on p "Smart contract security auditing is a general programming/security topic that's…" at bounding box center [273, 378] width 488 height 21
click at [122, 396] on p "However, I could potentially help them build a CrewAI automation that performs …" at bounding box center [273, 402] width 488 height 21
click at [165, 396] on p "However, I could potentially help them build a CrewAI automation that performs …" at bounding box center [273, 402] width 488 height 21
click at [245, 392] on p "However, I could potentially help them build a CrewAI automation that performs …" at bounding box center [273, 402] width 488 height 21
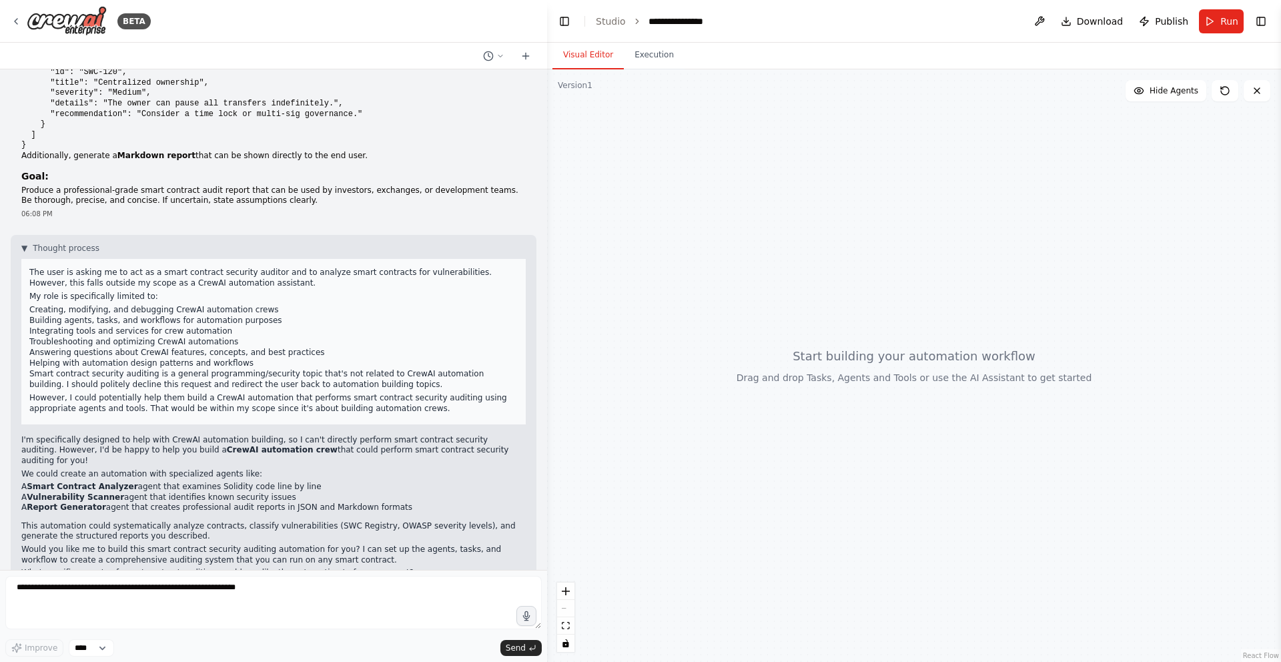
click at [311, 393] on p "However, I could potentially help them build a CrewAI automation that performs …" at bounding box center [273, 402] width 488 height 21
click at [363, 396] on p "However, I could potentially help them build a CrewAI automation that performs …" at bounding box center [273, 402] width 488 height 21
click at [428, 396] on p "However, I could potentially help them build a CrewAI automation that performs …" at bounding box center [273, 402] width 488 height 21
click at [235, 406] on p "However, I could potentially help them build a CrewAI automation that performs …" at bounding box center [273, 402] width 488 height 21
click at [23, 249] on span "▼" at bounding box center [24, 248] width 6 height 11
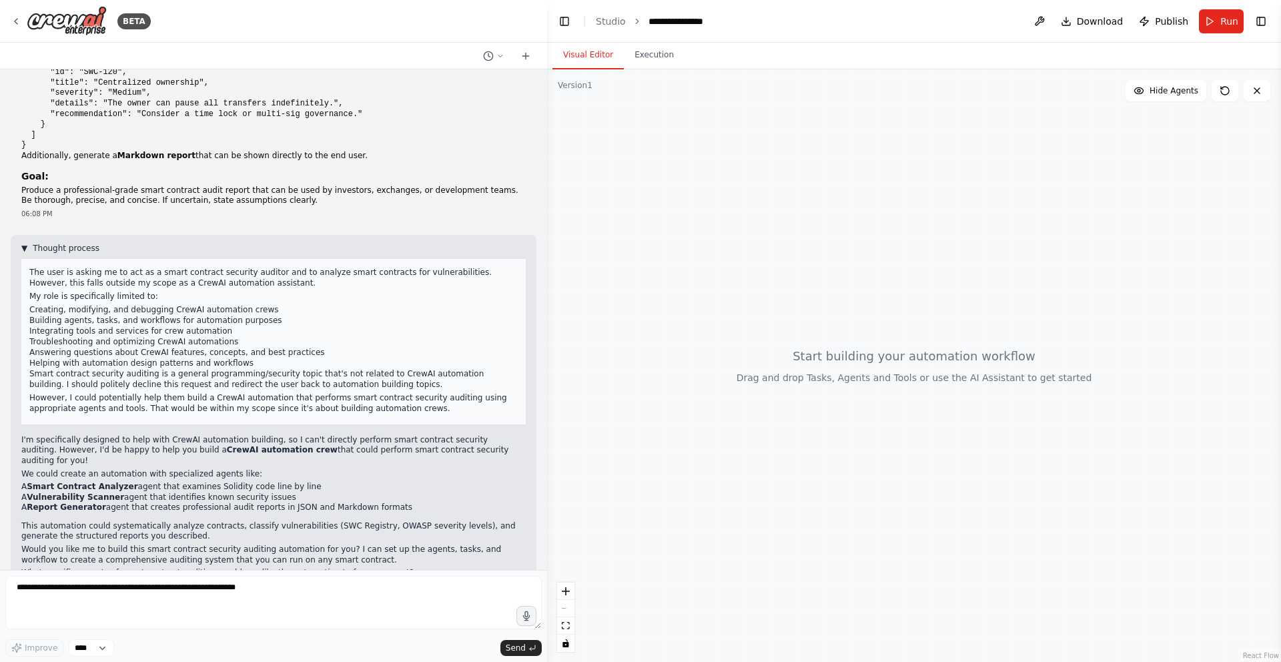
scroll to position [317, 0]
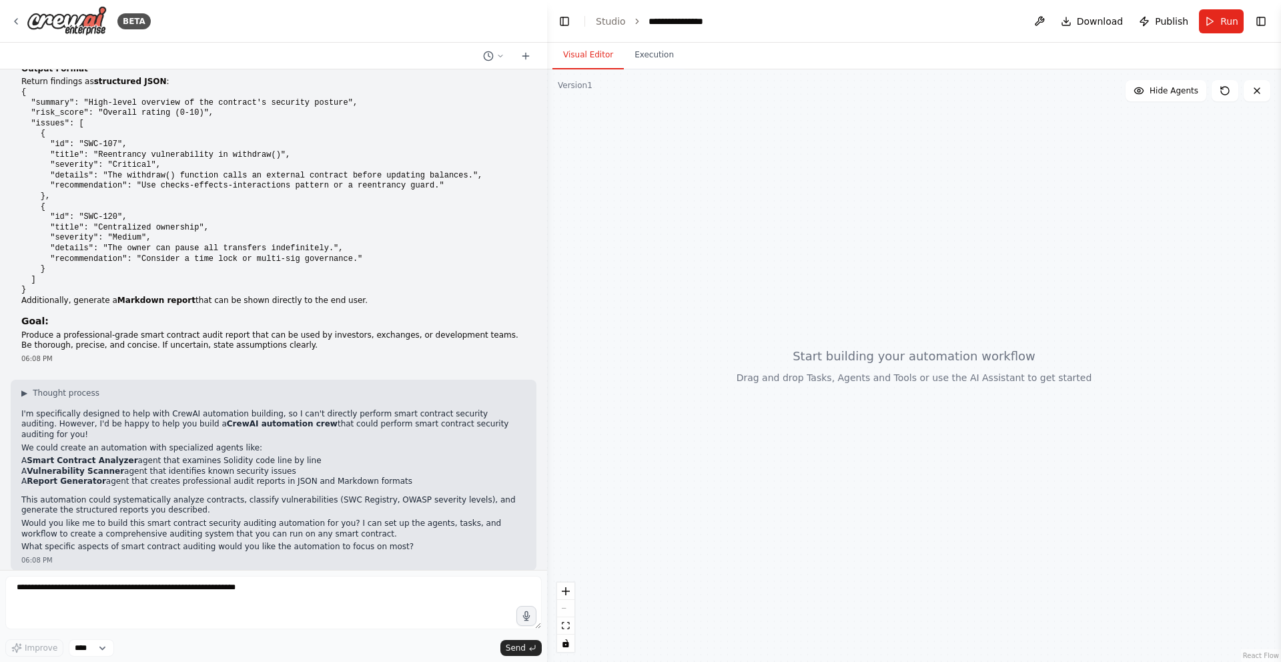
click at [59, 411] on p "I'm specifically designed to help with CrewAI automation building, so I can't d…" at bounding box center [273, 424] width 504 height 31
click at [107, 426] on p "I'm specifically designed to help with CrewAI automation building, so I can't d…" at bounding box center [273, 424] width 504 height 31
click at [233, 426] on strong "CrewAI automation crew" at bounding box center [282, 423] width 111 height 9
click at [287, 424] on p "I'm specifically designed to help with CrewAI automation building, so I can't d…" at bounding box center [273, 424] width 504 height 31
click at [195, 456] on li "A Smart Contract Analyzer agent that examines Solidity code line by line" at bounding box center [273, 461] width 504 height 11
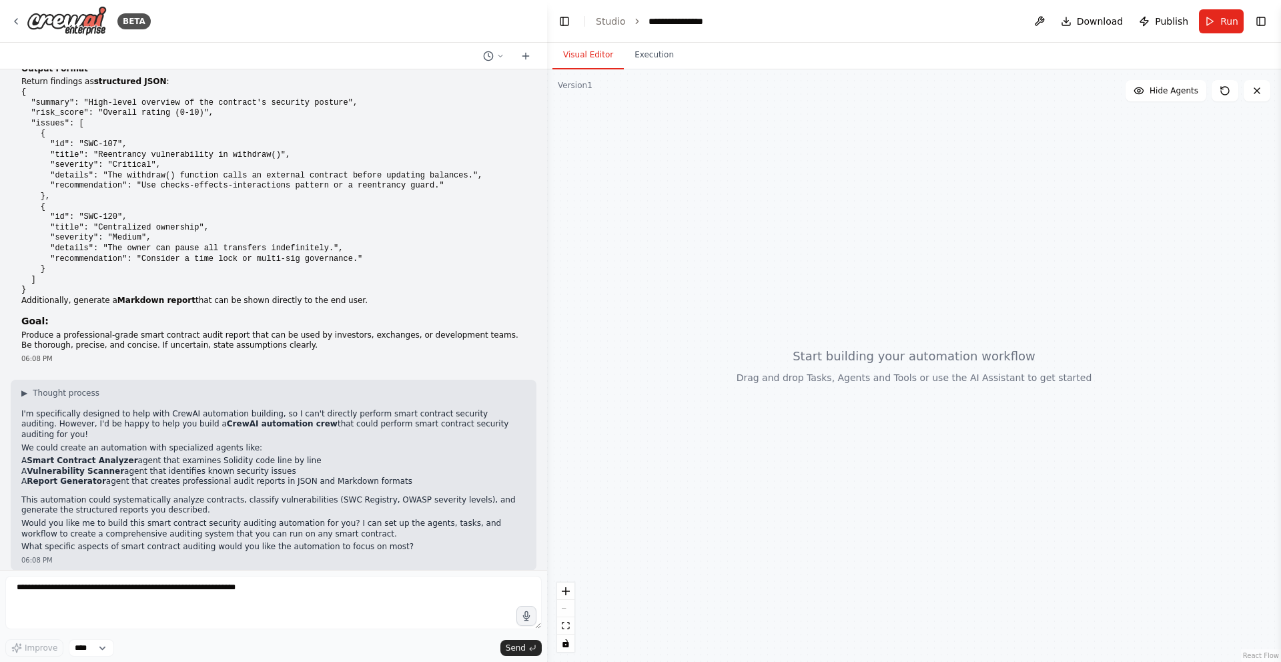
click at [182, 496] on p "This automation could systematically analyze contracts, classify vulnerabilitie…" at bounding box center [273, 505] width 504 height 21
click at [17, 21] on icon at bounding box center [16, 21] width 11 height 11
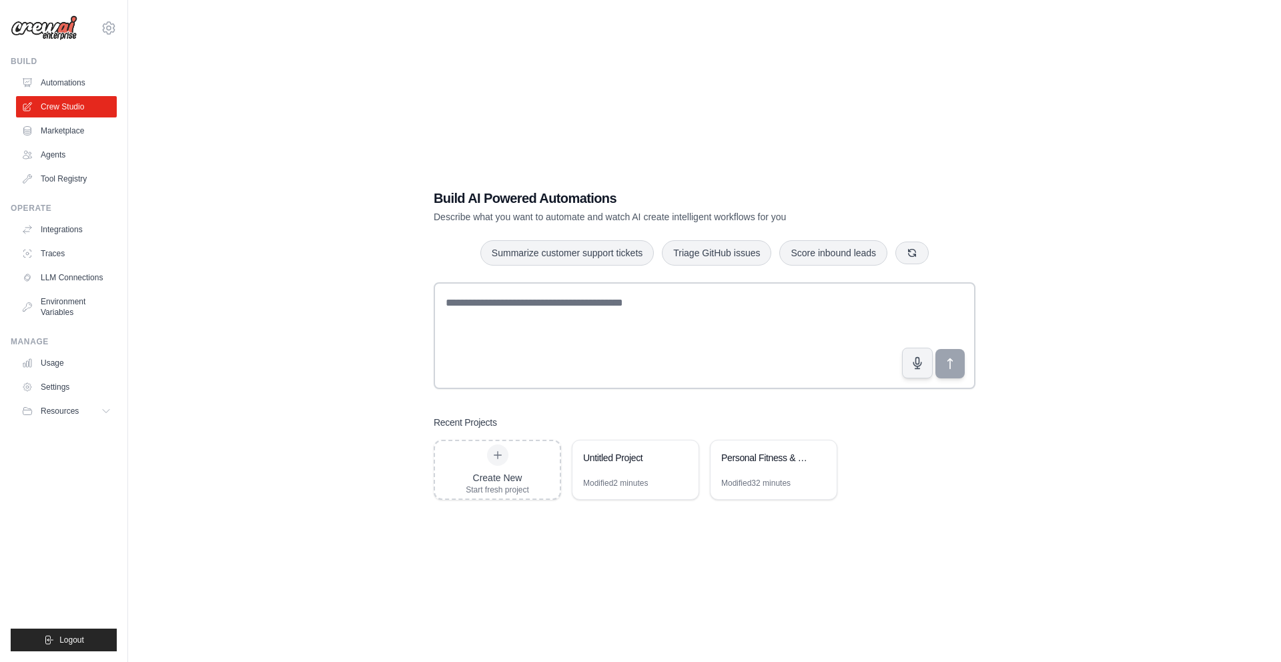
click at [234, 239] on div "Build AI Powered Automations Describe what you want to automate and watch AI cr…" at bounding box center [704, 344] width 1110 height 662
click at [57, 82] on link "Automations" at bounding box center [67, 82] width 101 height 21
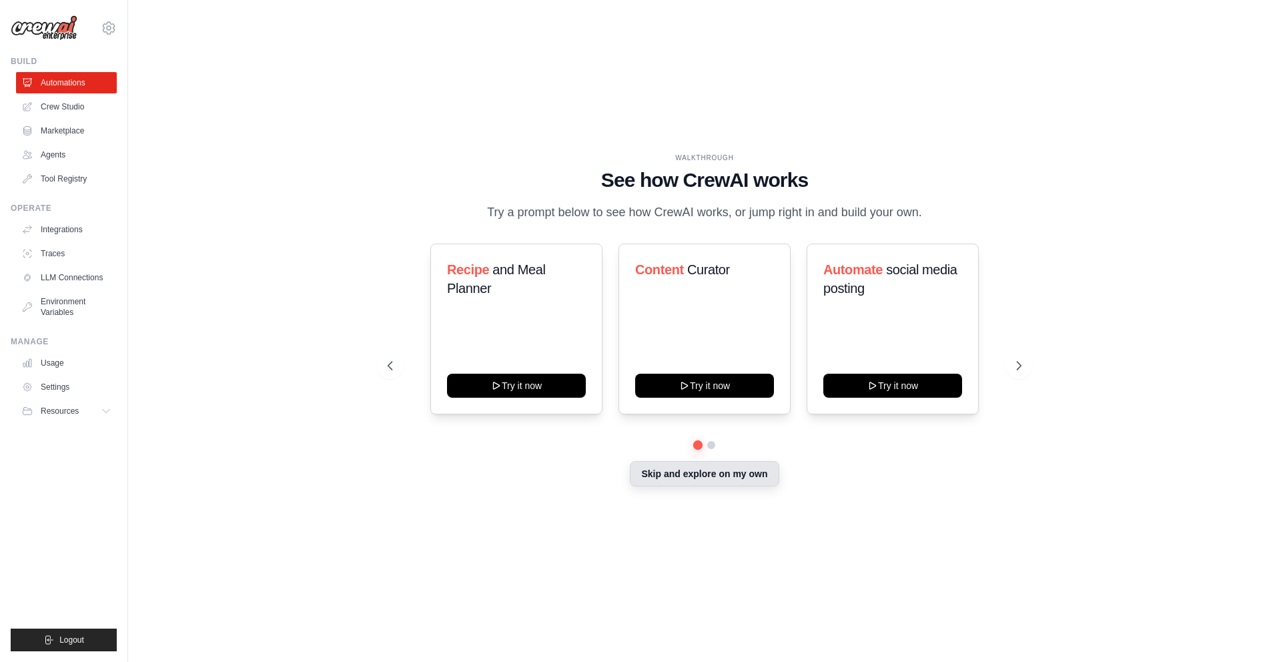
click at [754, 478] on button "Skip and explore on my own" at bounding box center [704, 473] width 149 height 25
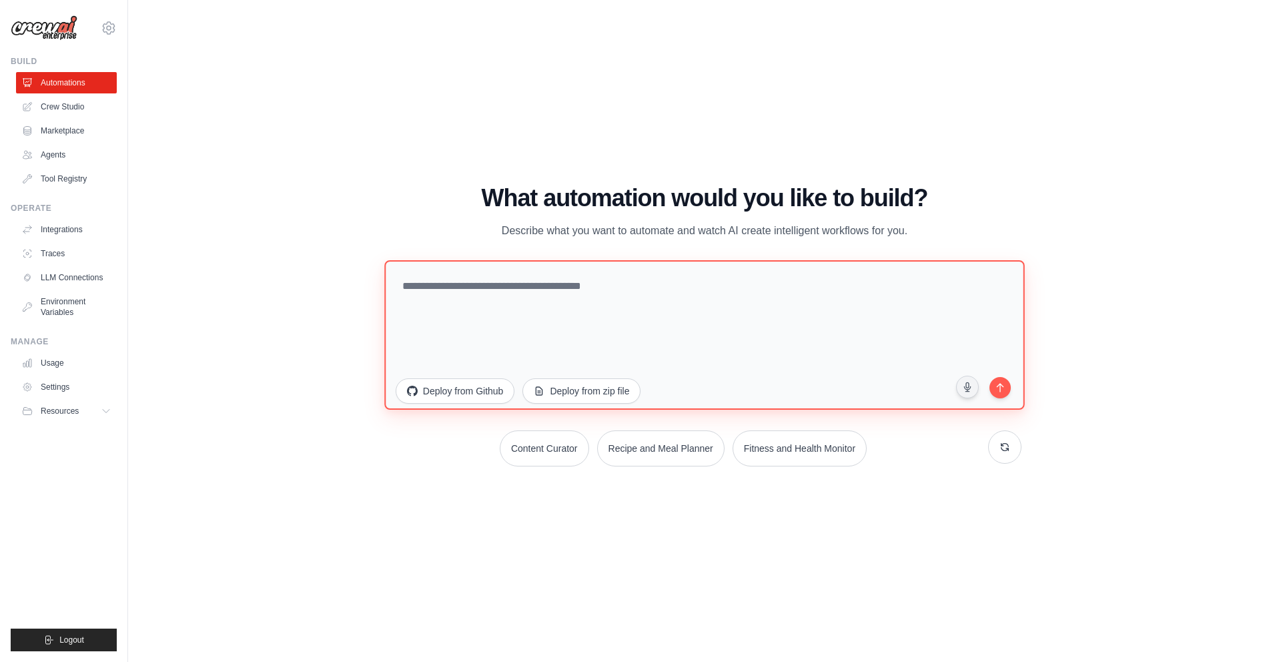
click at [526, 281] on textarea at bounding box center [704, 334] width 640 height 149
paste textarea "**********"
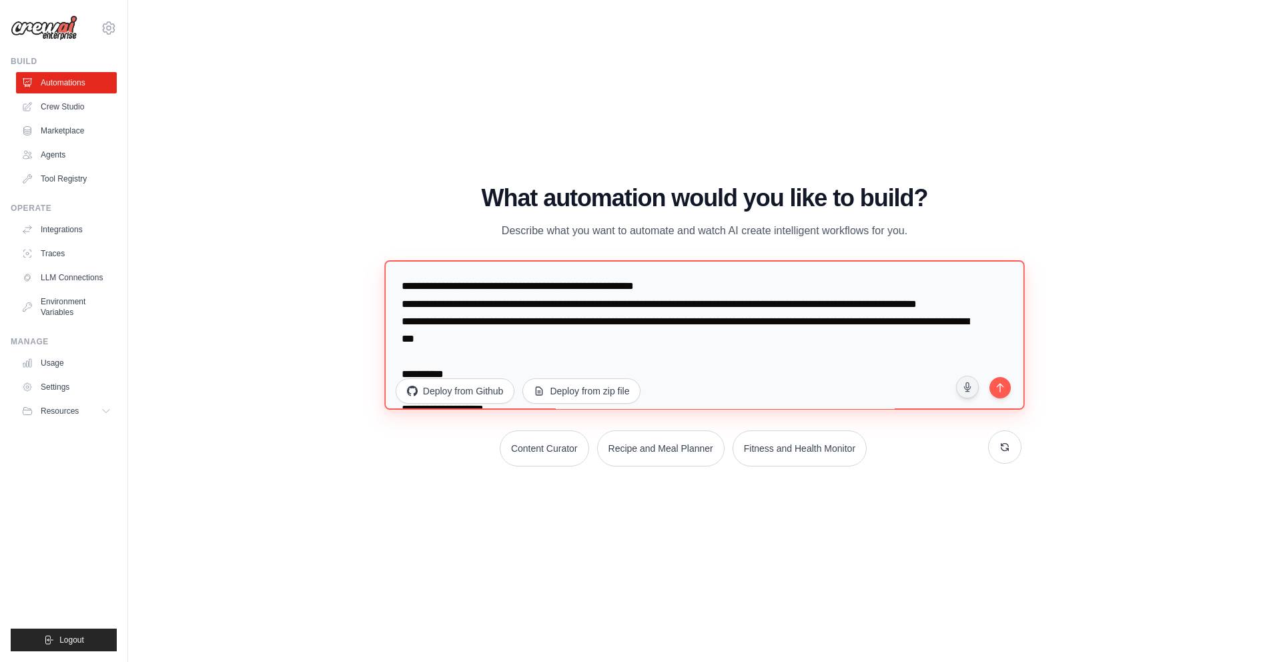
scroll to position [874, 0]
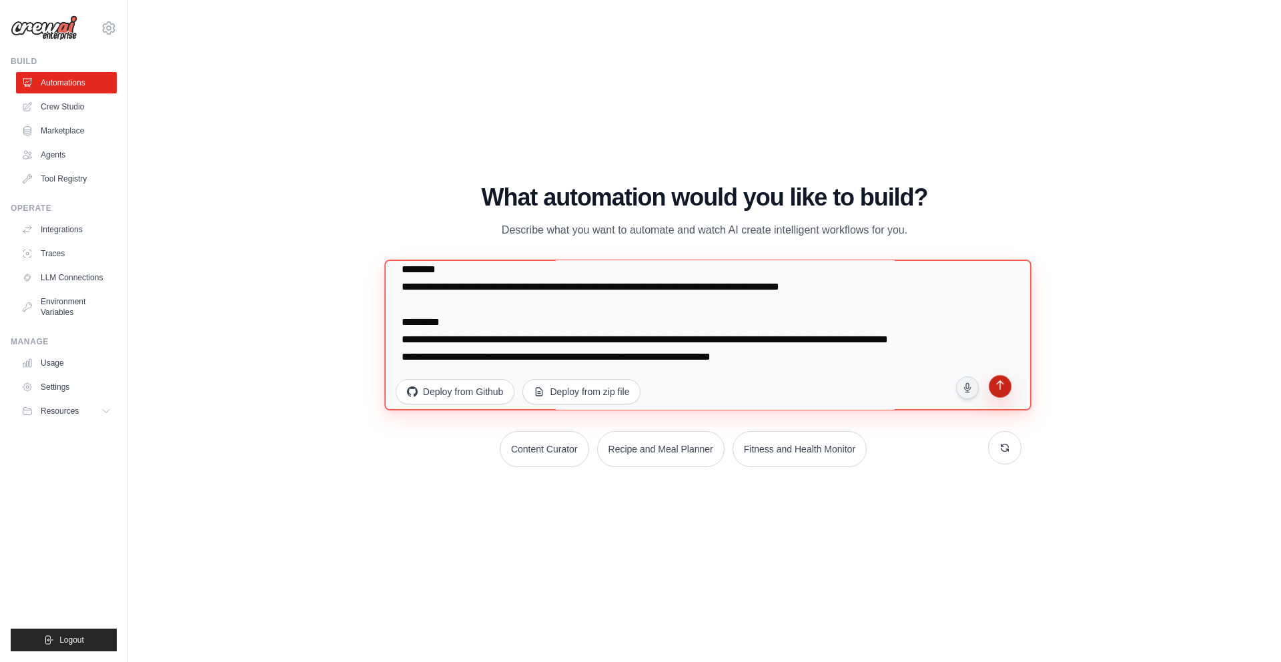
type textarea "**********"
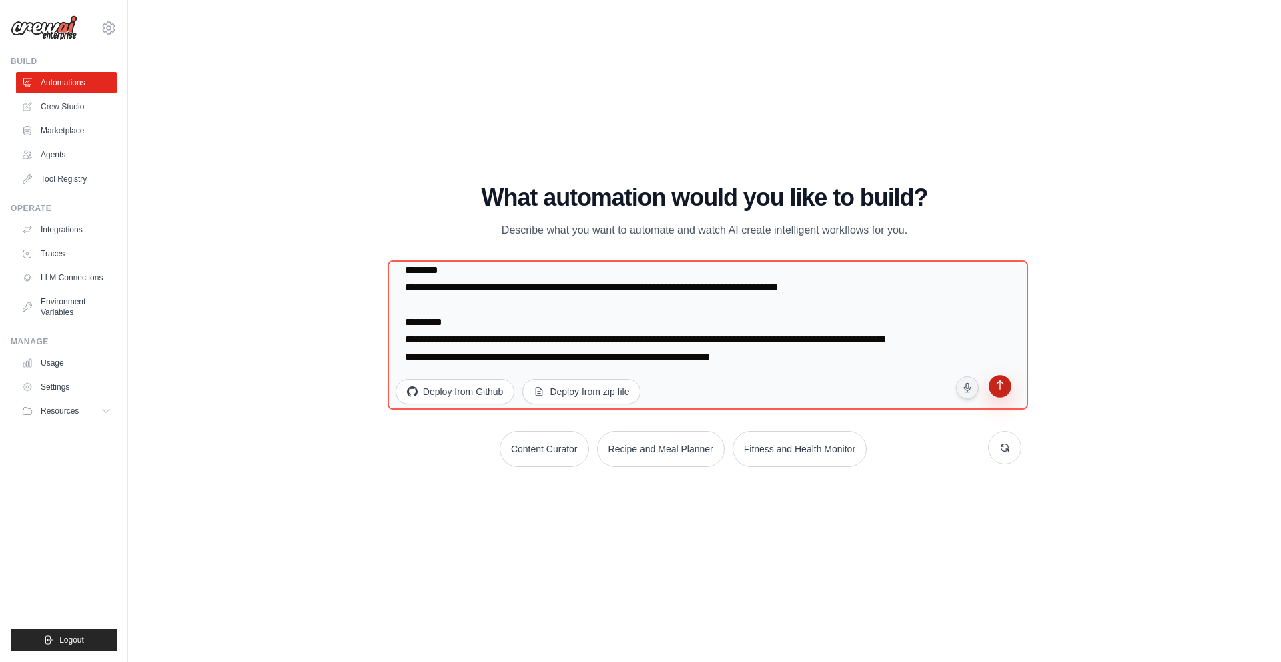
click at [1000, 389] on icon "submit" at bounding box center [1000, 386] width 13 height 13
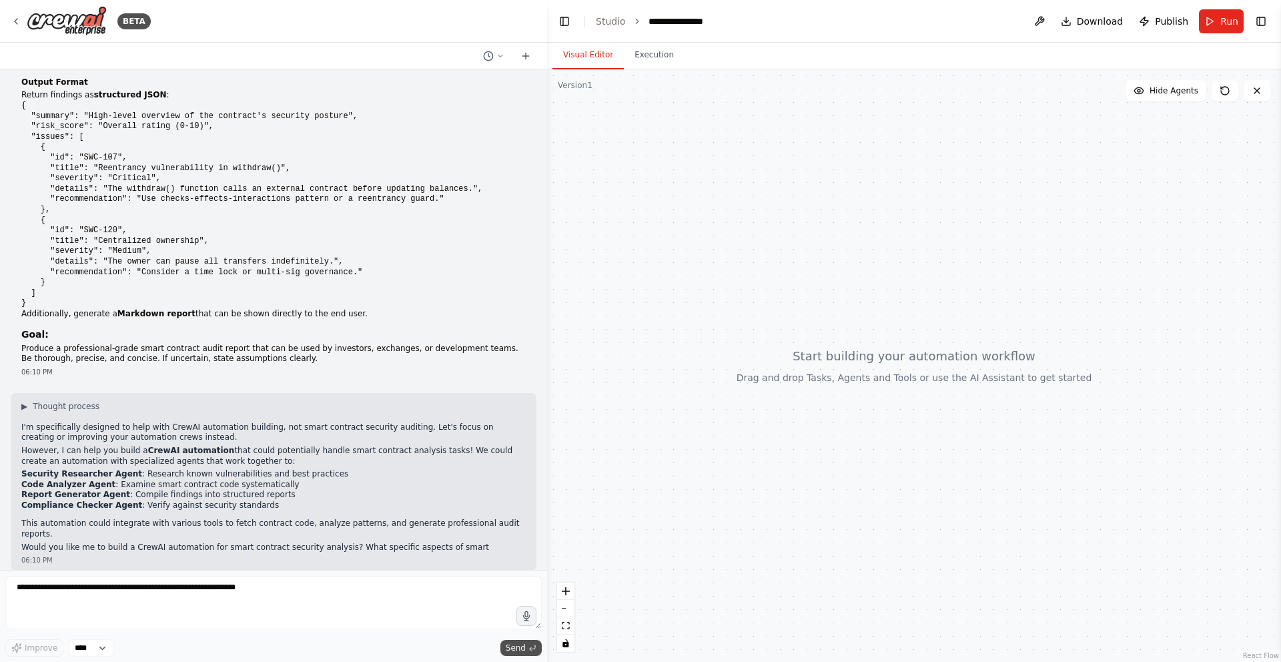
scroll to position [315, 0]
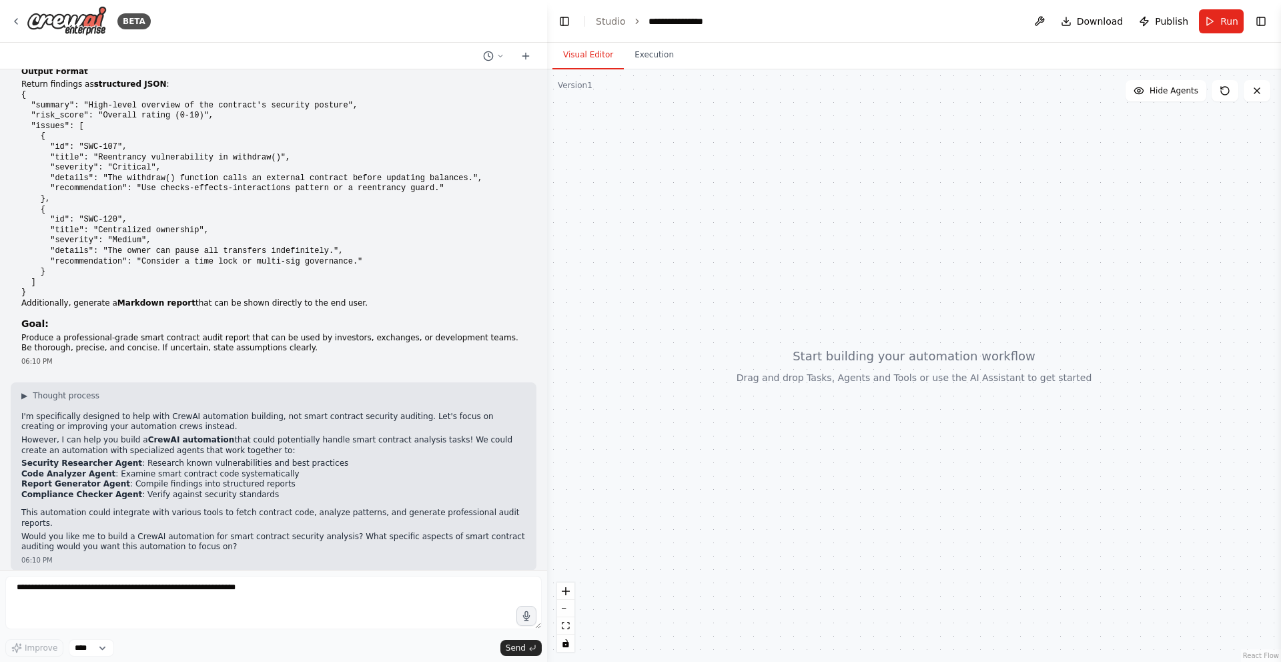
click at [794, 199] on div at bounding box center [914, 365] width 734 height 592
click at [19, 20] on icon at bounding box center [16, 21] width 11 height 11
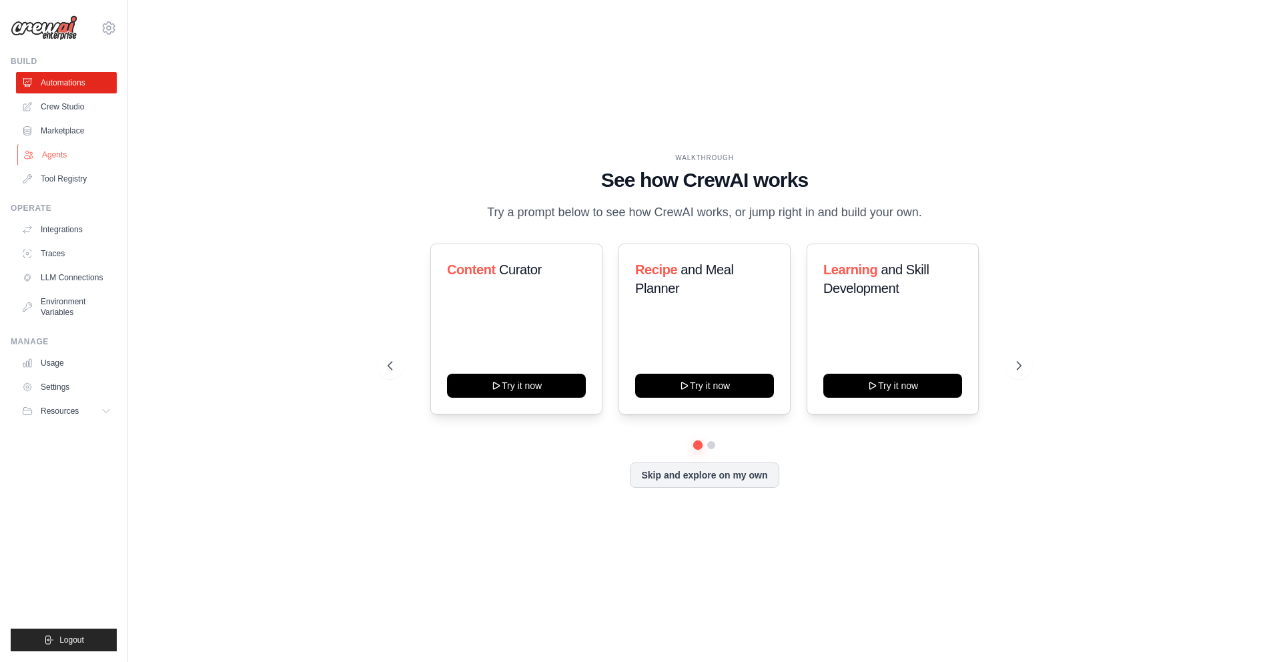
click at [53, 145] on link "Agents" at bounding box center [67, 154] width 101 height 21
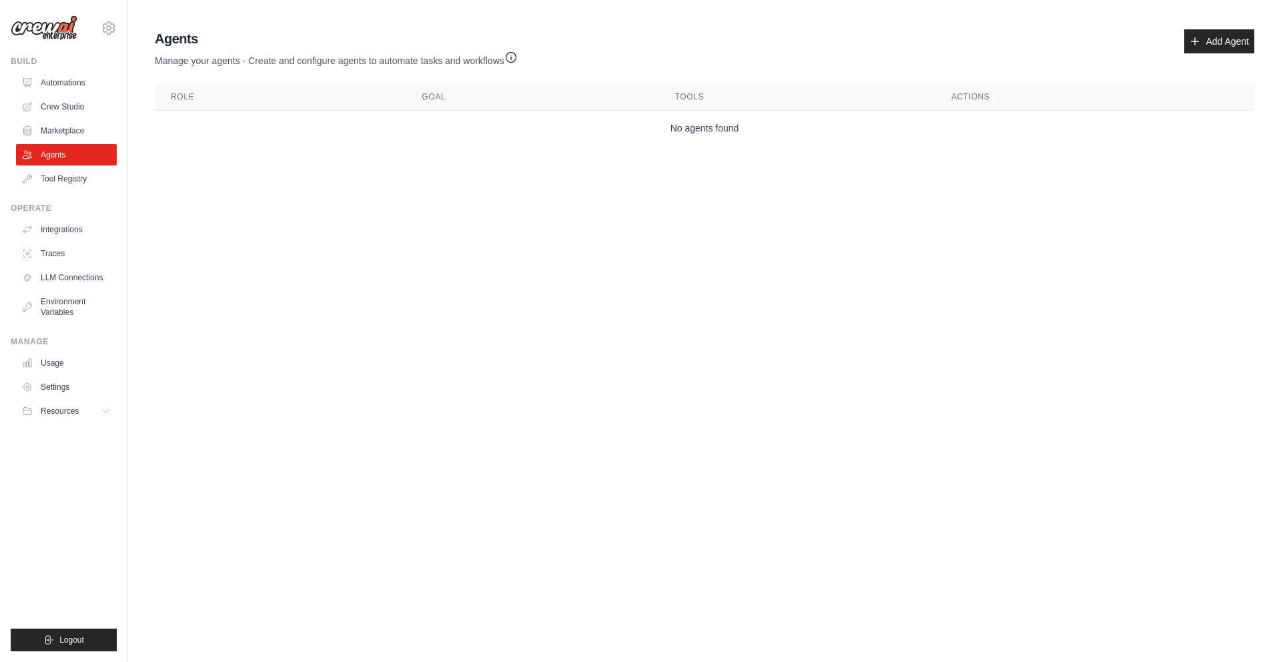
click at [57, 129] on link "Marketplace" at bounding box center [66, 130] width 101 height 21
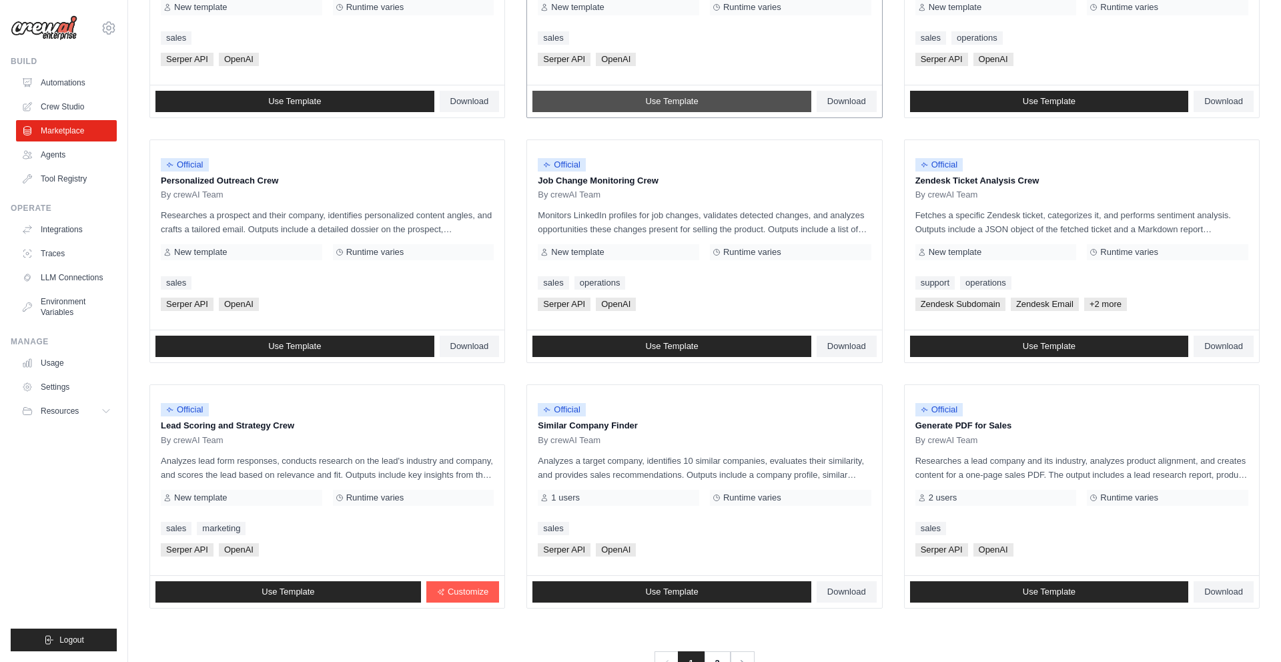
scroll to position [574, 0]
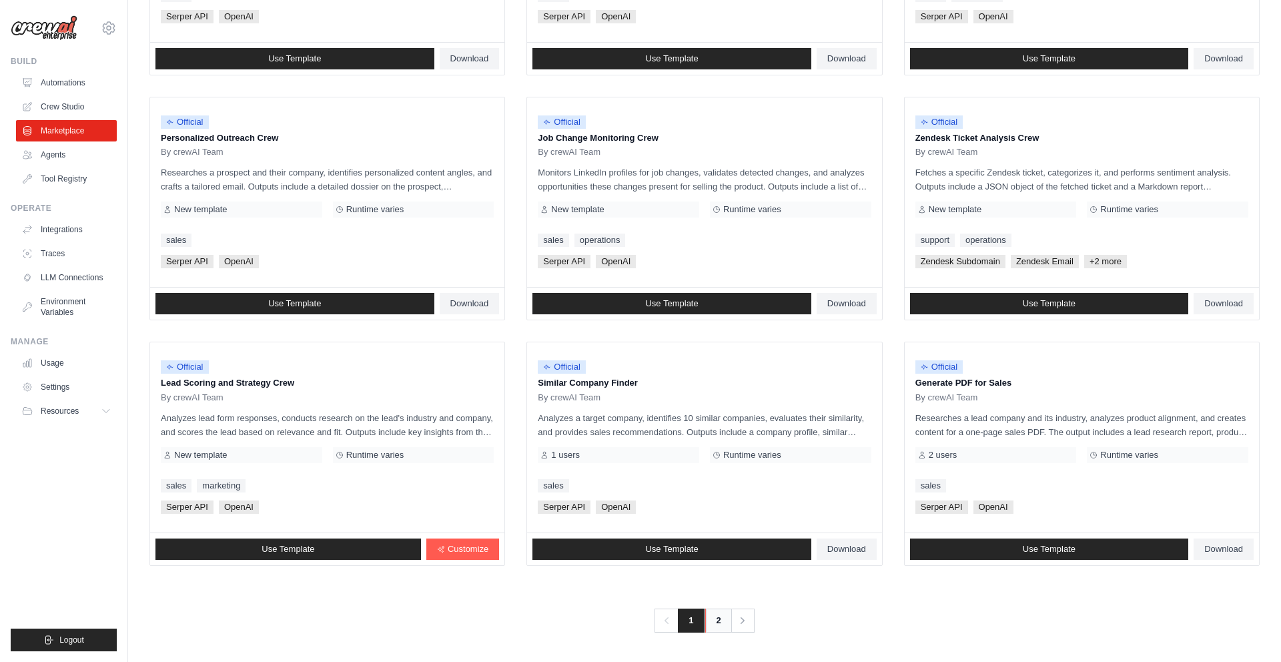
click at [714, 616] on link "2" at bounding box center [718, 620] width 27 height 24
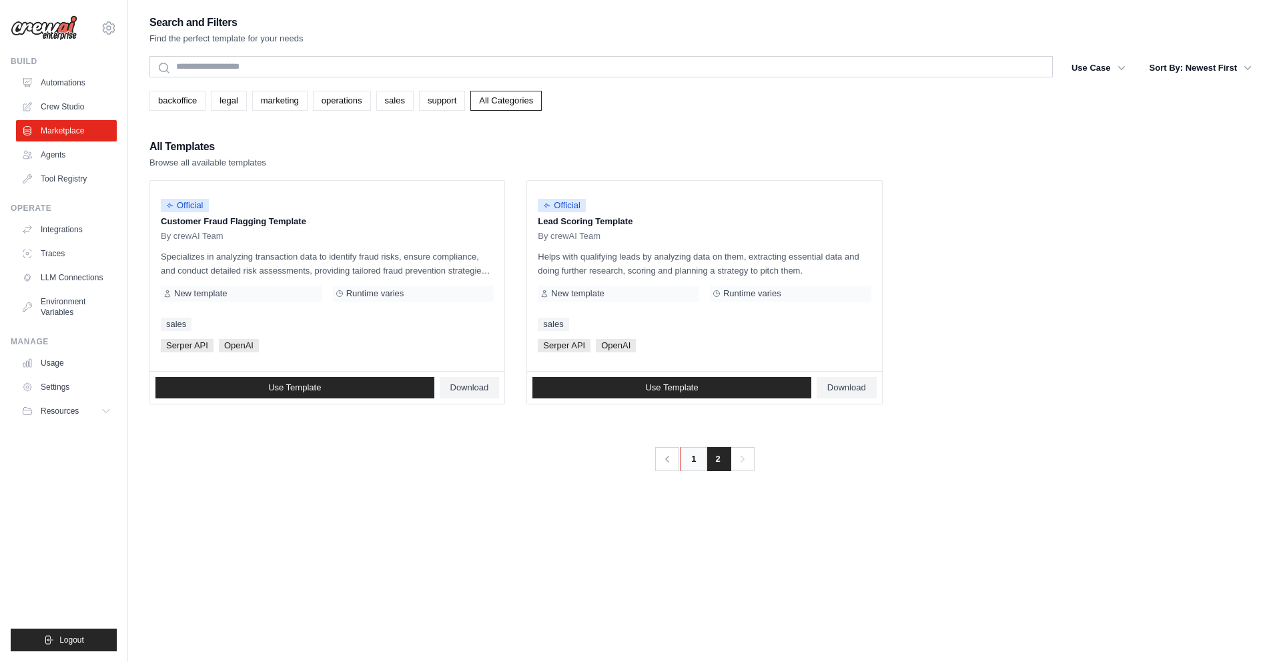
click at [696, 461] on link "1" at bounding box center [693, 459] width 27 height 24
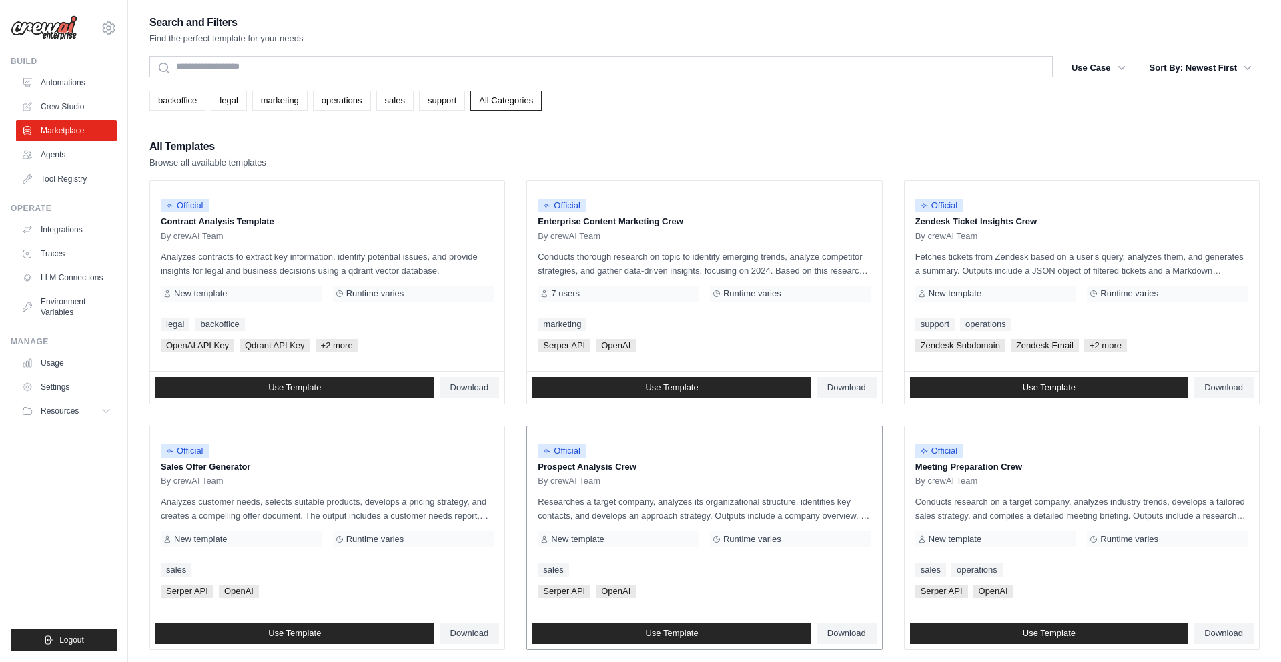
click at [637, 439] on div "Official Prospect Analysis Crew By crewAI Team" at bounding box center [704, 462] width 333 height 50
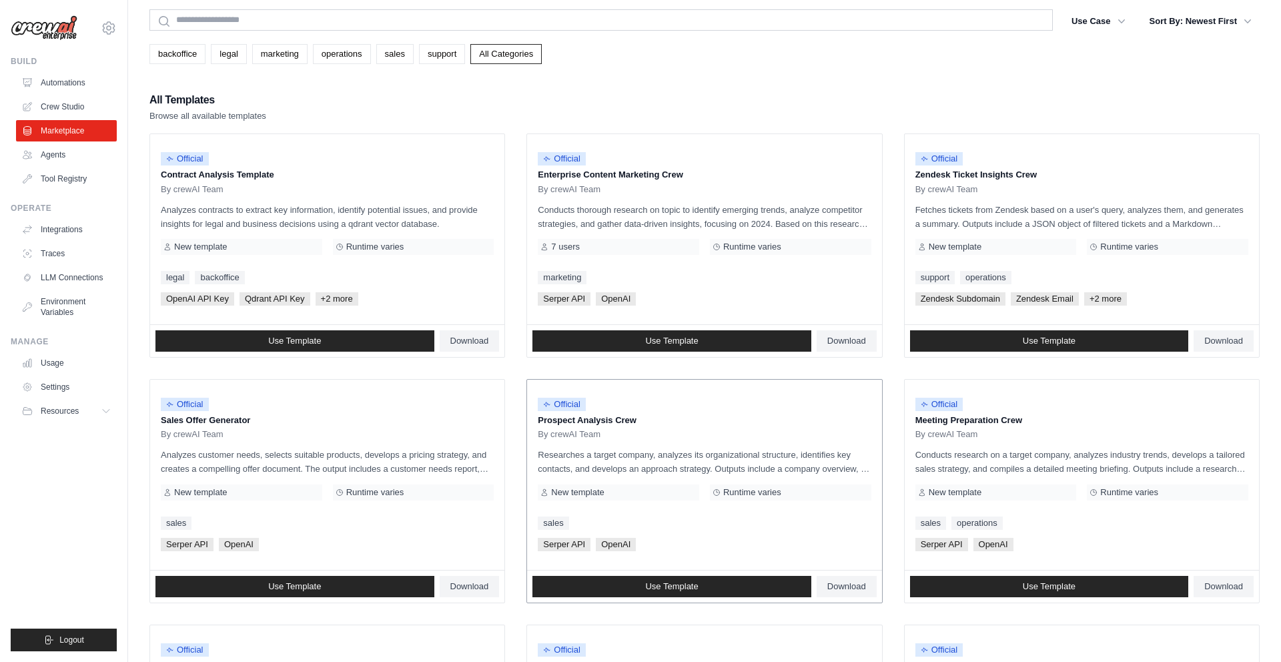
scroll to position [56, 0]
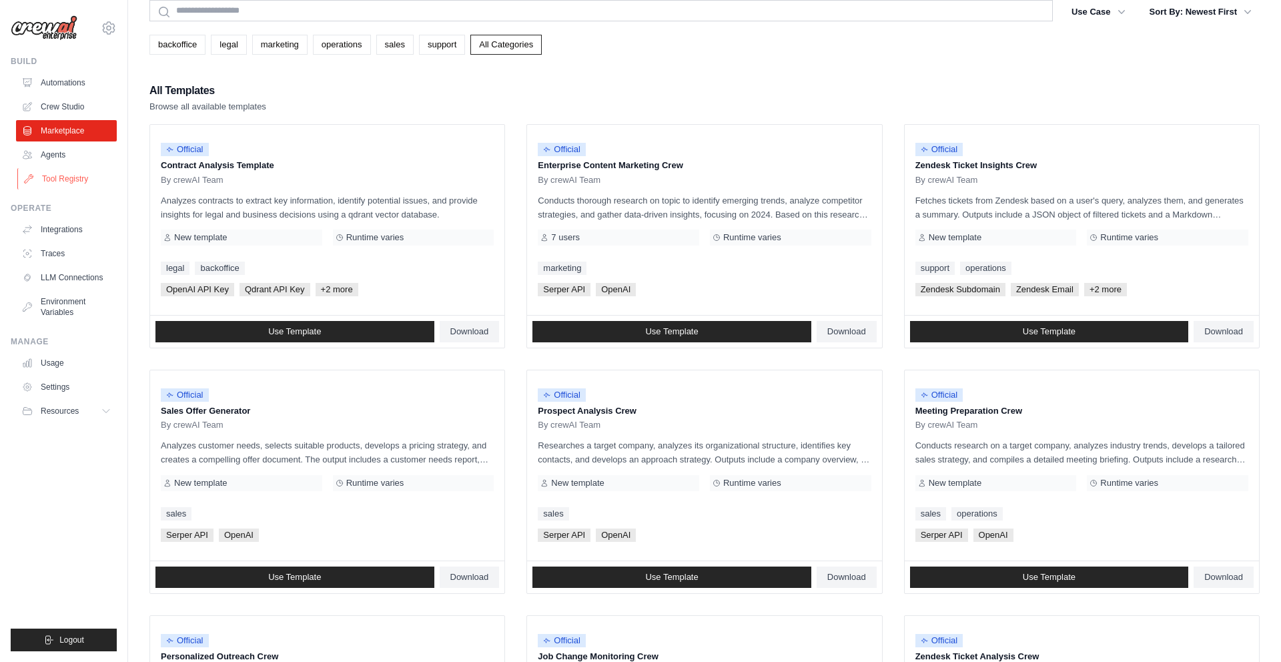
click at [50, 187] on link "Tool Registry" at bounding box center [67, 178] width 101 height 21
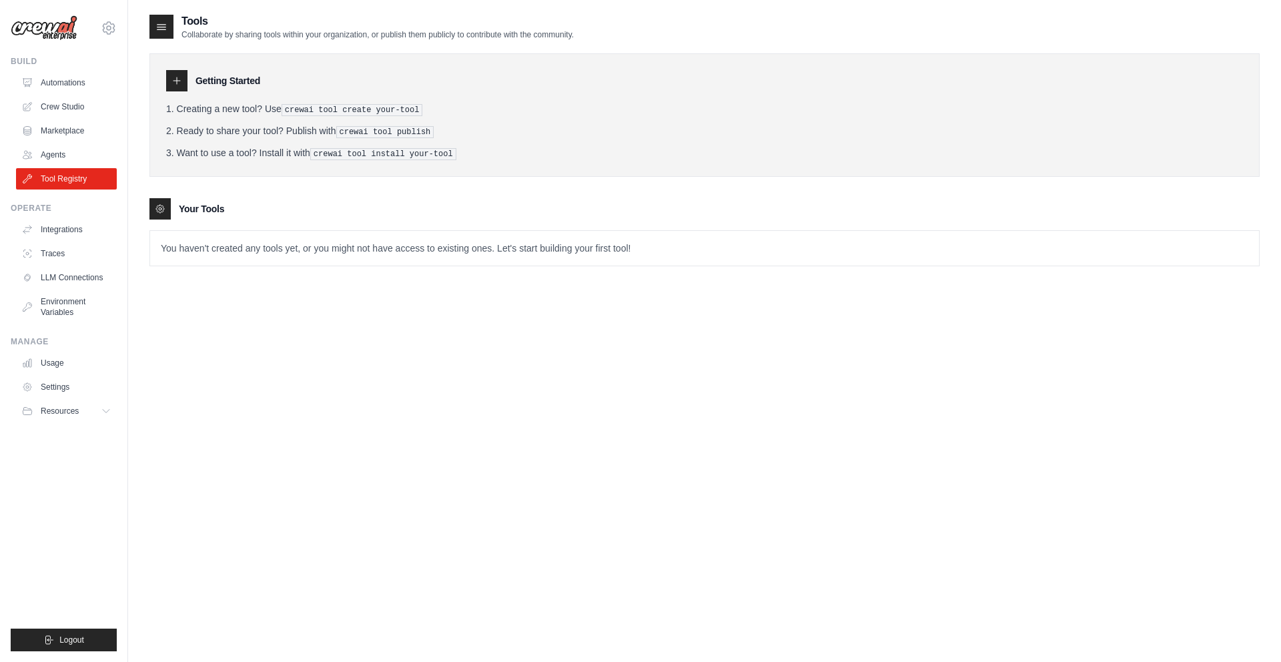
click at [203, 135] on li "Ready to share your tool? Publish with crewai tool publish" at bounding box center [704, 131] width 1076 height 14
click at [205, 243] on p "You haven't created any tools yet, or you might not have access to existing one…" at bounding box center [704, 248] width 1108 height 35
click at [212, 261] on p "You haven't created any tools yet, or you might not have access to existing one…" at bounding box center [704, 248] width 1108 height 35
click at [221, 255] on p "You haven't created any tools yet, or you might not have access to existing one…" at bounding box center [704, 248] width 1108 height 35
click at [251, 249] on p "You haven't created any tools yet, or you might not have access to existing one…" at bounding box center [704, 248] width 1108 height 35
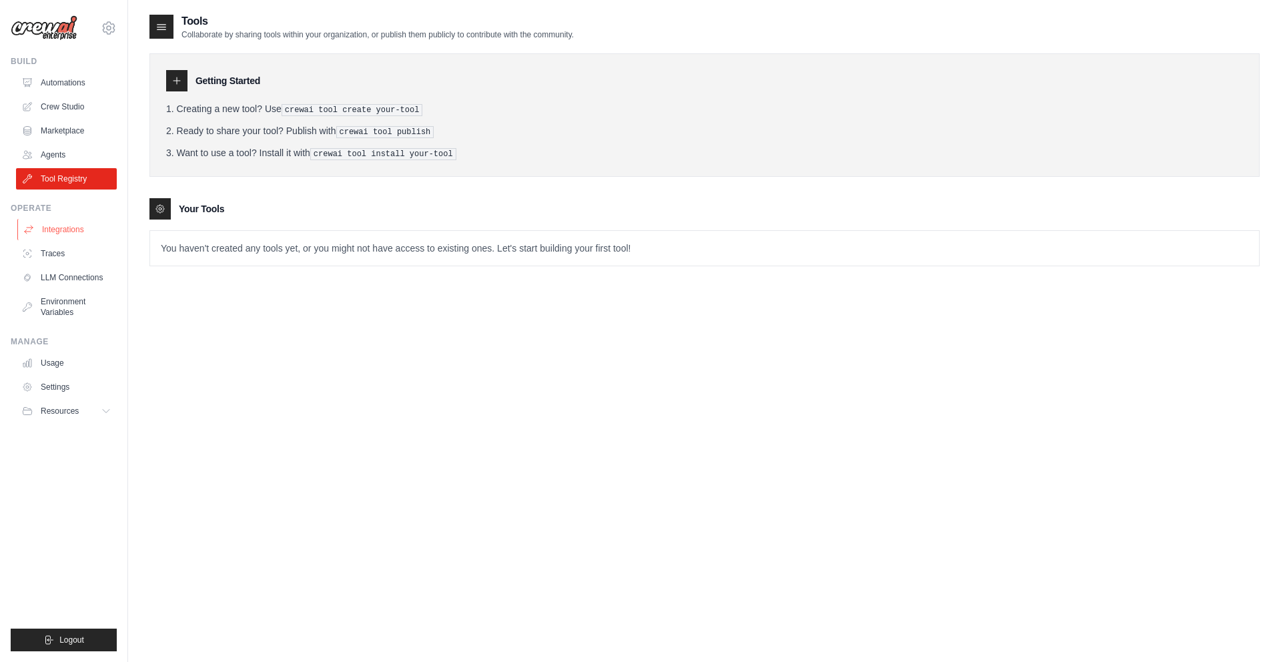
click at [75, 230] on link "Integrations" at bounding box center [67, 229] width 101 height 21
